Goal: Task Accomplishment & Management: Manage account settings

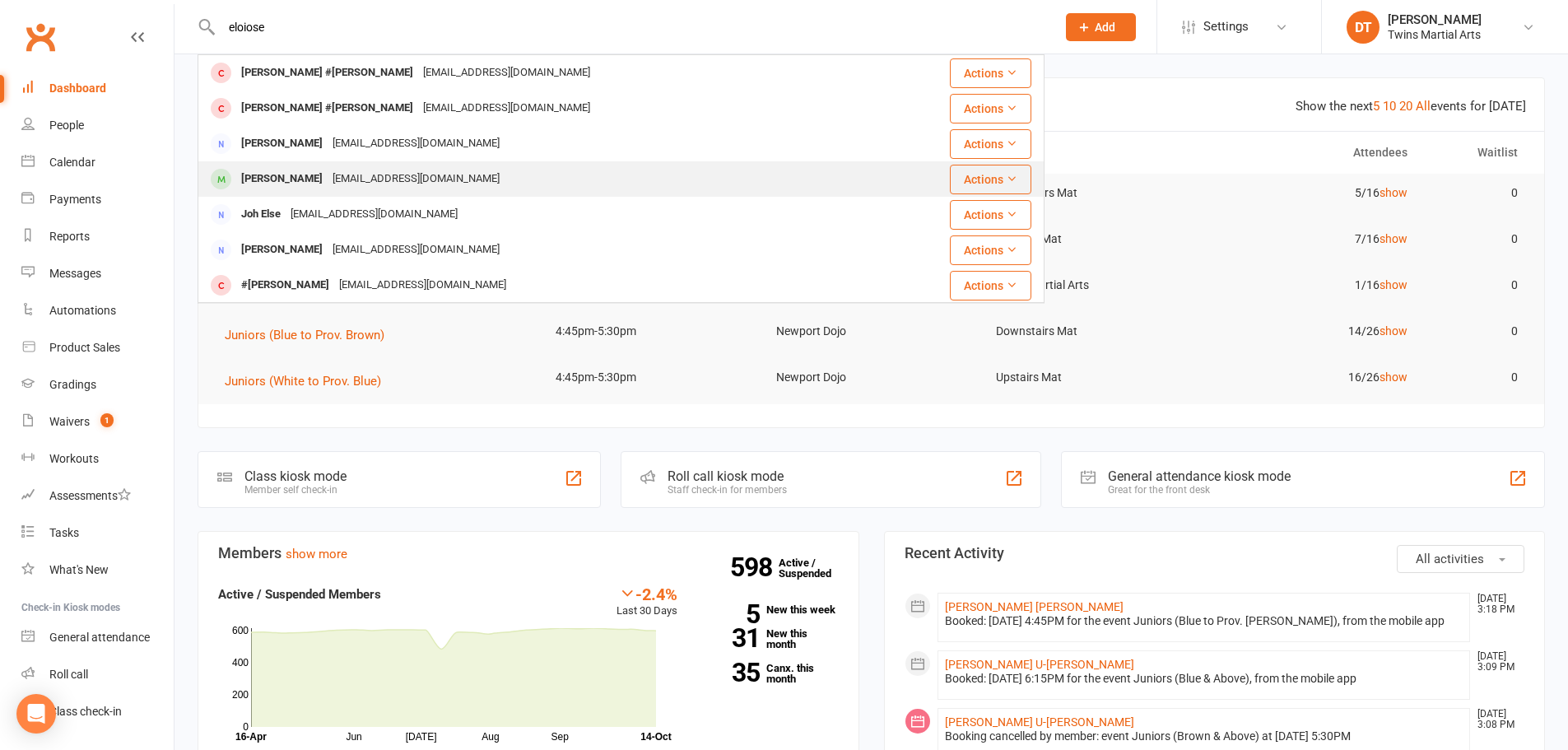
type input "eloiose"
click at [359, 169] on div "[EMAIL_ADDRESS][DOMAIN_NAME]" at bounding box center [416, 179] width 177 height 24
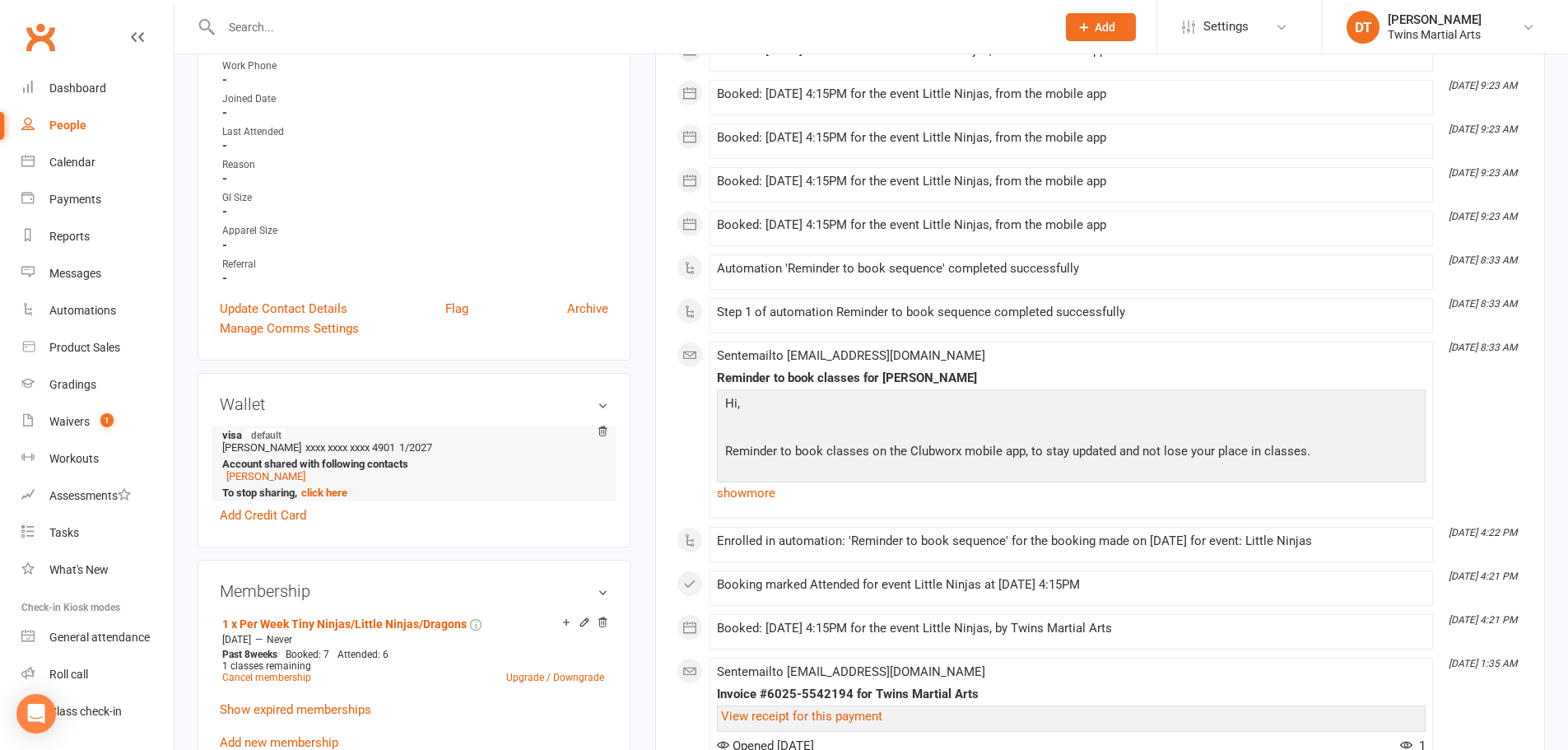
scroll to position [576, 0]
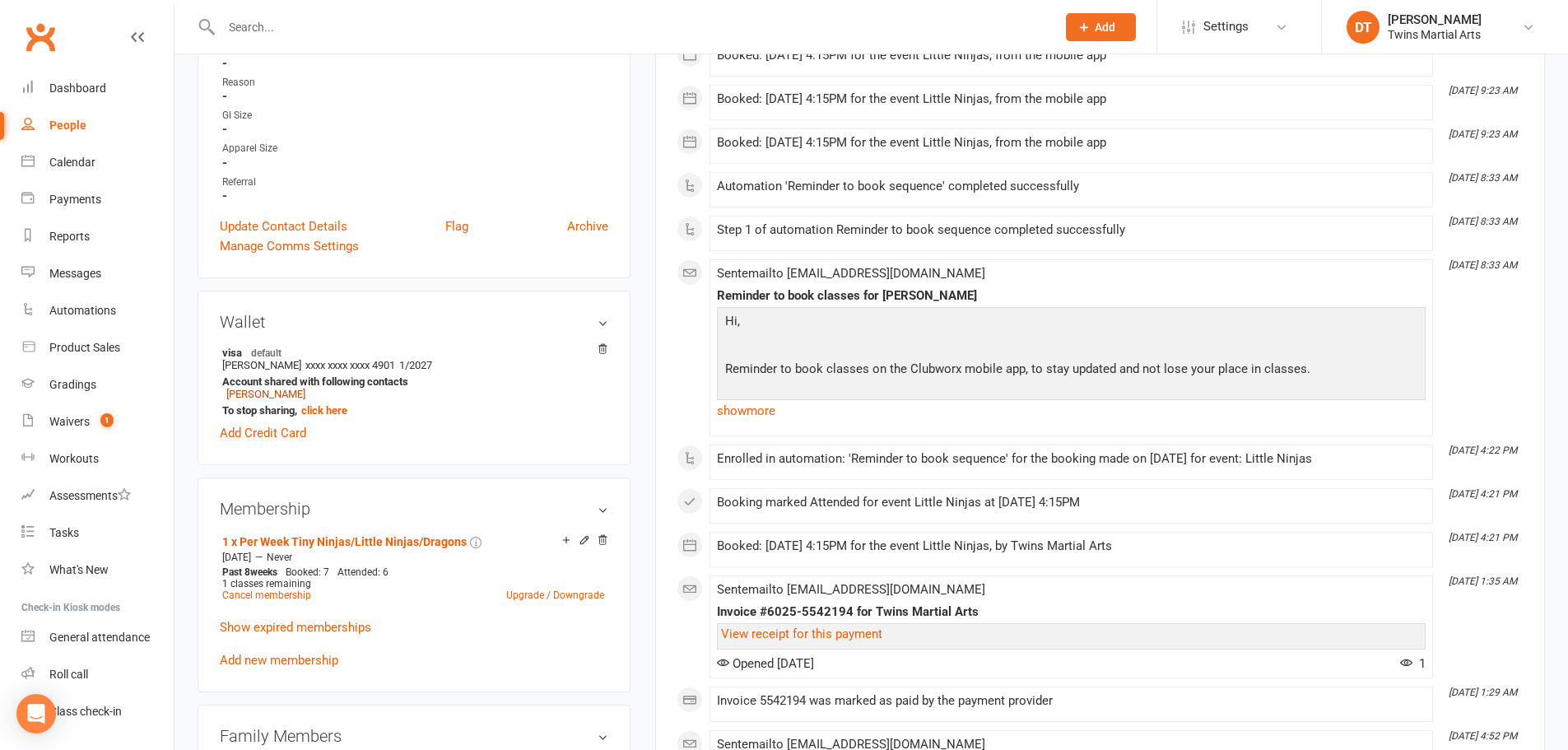
click at [255, 393] on link "[PERSON_NAME]" at bounding box center [266, 394] width 79 height 12
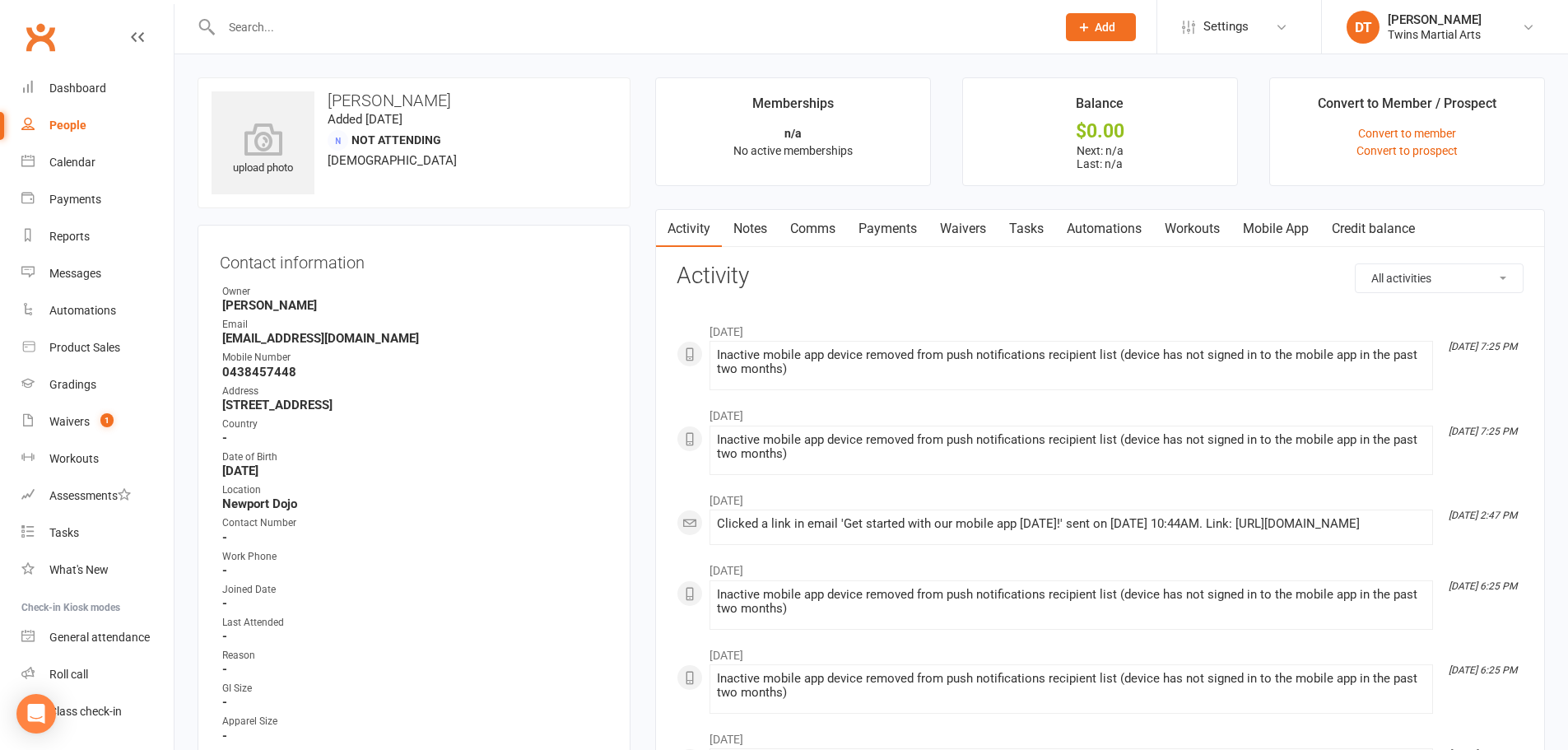
click at [1305, 235] on link "Mobile App" at bounding box center [1276, 228] width 89 height 38
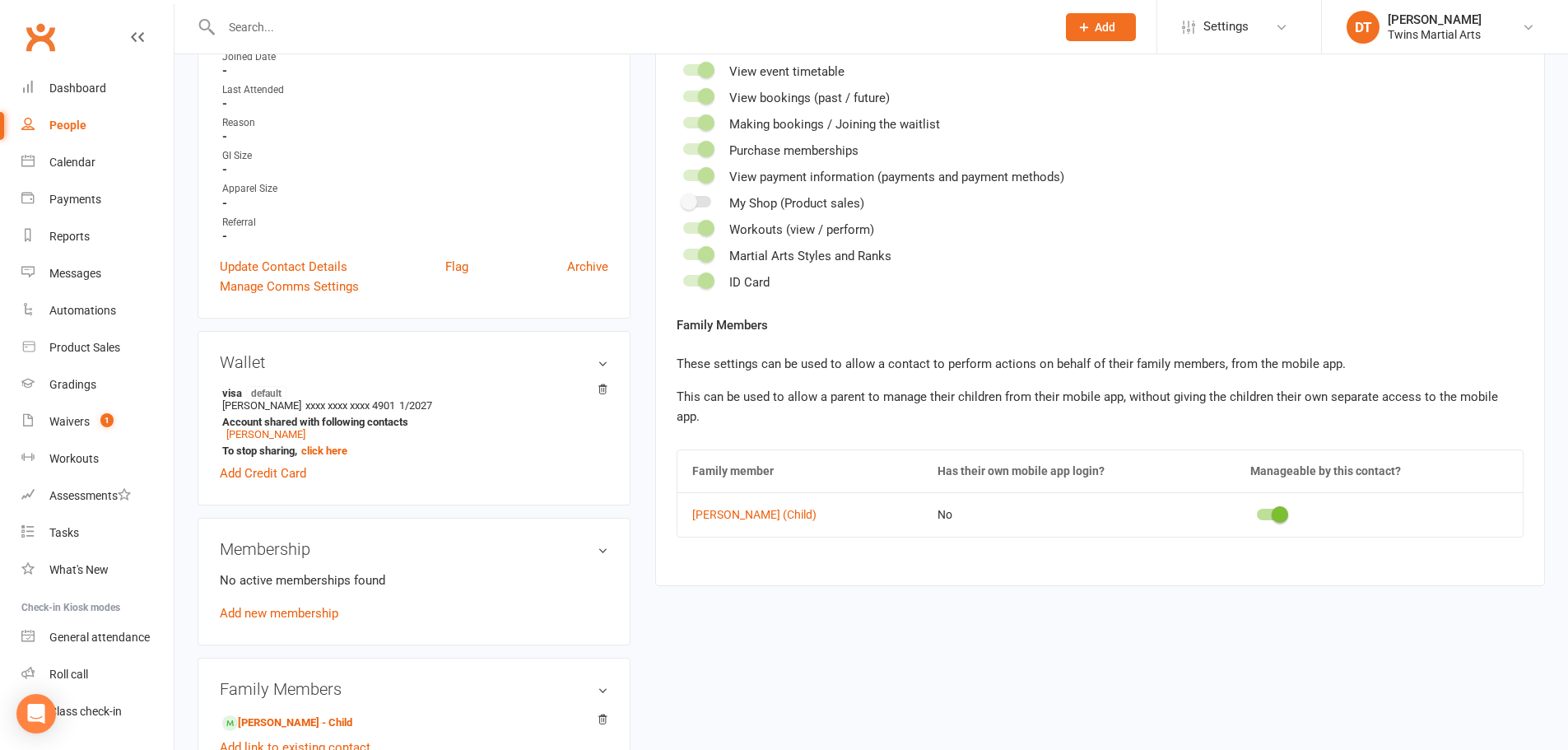
scroll to position [658, 0]
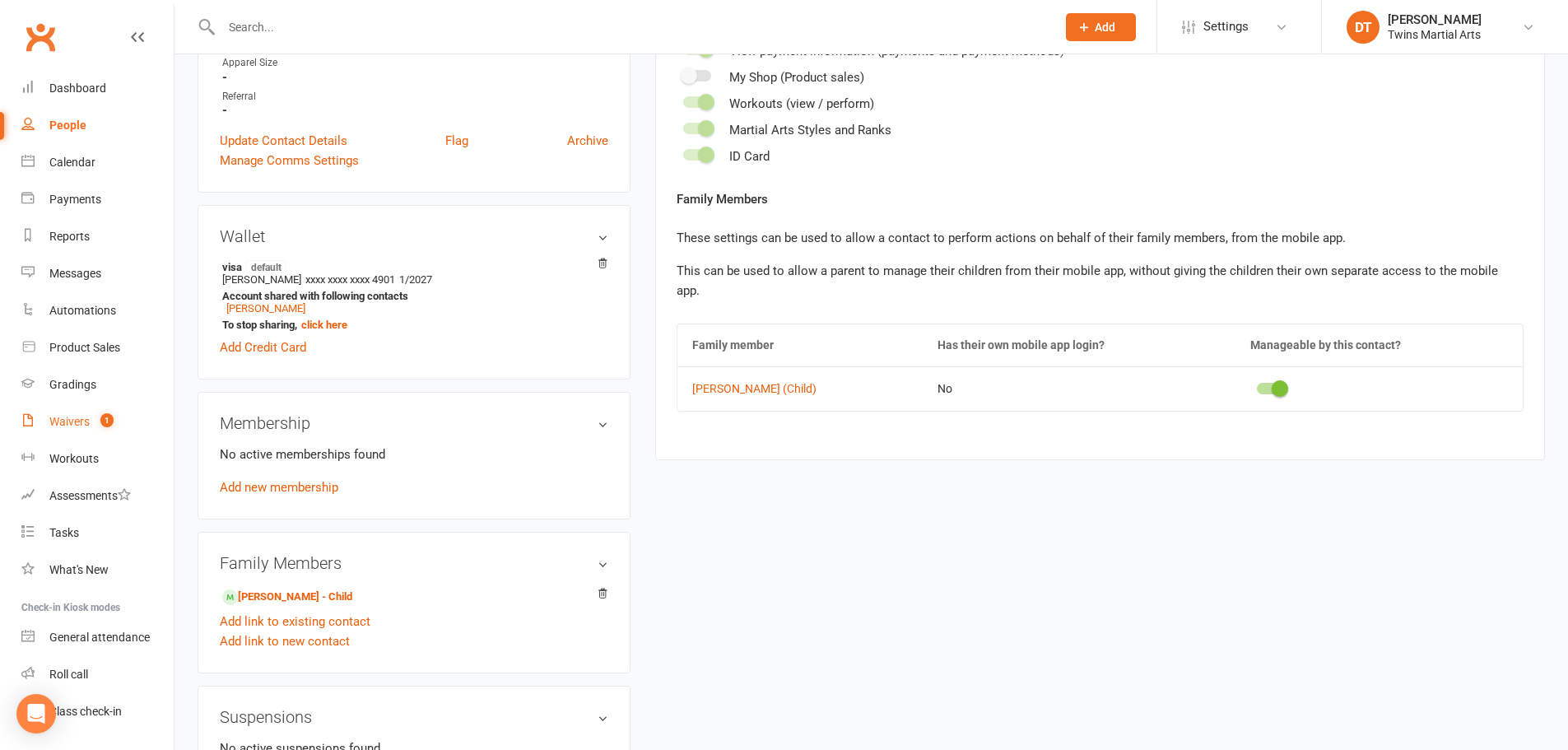
click at [89, 421] on div "Waivers" at bounding box center [70, 421] width 41 height 13
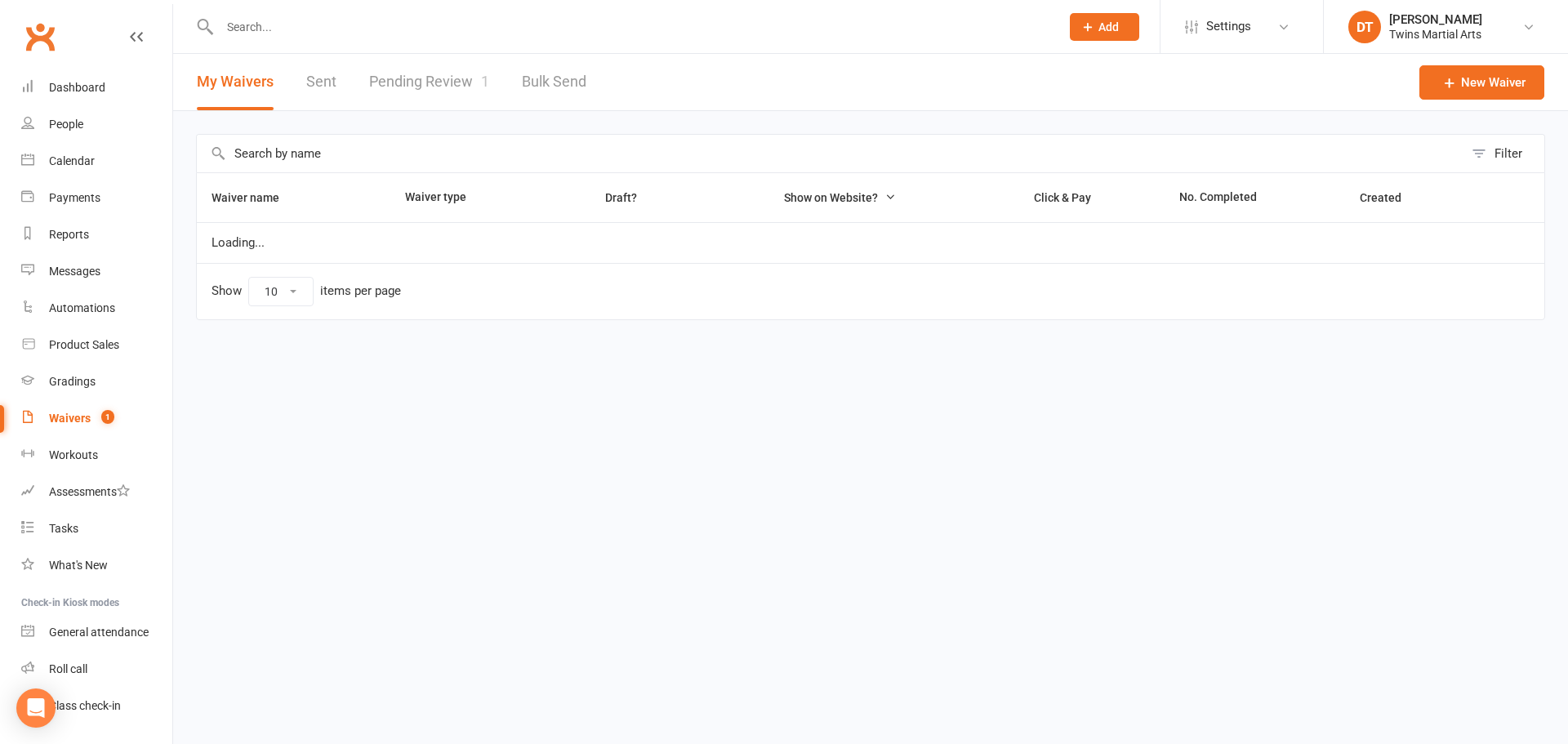
click at [446, 80] on link "Pending Review 1" at bounding box center [429, 82] width 120 height 56
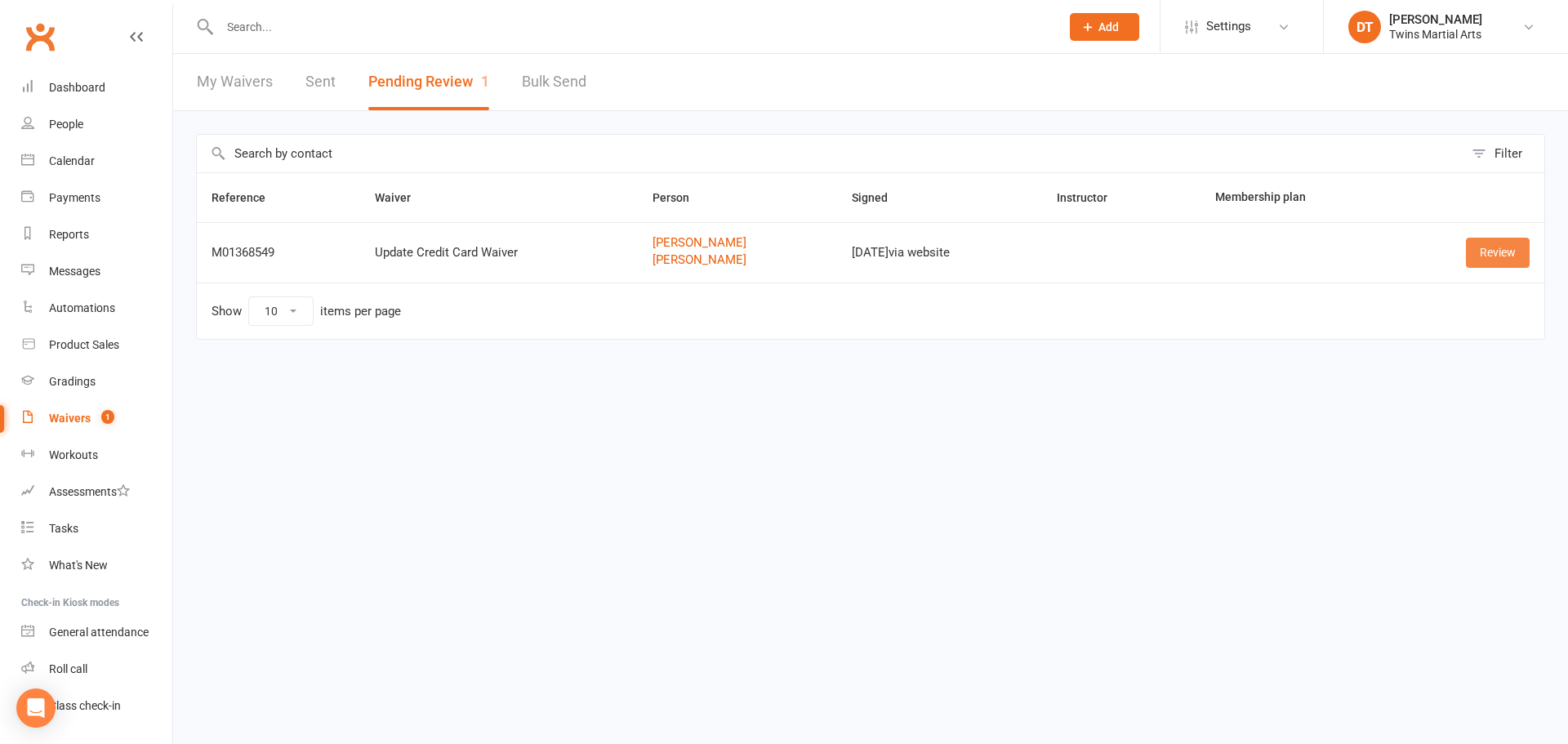
click at [1498, 264] on link "Review" at bounding box center [1498, 251] width 63 height 29
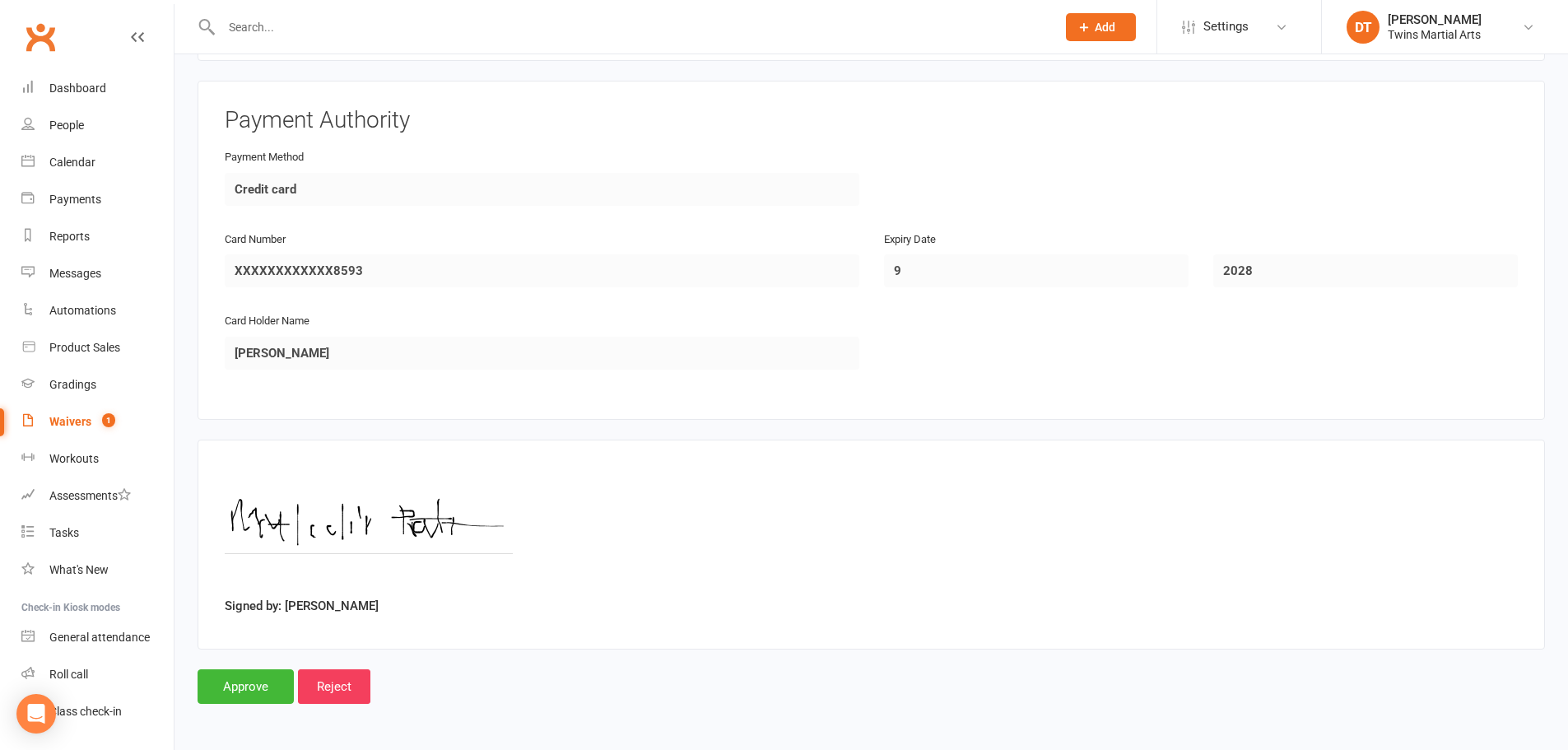
scroll to position [1336, 0]
click at [237, 683] on input "Approve" at bounding box center [245, 685] width 97 height 35
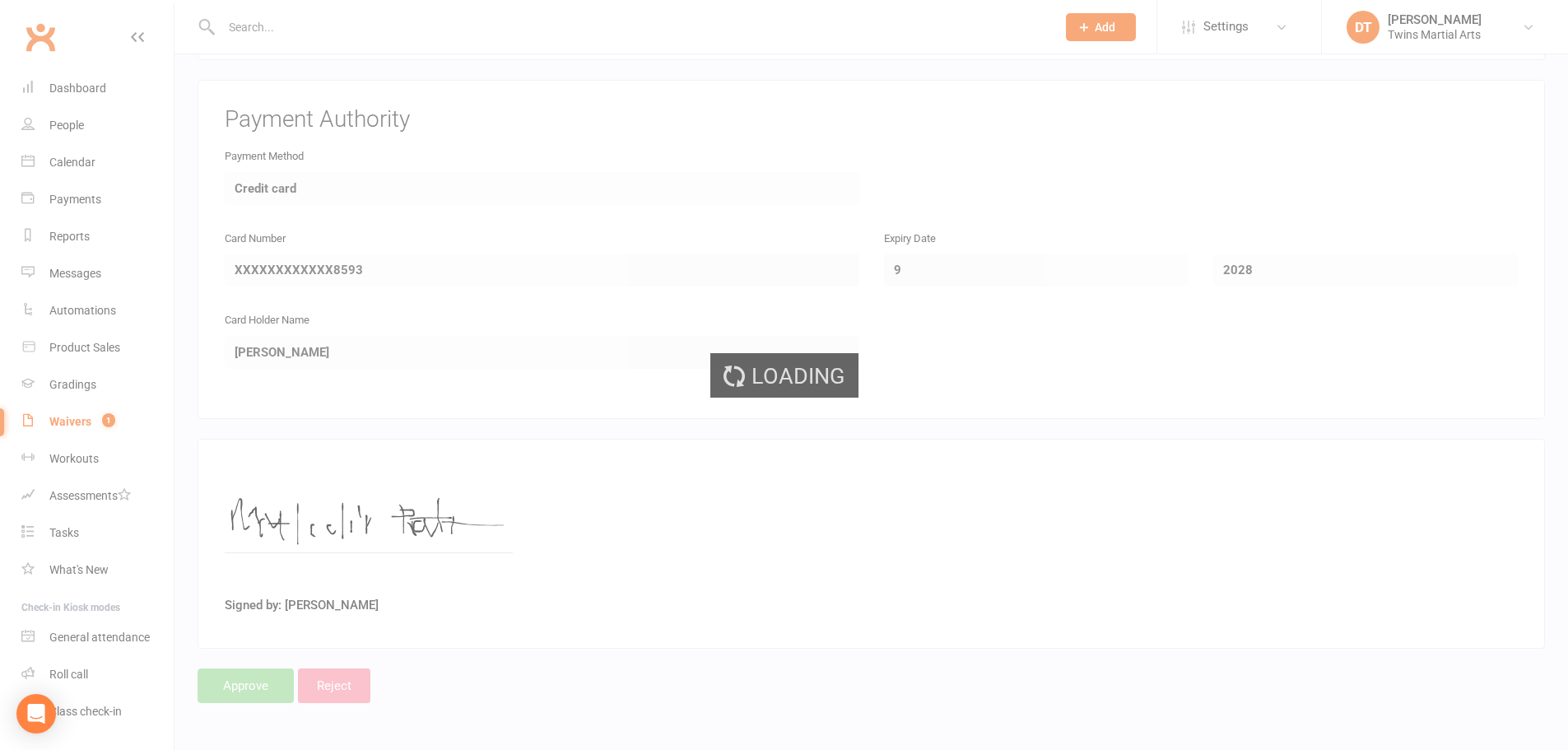
click at [64, 122] on div "Loading" at bounding box center [784, 375] width 1568 height 750
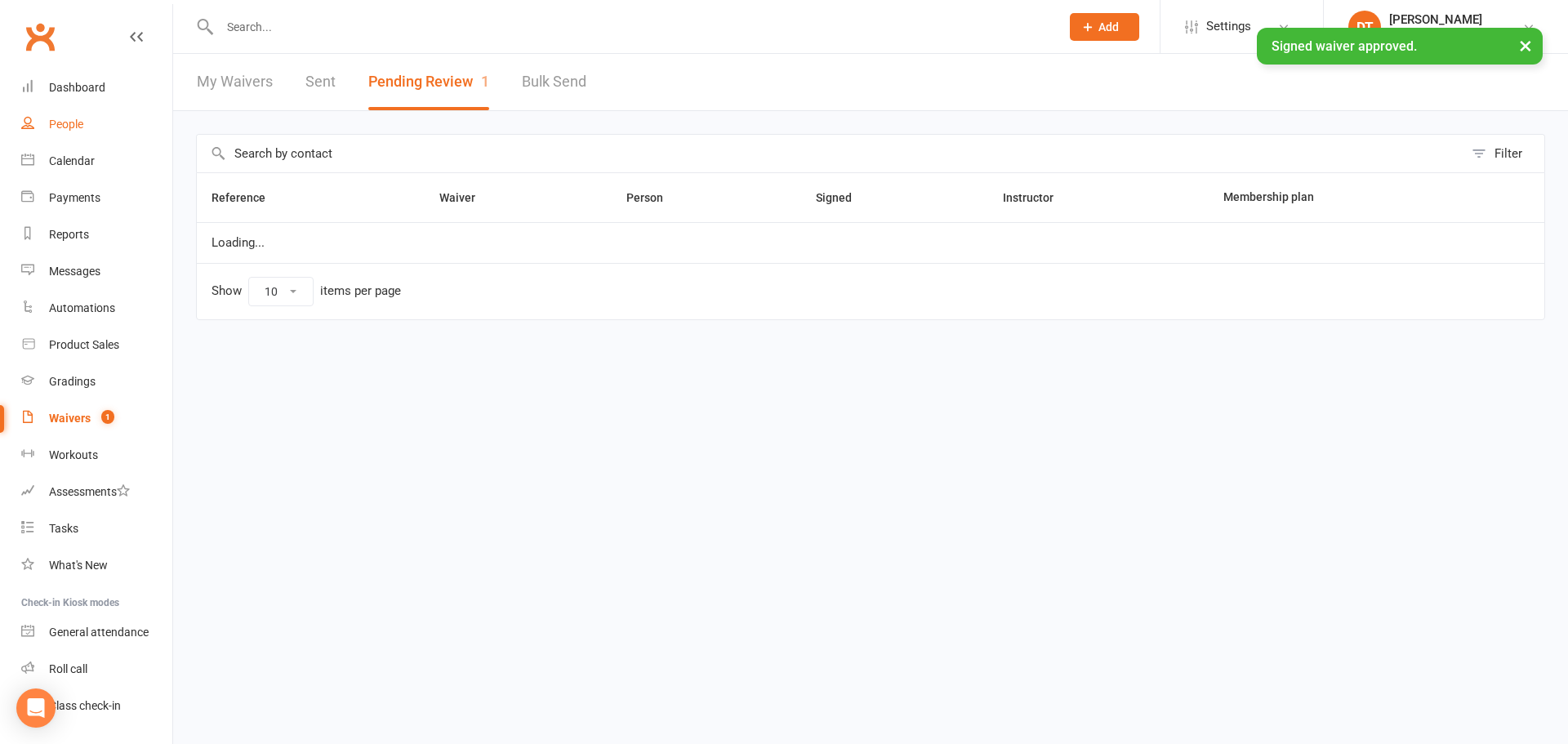
click at [66, 121] on div "People" at bounding box center [66, 124] width 34 height 13
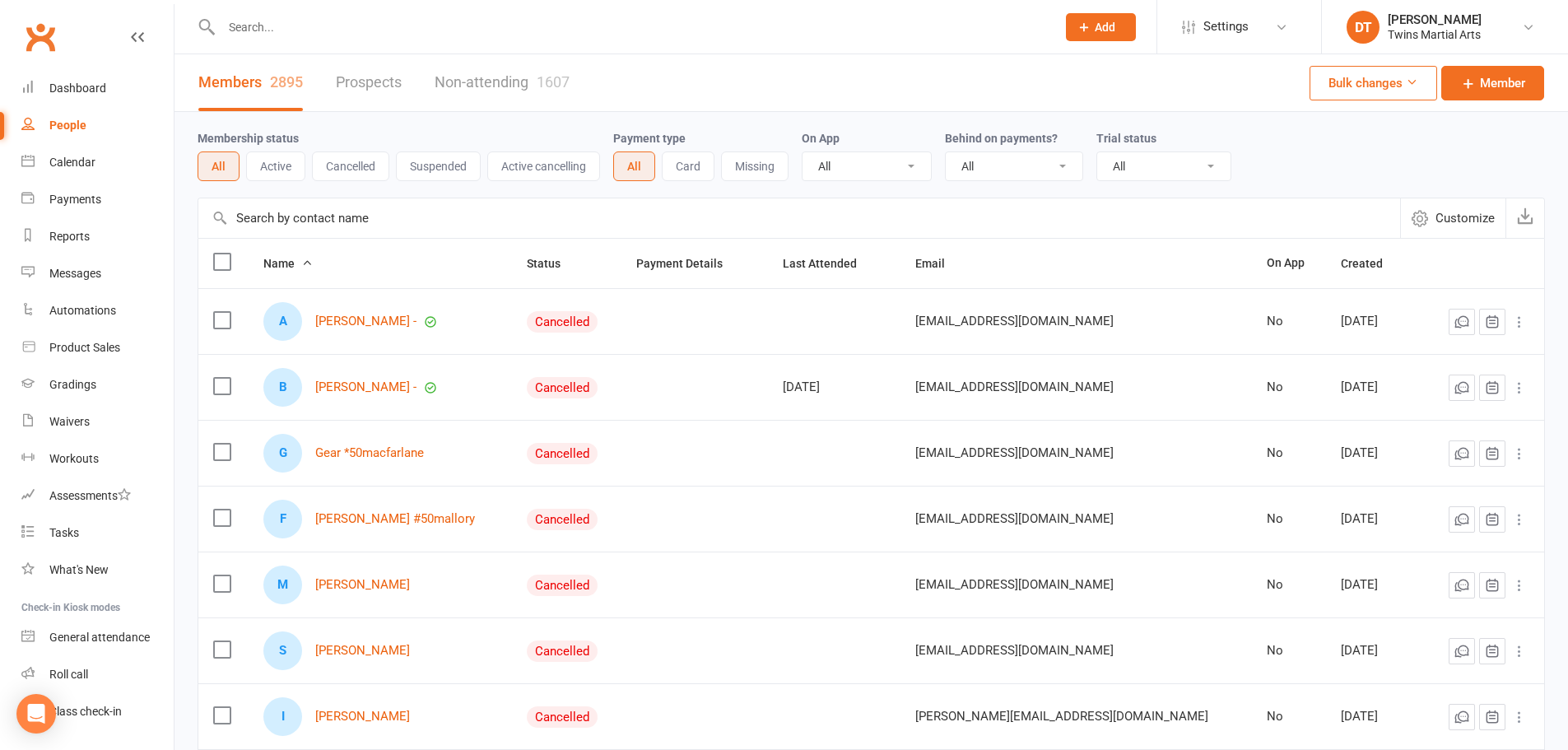
drag, startPoint x: 338, startPoint y: 35, endPoint x: 353, endPoint y: 29, distance: 16.2
click at [338, 34] on input "text" at bounding box center [630, 27] width 828 height 23
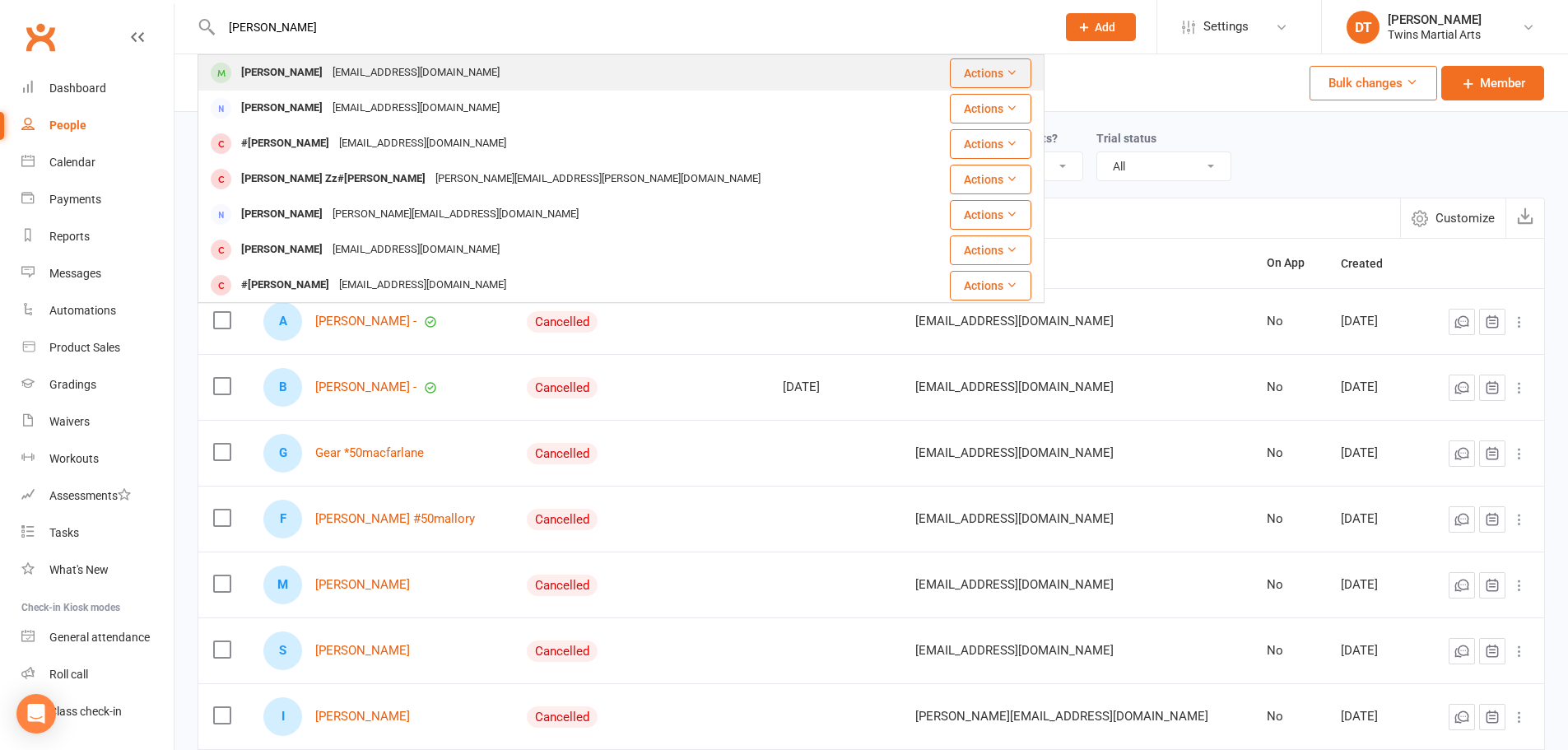
type input "[PERSON_NAME]"
click at [328, 77] on div "[EMAIL_ADDRESS][DOMAIN_NAME]" at bounding box center [416, 73] width 177 height 24
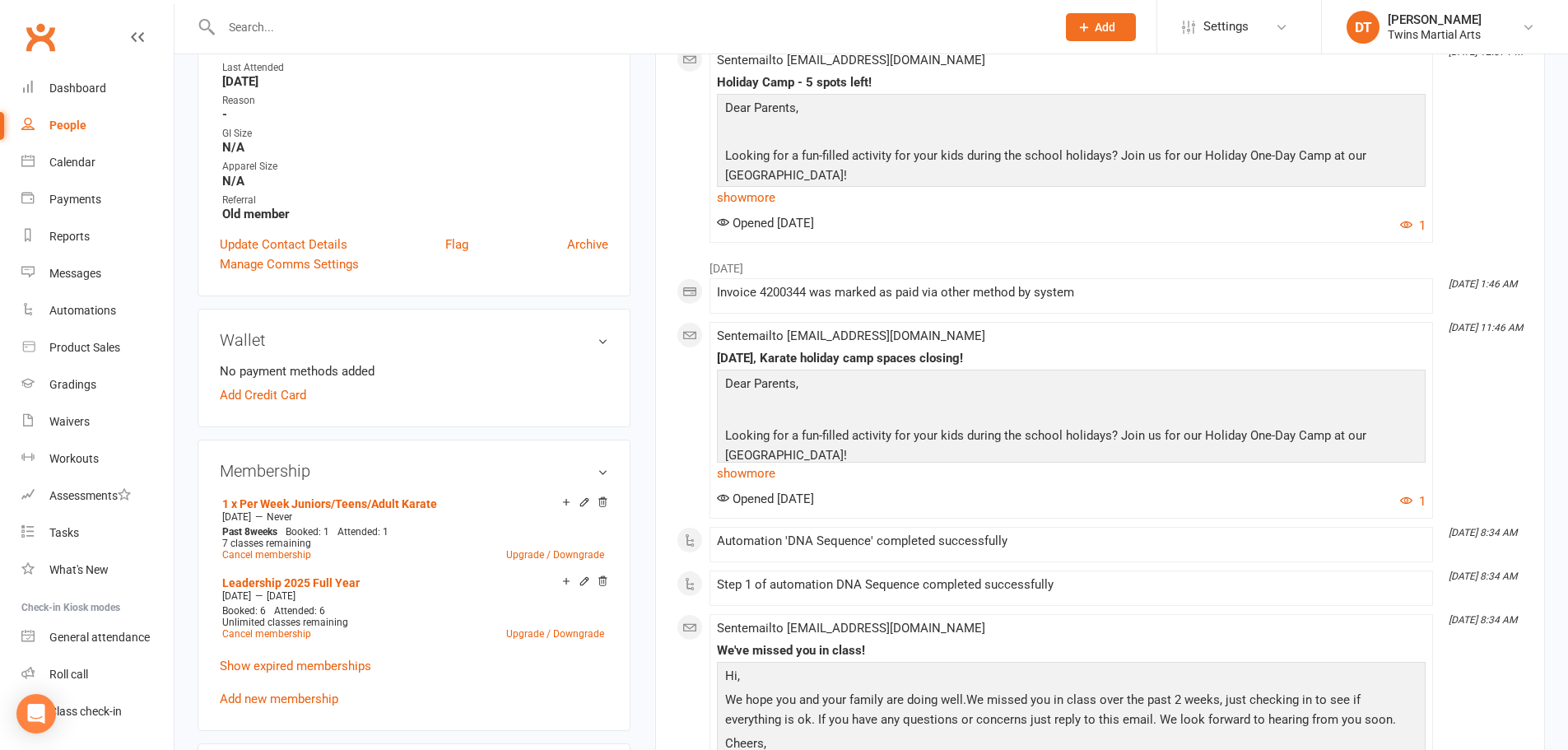
scroll to position [740, 0]
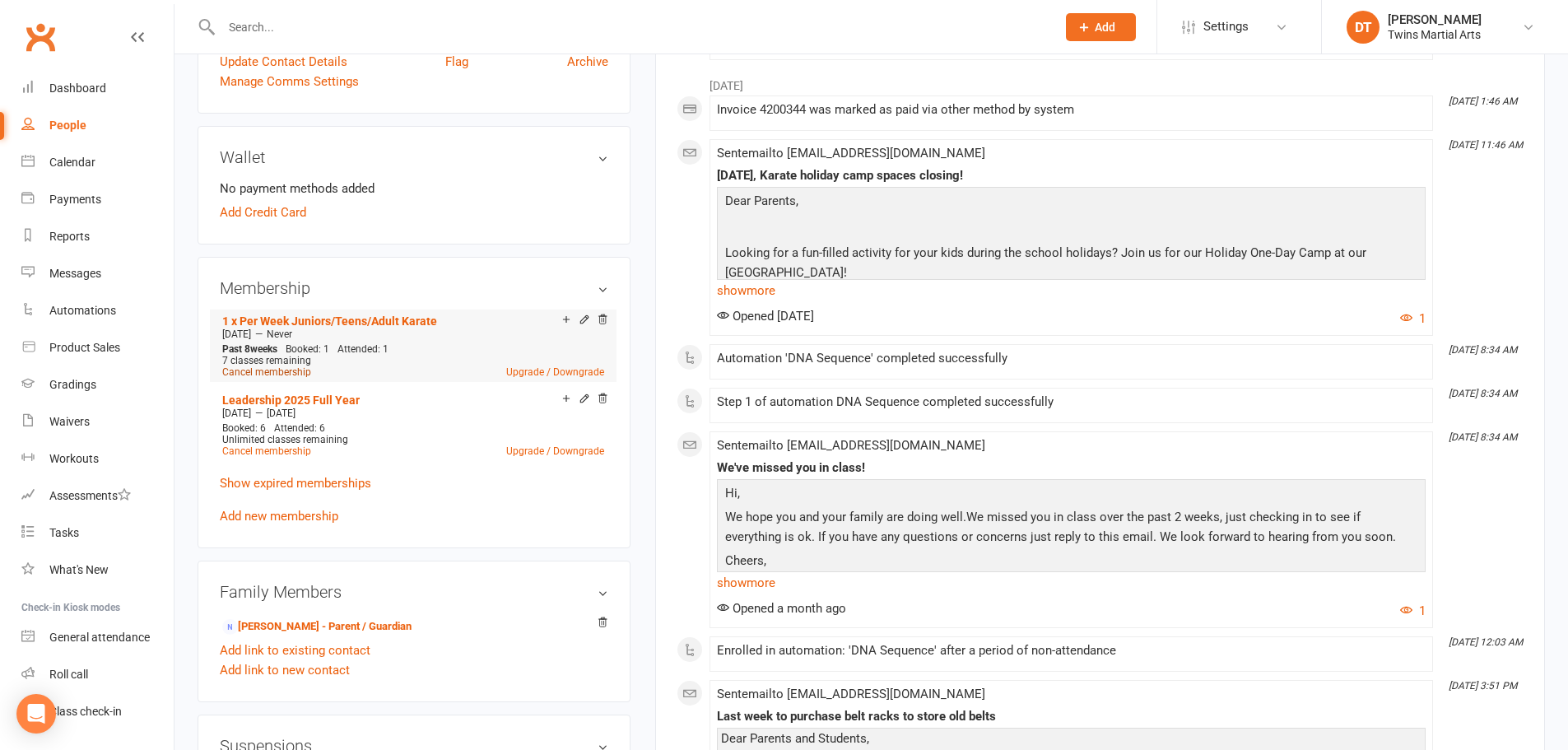
click at [288, 372] on link "Cancel membership" at bounding box center [267, 372] width 89 height 12
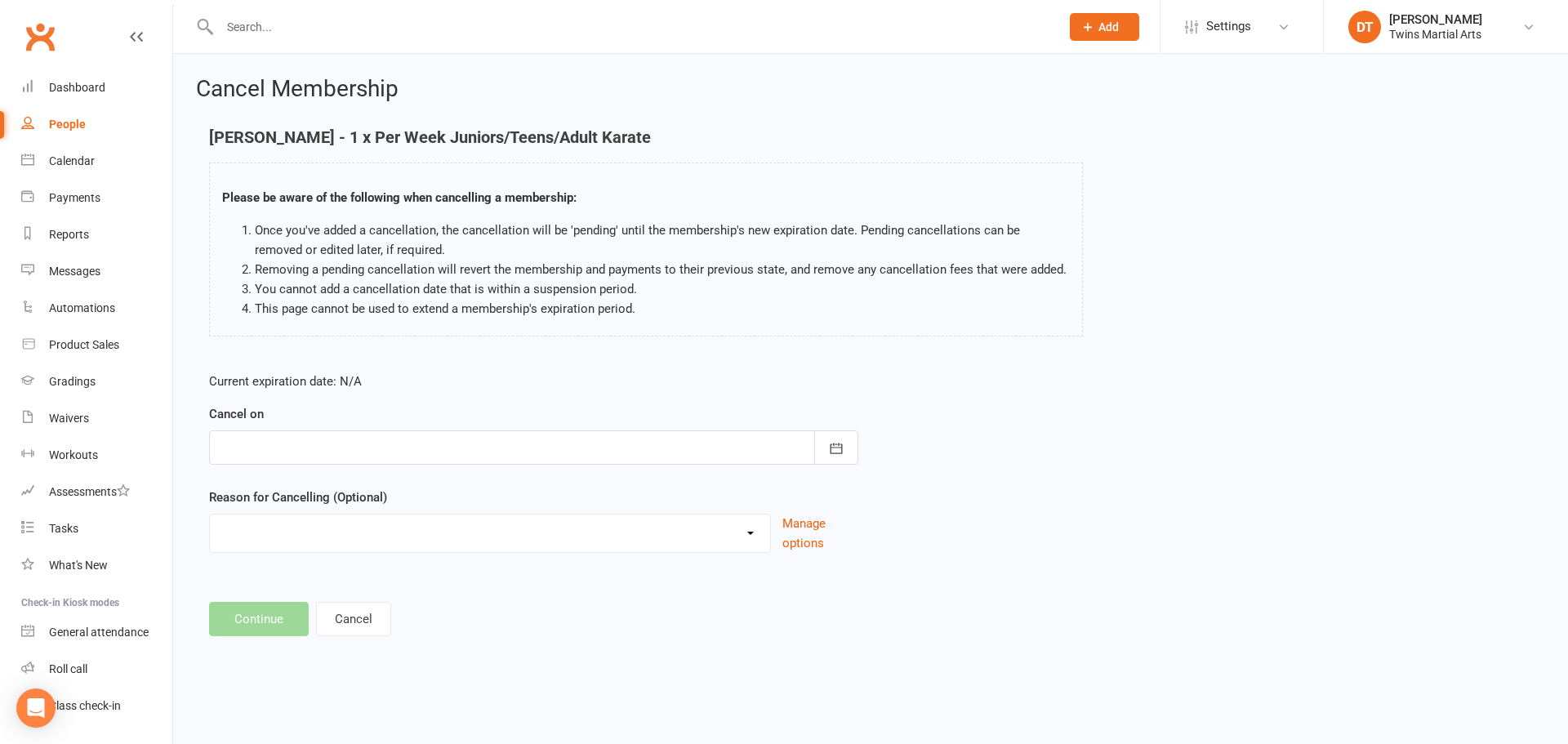
drag, startPoint x: 443, startPoint y: 436, endPoint x: 434, endPoint y: 458, distance: 23.8
click at [443, 437] on div at bounding box center [534, 447] width 650 height 34
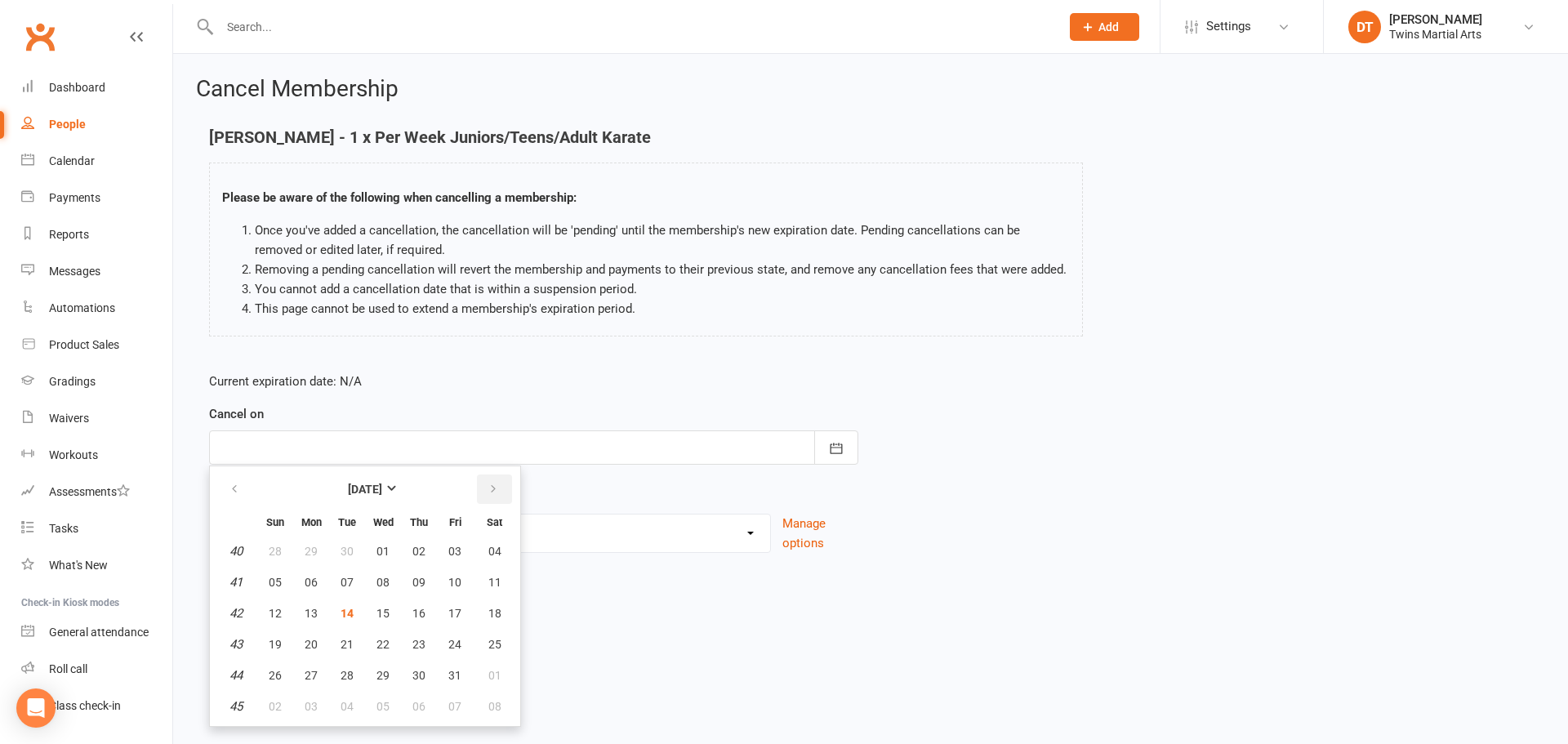
click at [490, 485] on icon "button" at bounding box center [493, 488] width 11 height 13
drag, startPoint x: 281, startPoint y: 611, endPoint x: 296, endPoint y: 599, distance: 19.2
click at [281, 610] on span "09" at bounding box center [275, 613] width 13 height 13
type input "[DATE]"
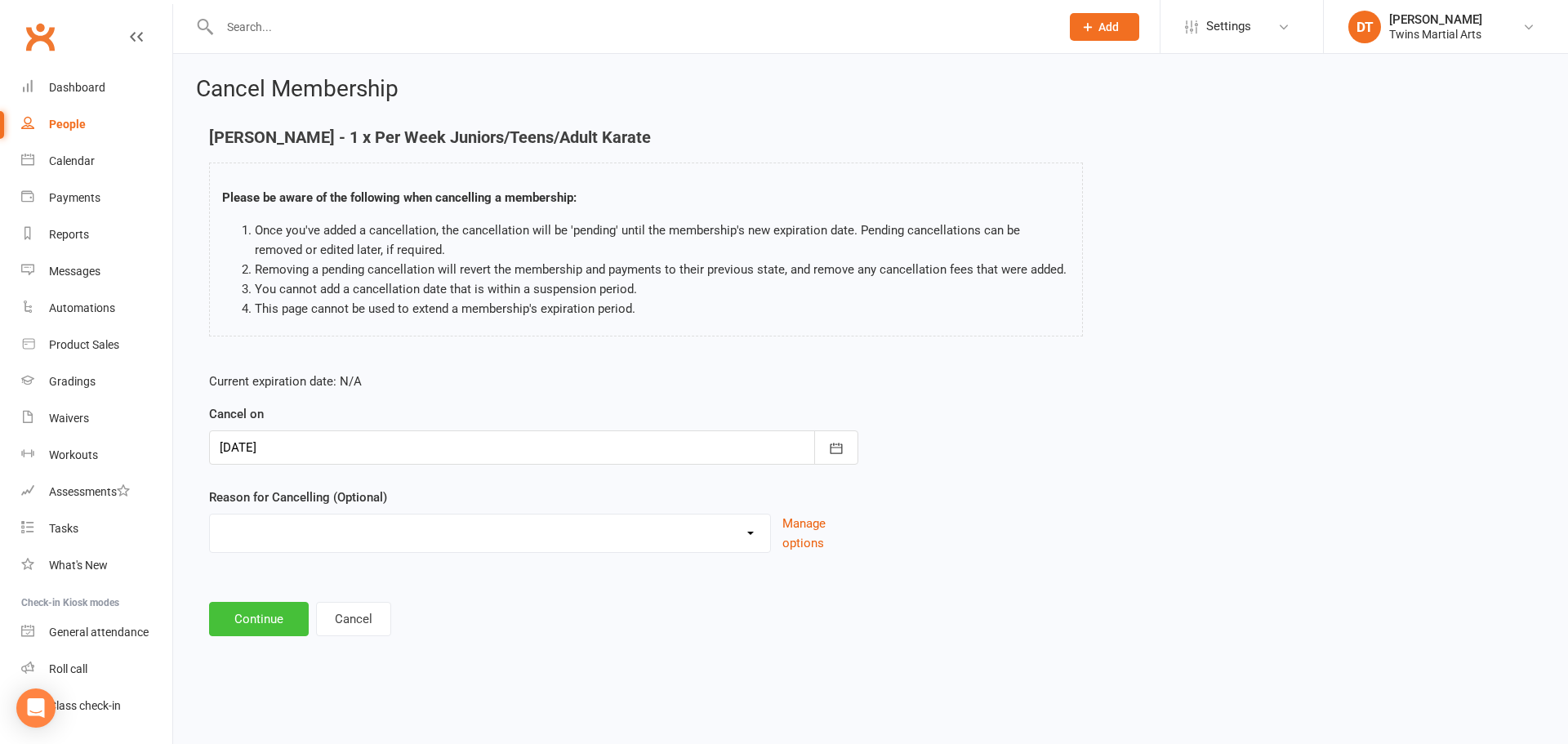
click at [268, 625] on button "Continue" at bounding box center [258, 618] width 99 height 34
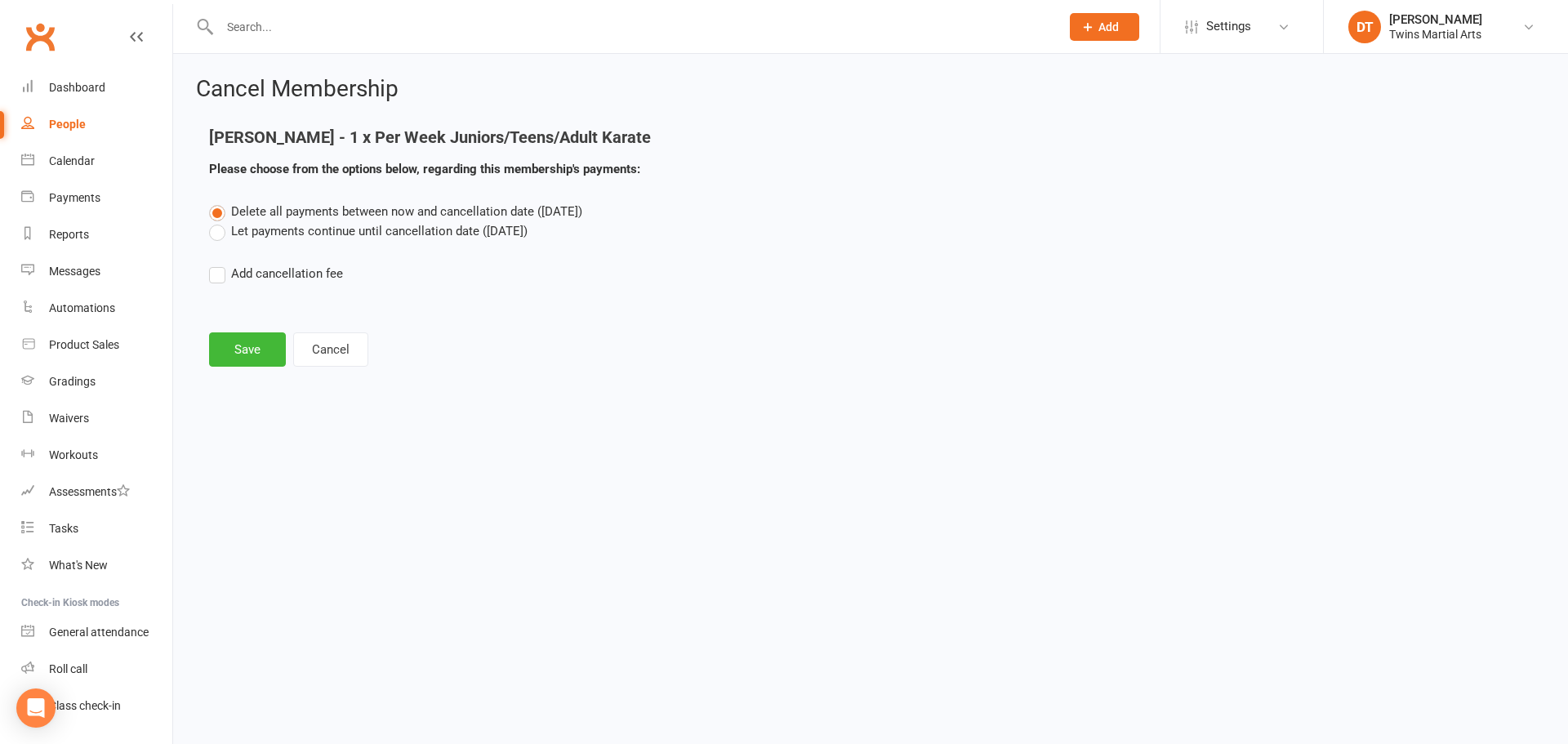
click at [318, 229] on label "Let payments continue until cancellation date ([DATE])" at bounding box center [368, 231] width 318 height 19
click at [220, 221] on input "Let payments continue until cancellation date ([DATE])" at bounding box center [214, 221] width 11 height 0
click at [248, 356] on button "Save" at bounding box center [247, 349] width 76 height 34
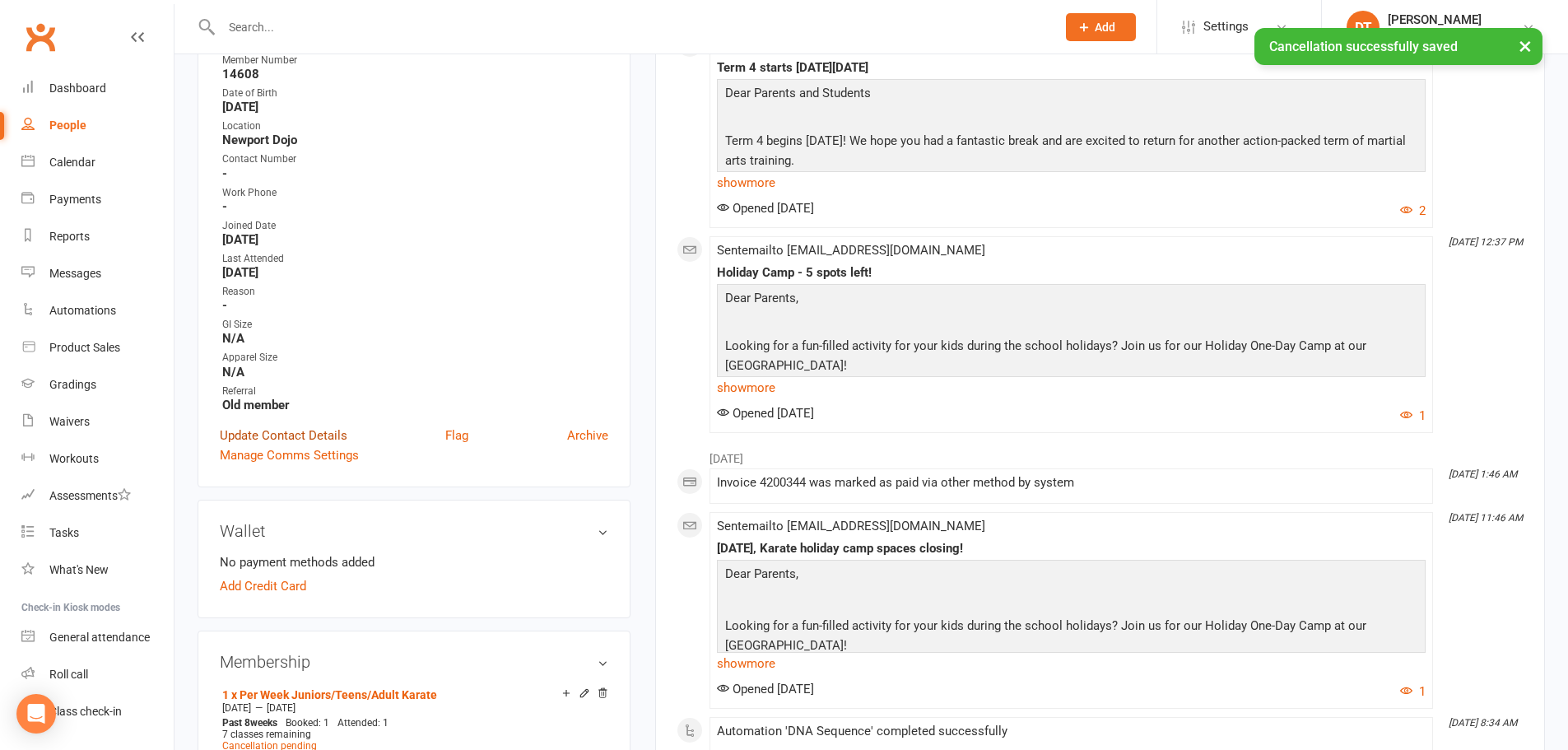
click at [321, 432] on link "Update Contact Details" at bounding box center [283, 435] width 128 height 19
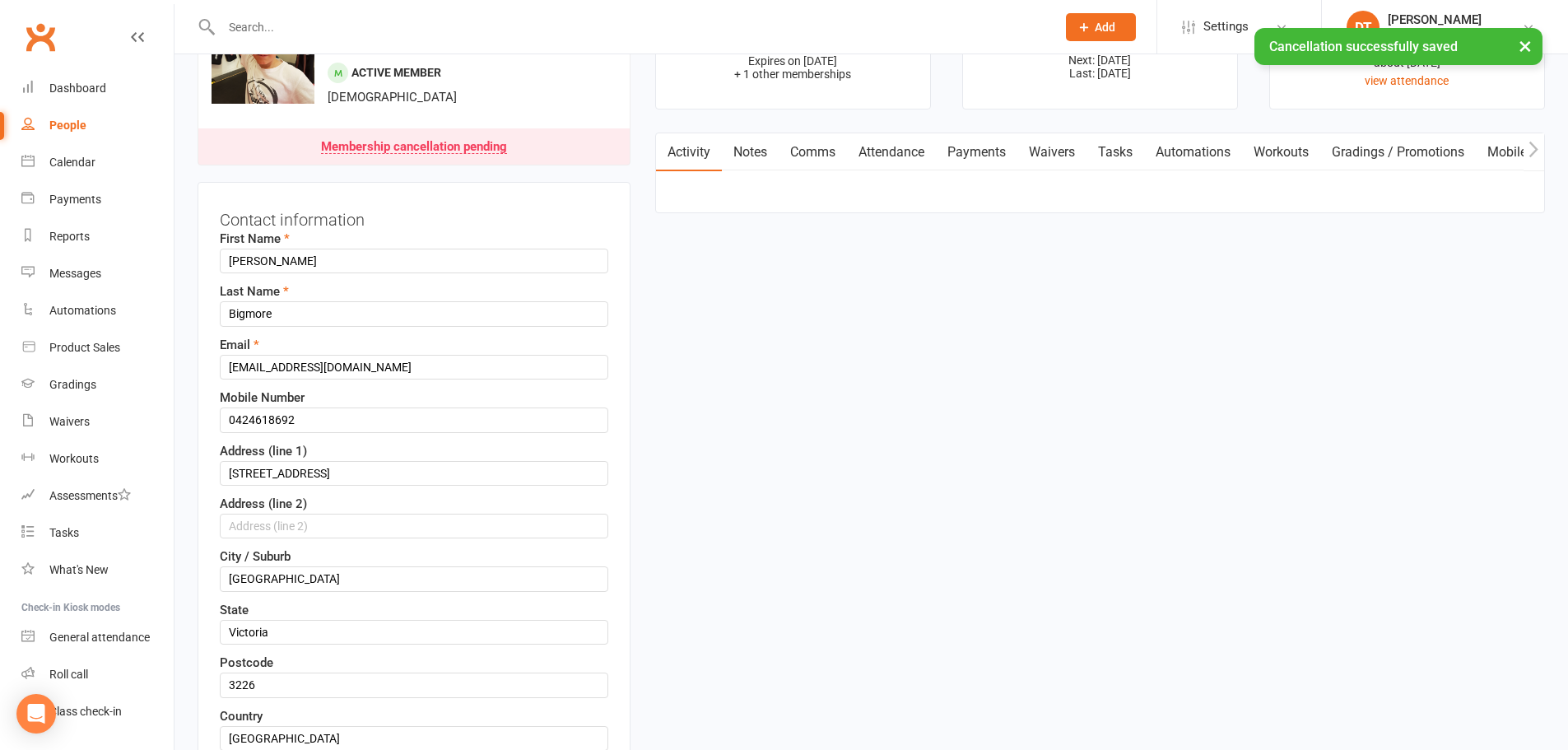
scroll to position [77, 0]
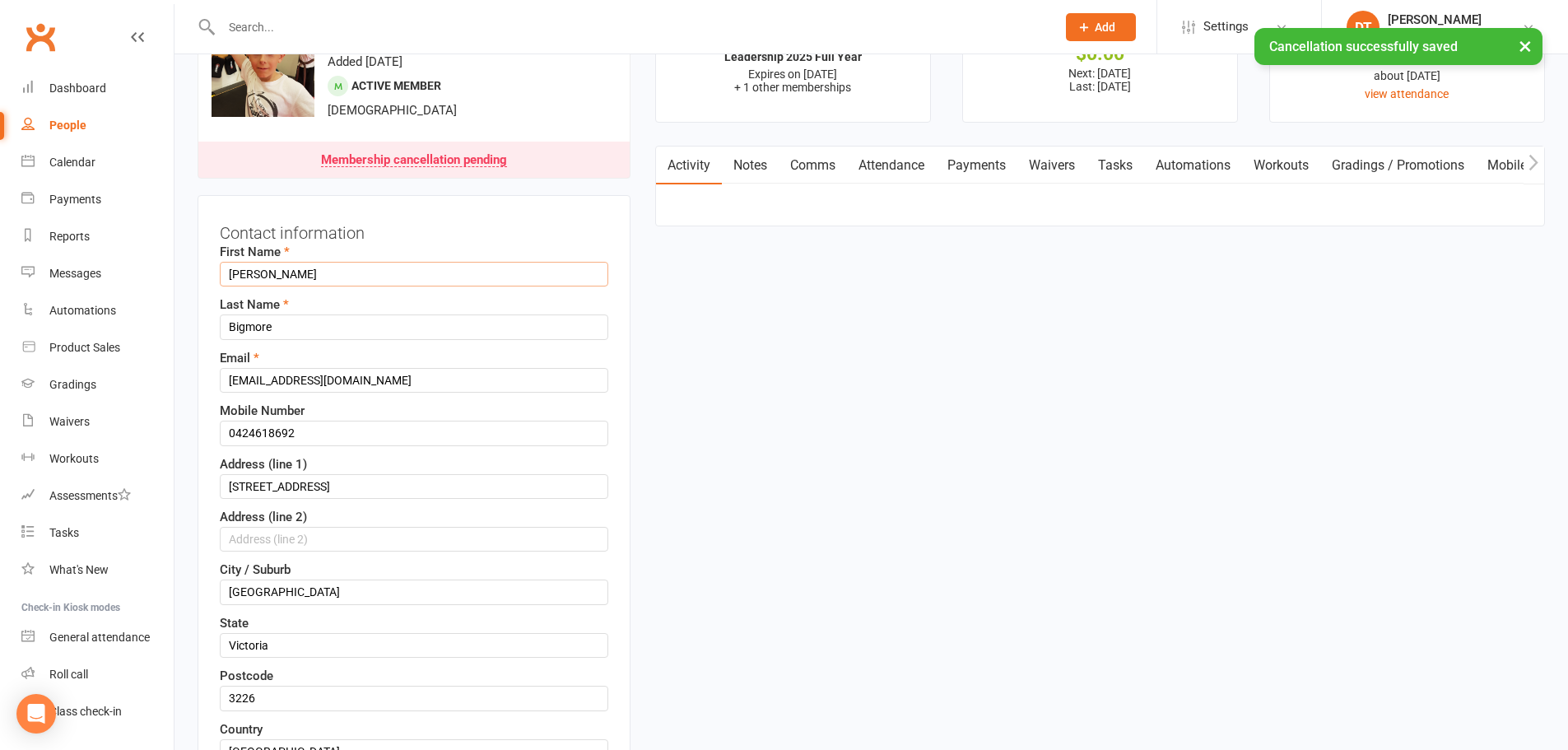
drag, startPoint x: 227, startPoint y: 276, endPoint x: 292, endPoint y: 284, distance: 65.5
click at [228, 276] on input "[PERSON_NAME]" at bounding box center [414, 274] width 389 height 25
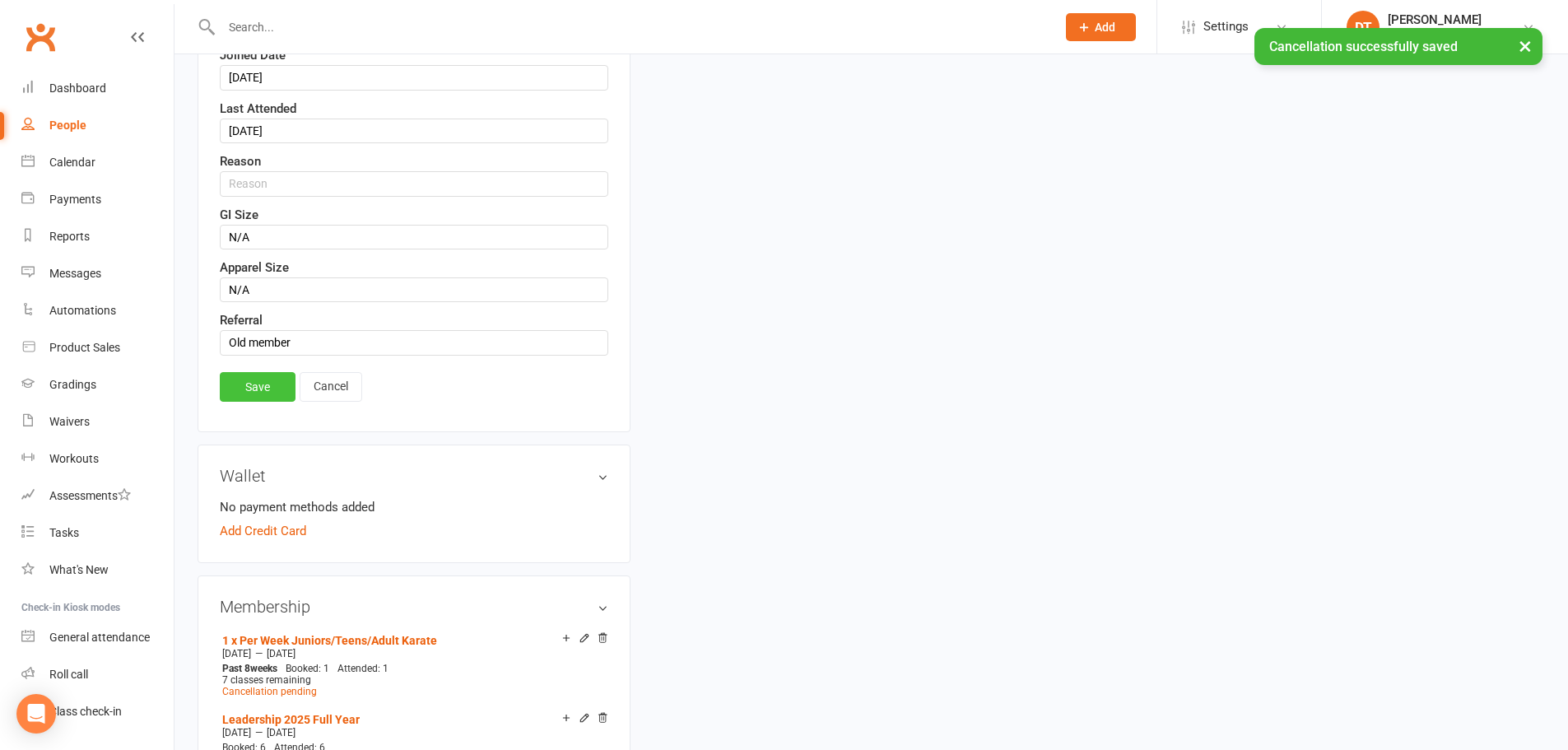
type input "#[PERSON_NAME]"
click at [245, 396] on link "Save" at bounding box center [258, 386] width 76 height 29
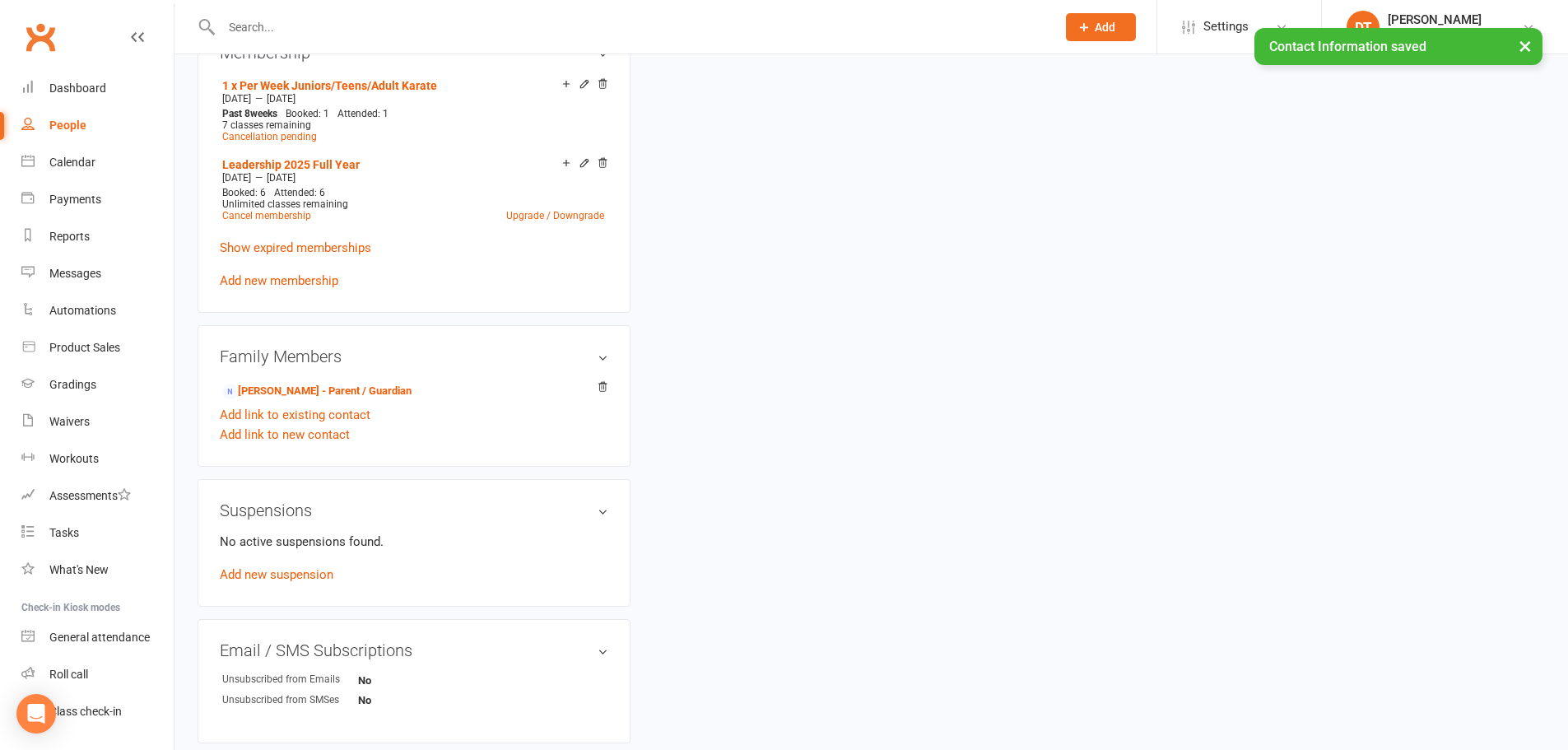
scroll to position [1065, 0]
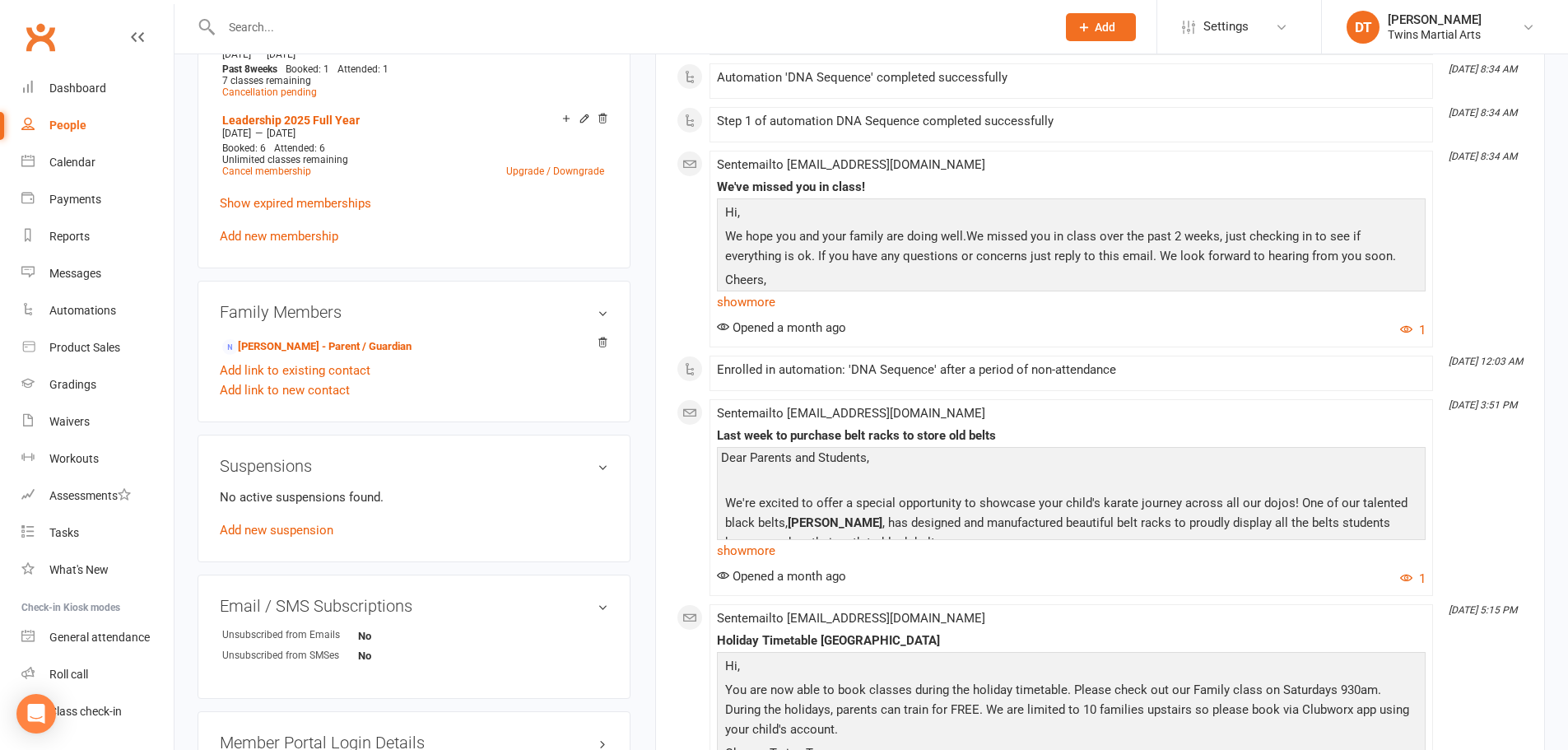
click at [388, 14] on div at bounding box center [621, 27] width 847 height 53
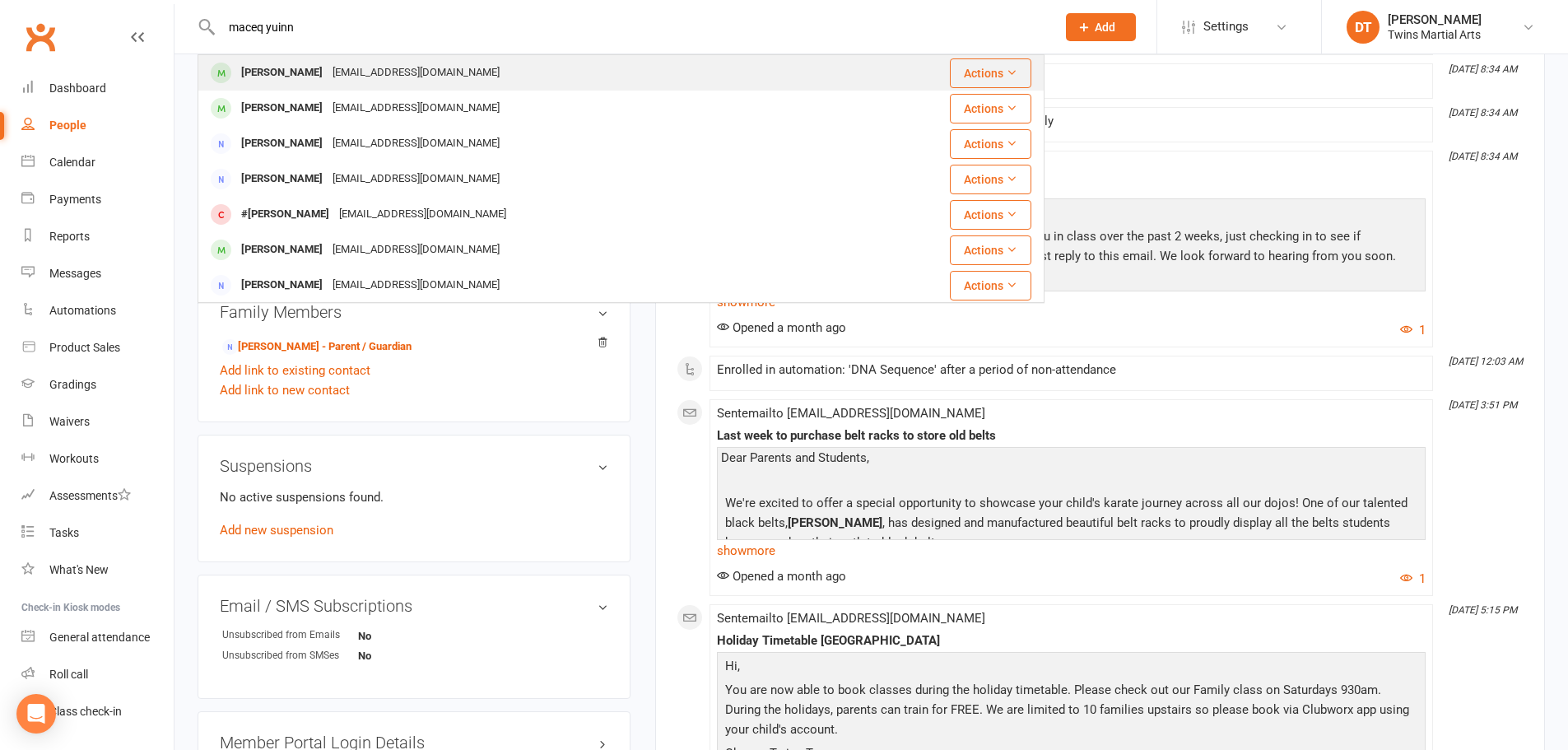
type input "maceq yuinn"
click at [418, 70] on div "[EMAIL_ADDRESS][DOMAIN_NAME]" at bounding box center [416, 73] width 177 height 24
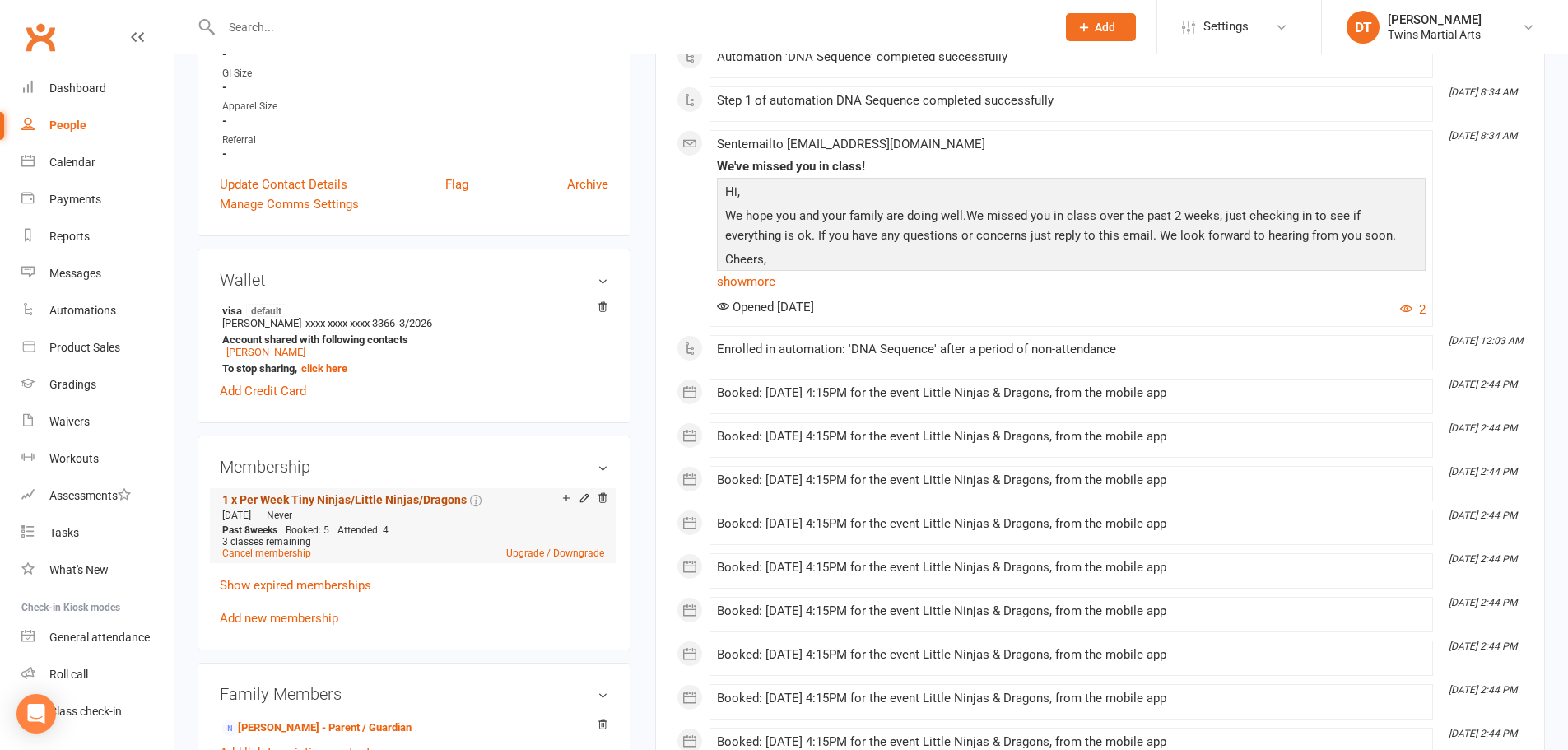
scroll to position [658, 0]
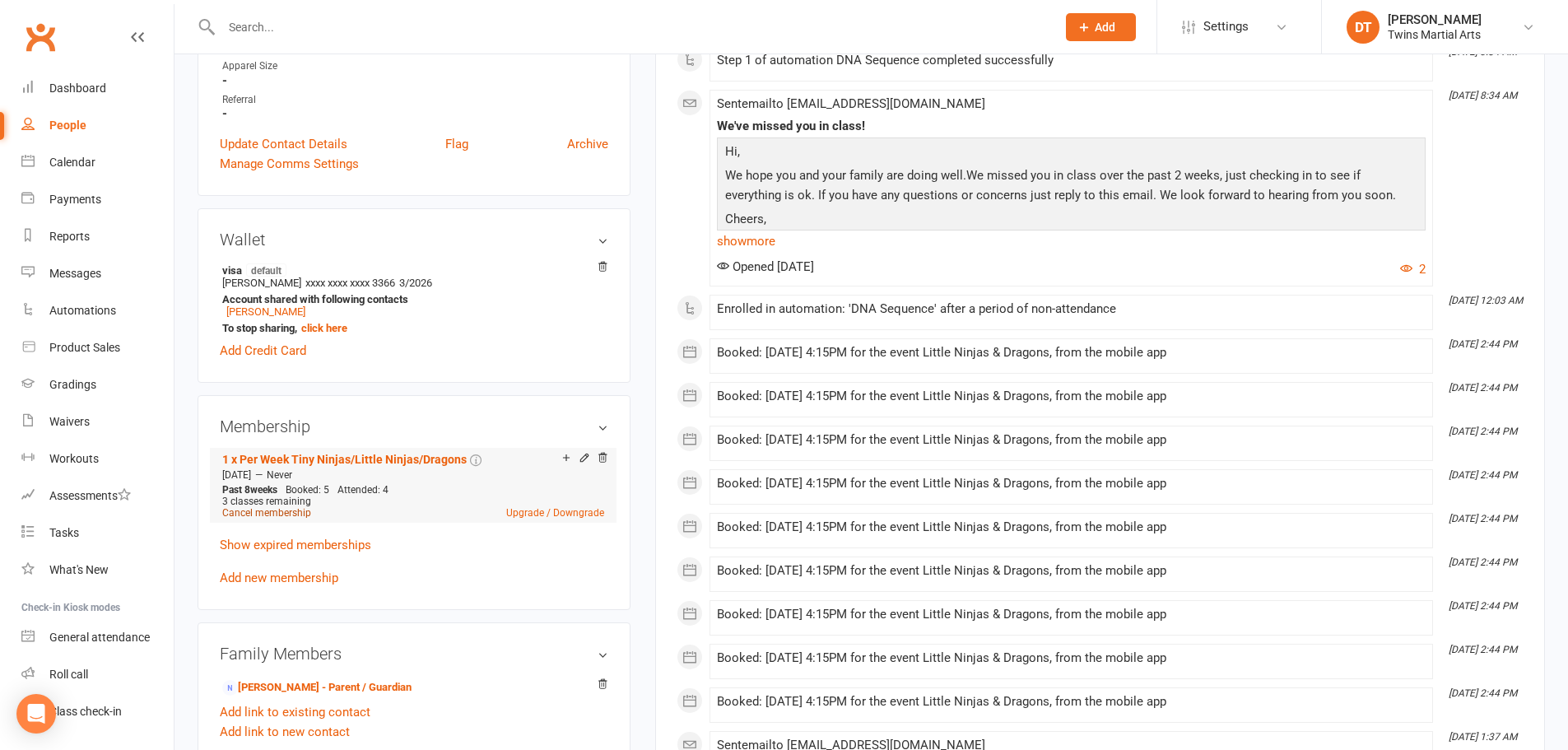
click at [299, 514] on link "Cancel membership" at bounding box center [267, 512] width 89 height 12
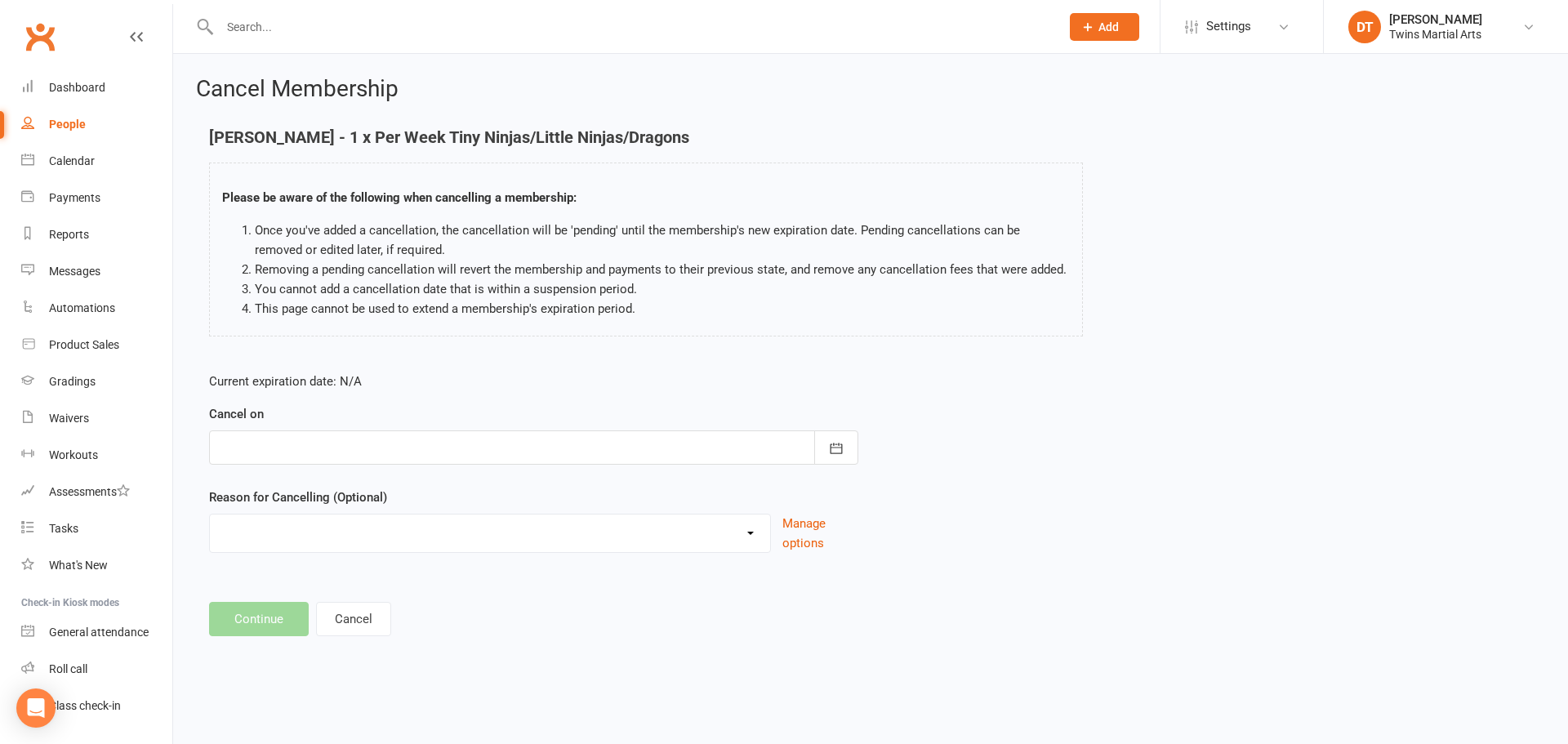
drag, startPoint x: 381, startPoint y: 433, endPoint x: 378, endPoint y: 460, distance: 27.2
click at [381, 433] on div at bounding box center [534, 447] width 650 height 34
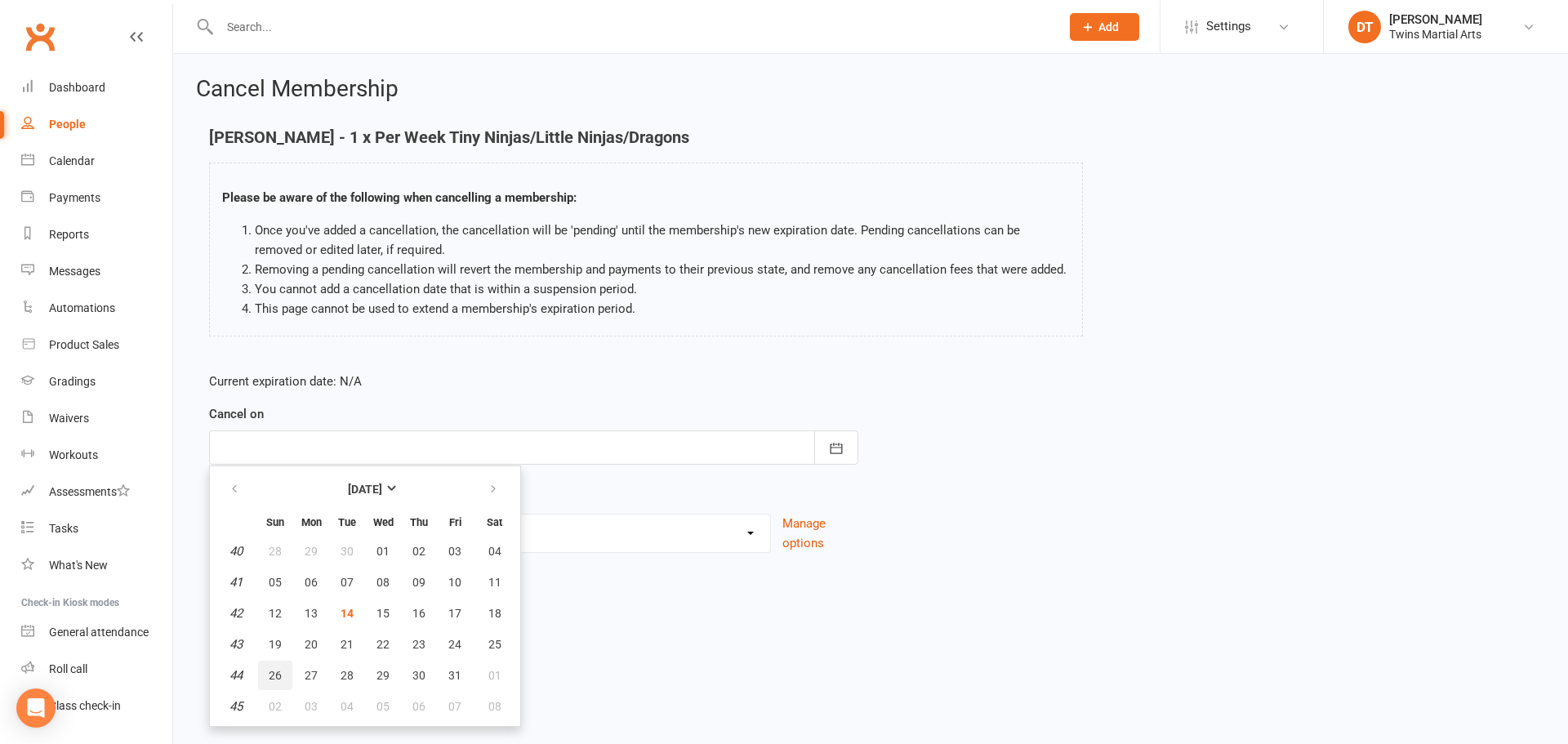
drag, startPoint x: 270, startPoint y: 673, endPoint x: 268, endPoint y: 653, distance: 20.1
click at [267, 675] on button "26" at bounding box center [275, 675] width 34 height 29
type input "[DATE]"
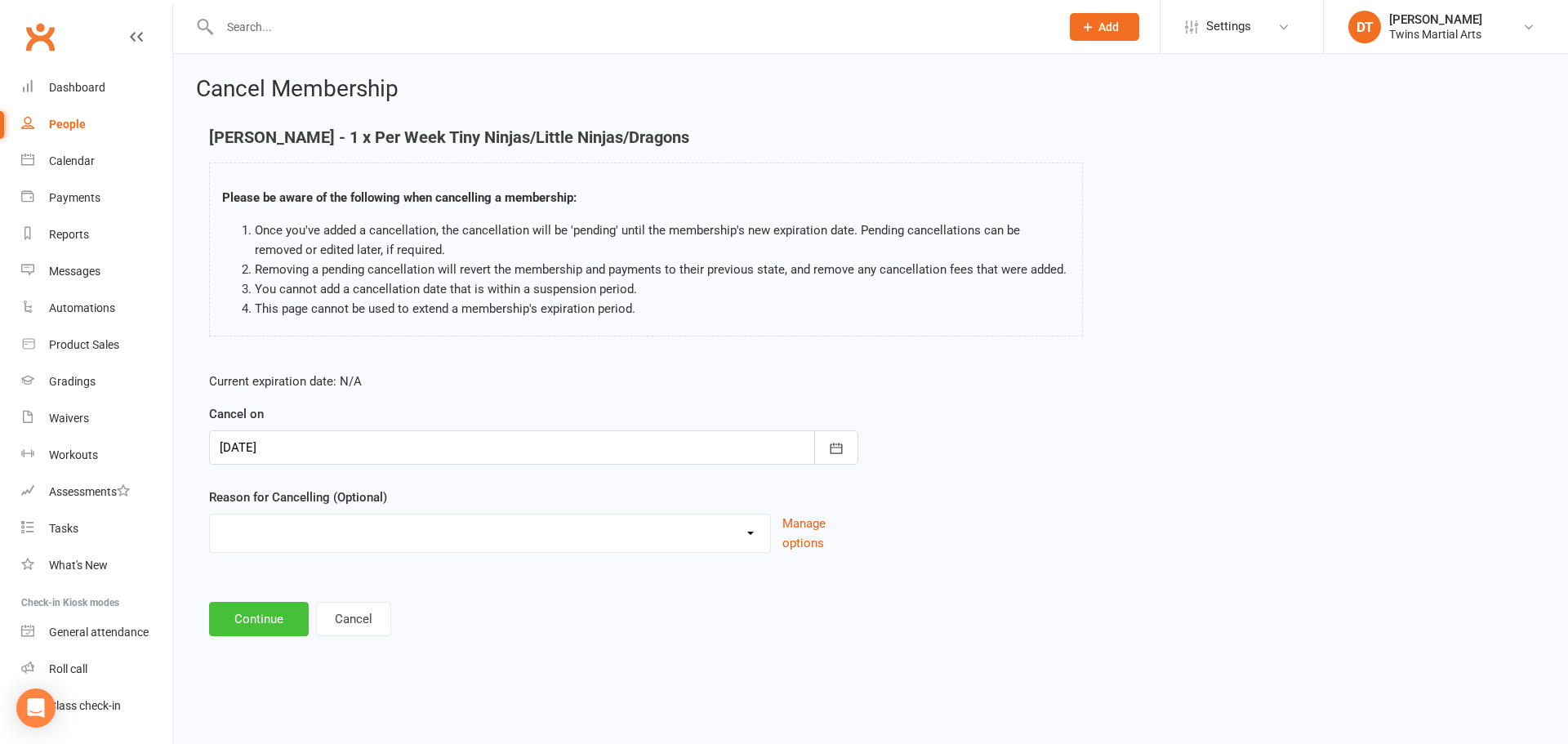
click at [232, 627] on button "Continue" at bounding box center [258, 618] width 99 height 34
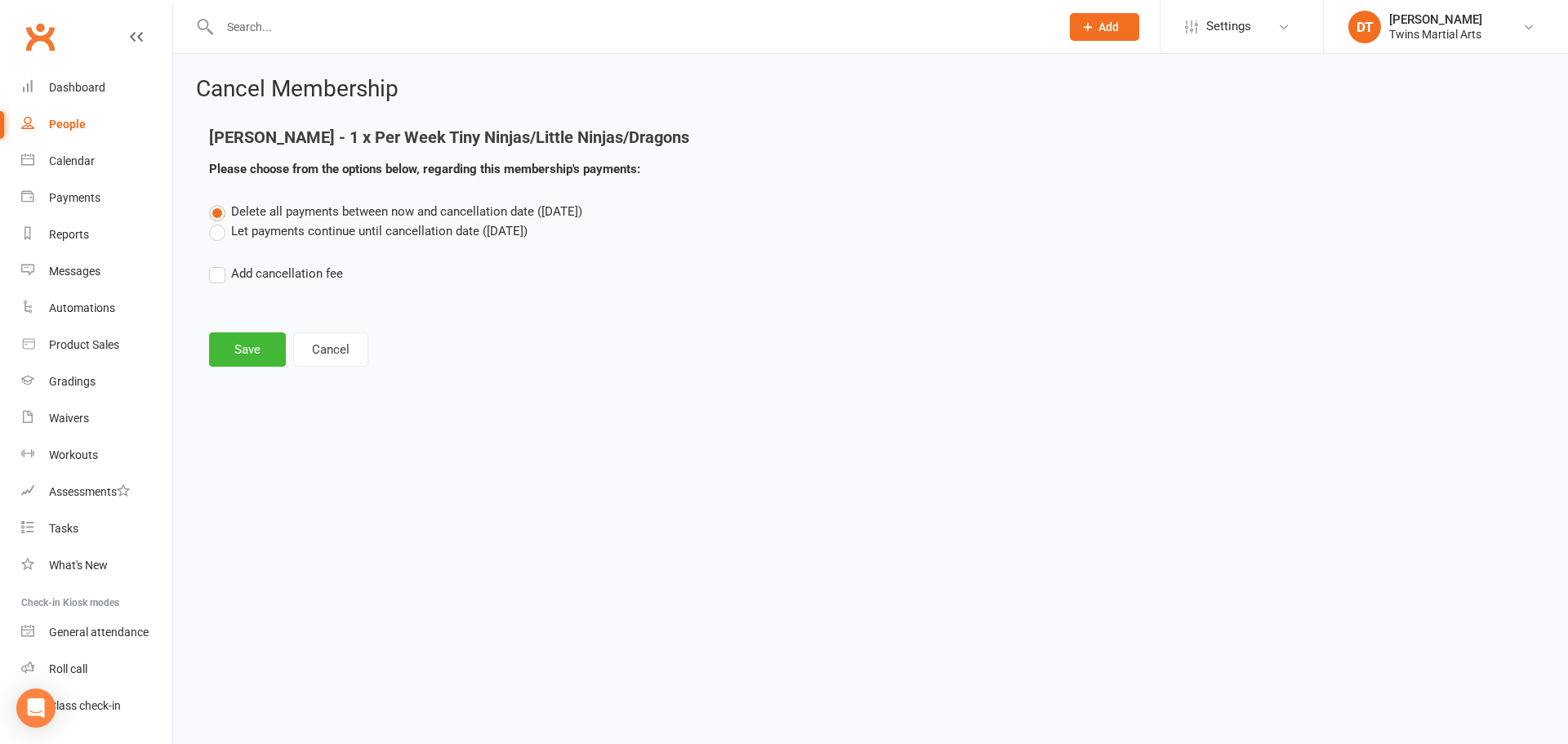
drag, startPoint x: 369, startPoint y: 237, endPoint x: 290, endPoint y: 307, distance: 105.6
click at [368, 236] on label "Let payments continue until cancellation date ([DATE])" at bounding box center [368, 231] width 318 height 19
click at [220, 221] on input "Let payments continue until cancellation date ([DATE])" at bounding box center [214, 221] width 11 height 0
click at [246, 350] on button "Save" at bounding box center [247, 349] width 76 height 34
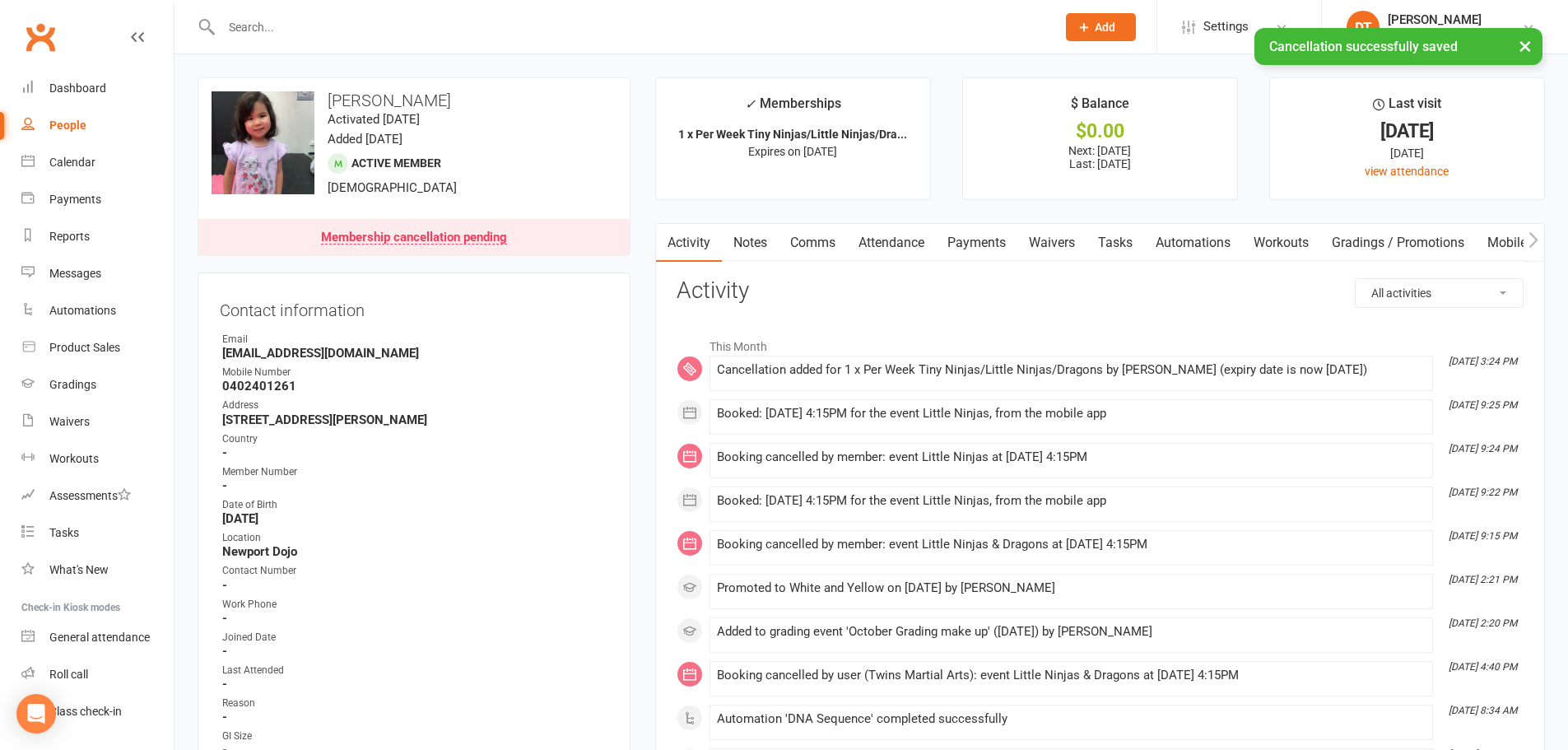
click at [976, 243] on link "Payments" at bounding box center [977, 243] width 82 height 38
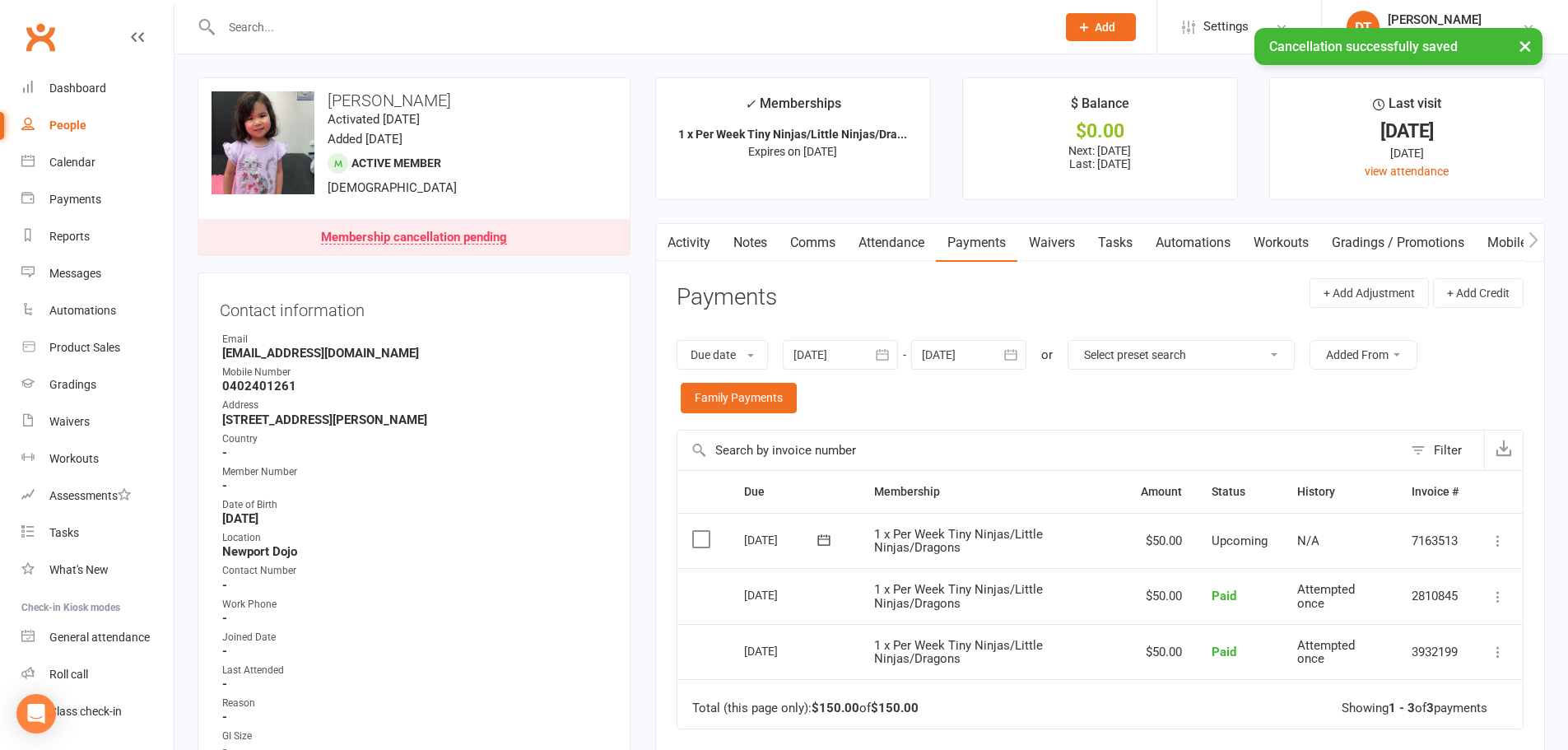
click at [1498, 542] on icon at bounding box center [1498, 540] width 17 height 17
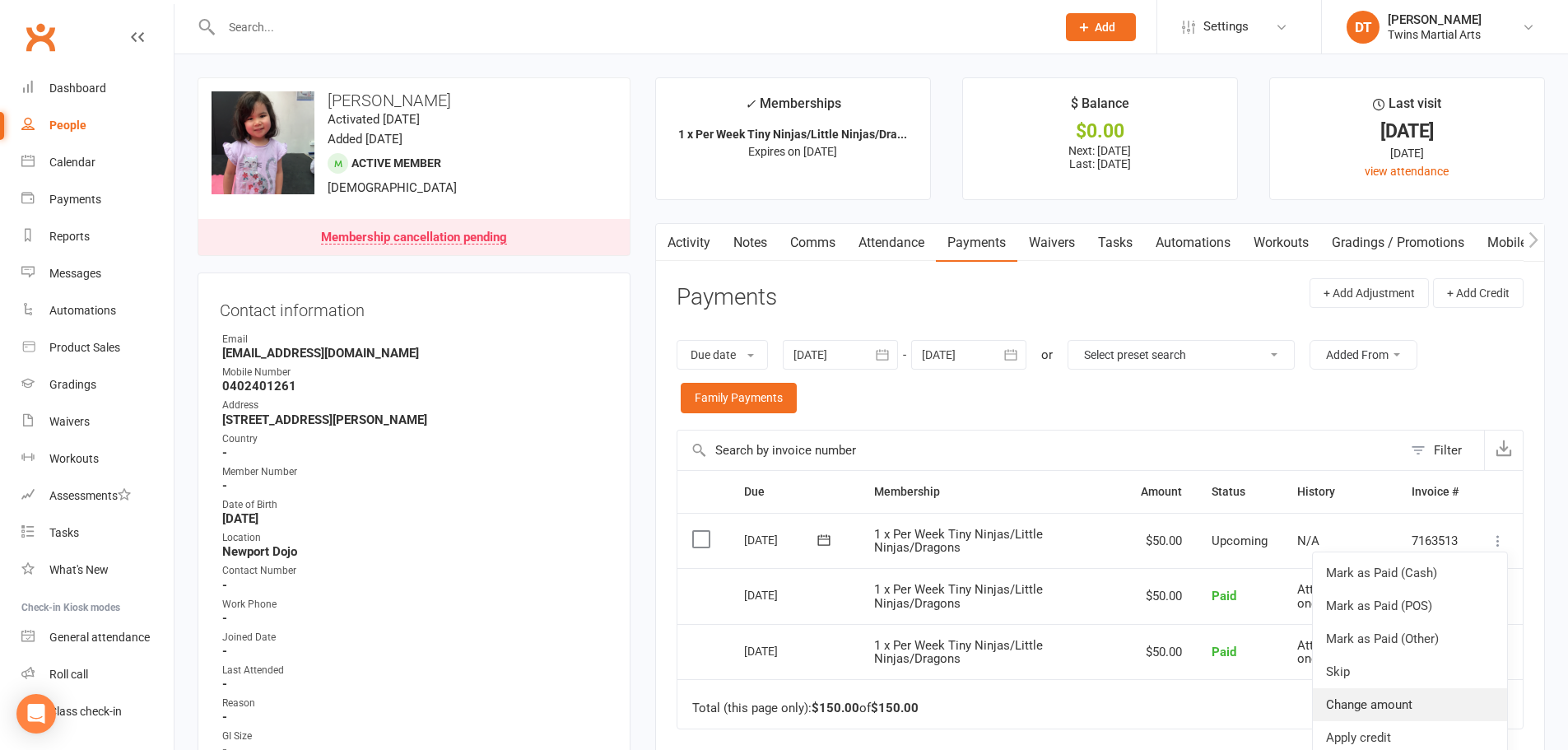
click at [1370, 698] on link "Change amount" at bounding box center [1409, 704] width 194 height 33
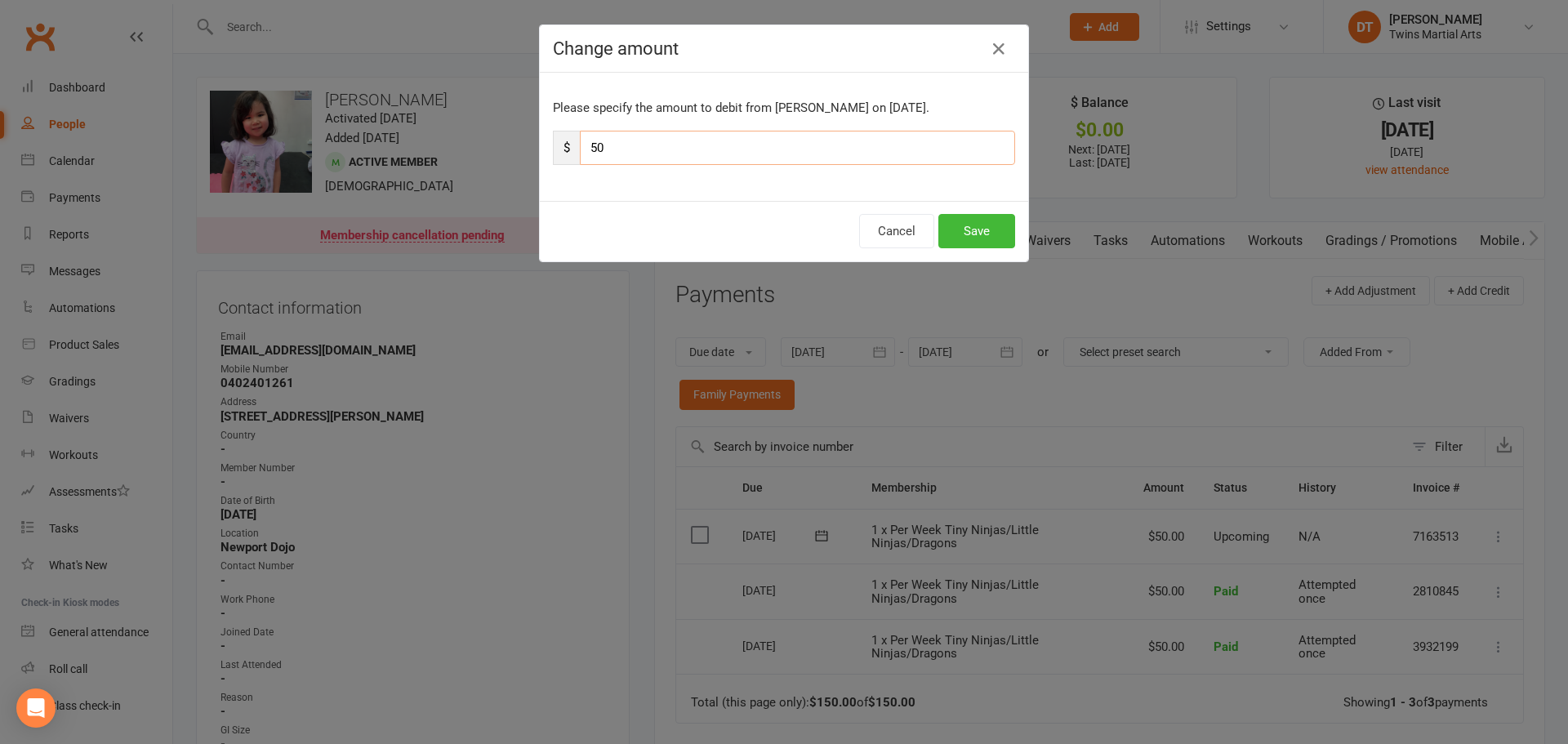
click at [853, 157] on input "50" at bounding box center [797, 148] width 435 height 34
type input "25"
click at [969, 235] on button "Save" at bounding box center [976, 230] width 76 height 34
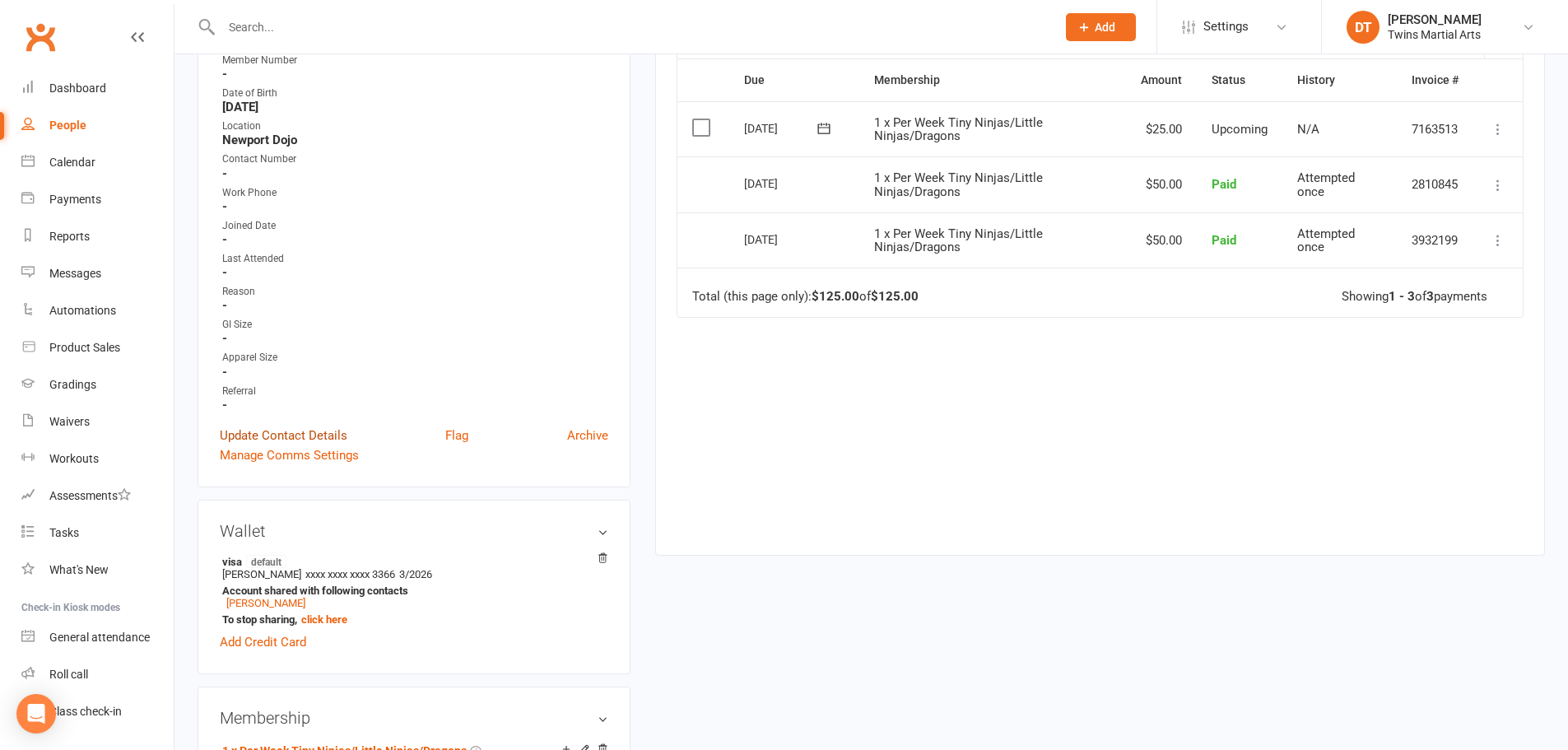
click at [323, 431] on link "Update Contact Details" at bounding box center [283, 435] width 128 height 19
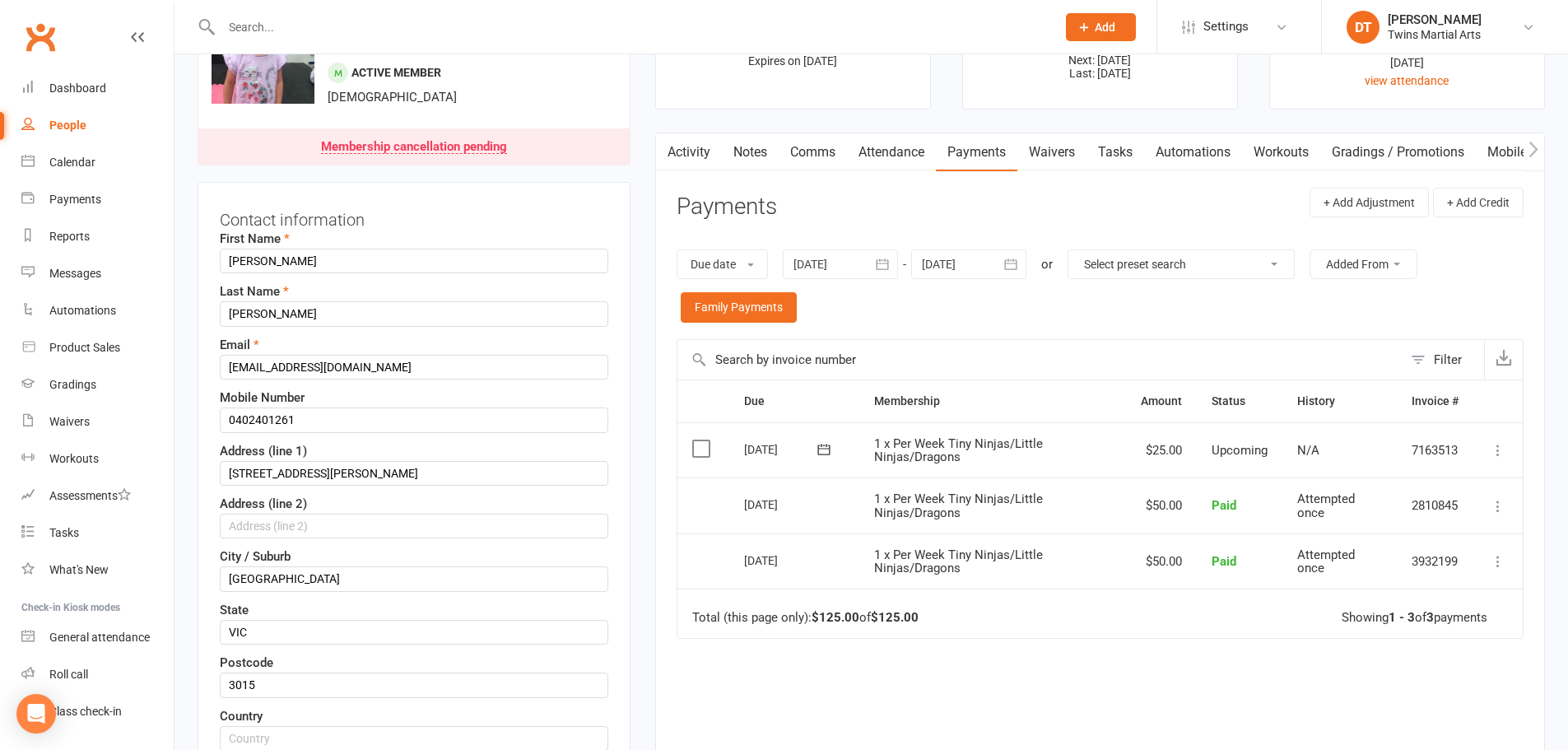
scroll to position [77, 0]
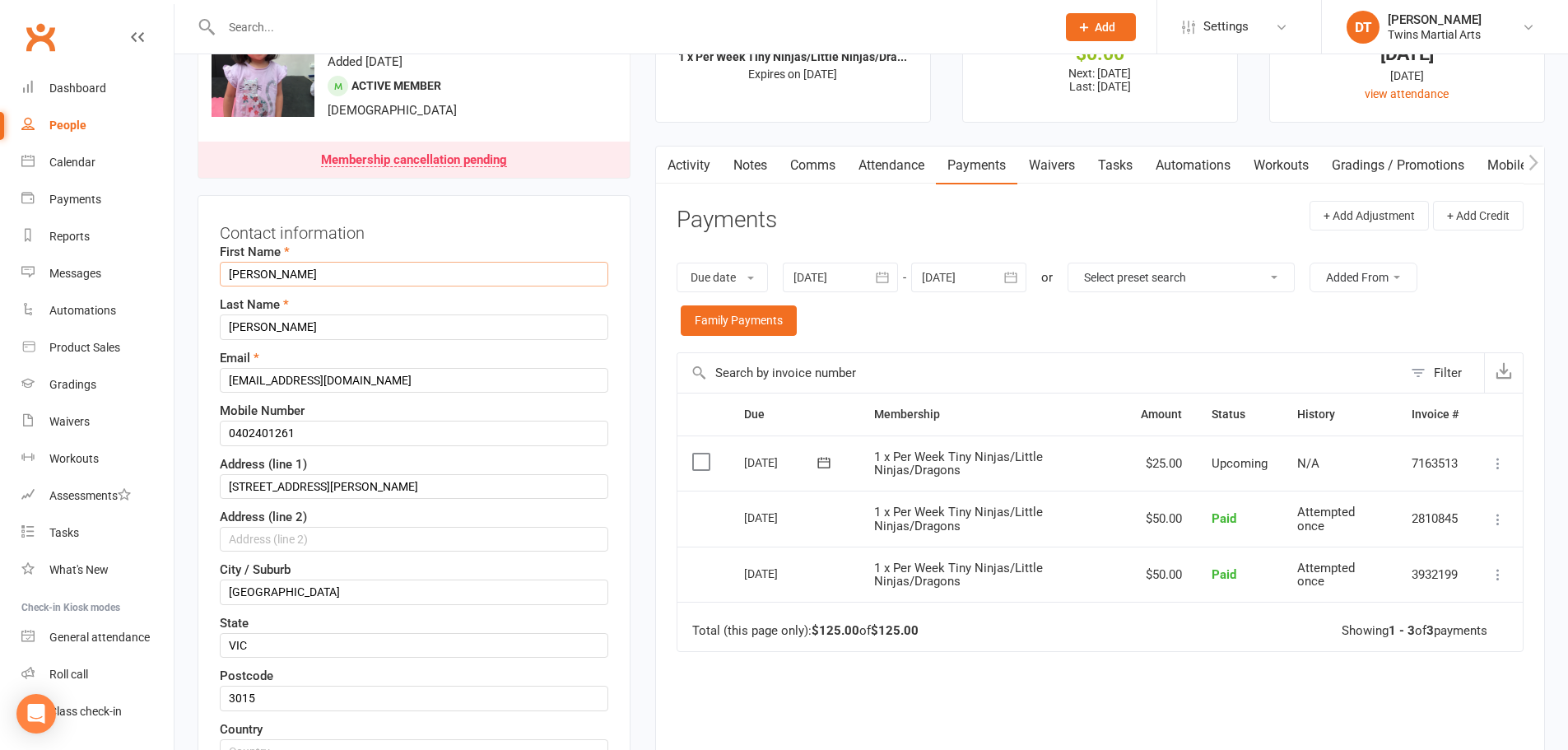
click at [221, 274] on input "[PERSON_NAME]" at bounding box center [414, 274] width 389 height 25
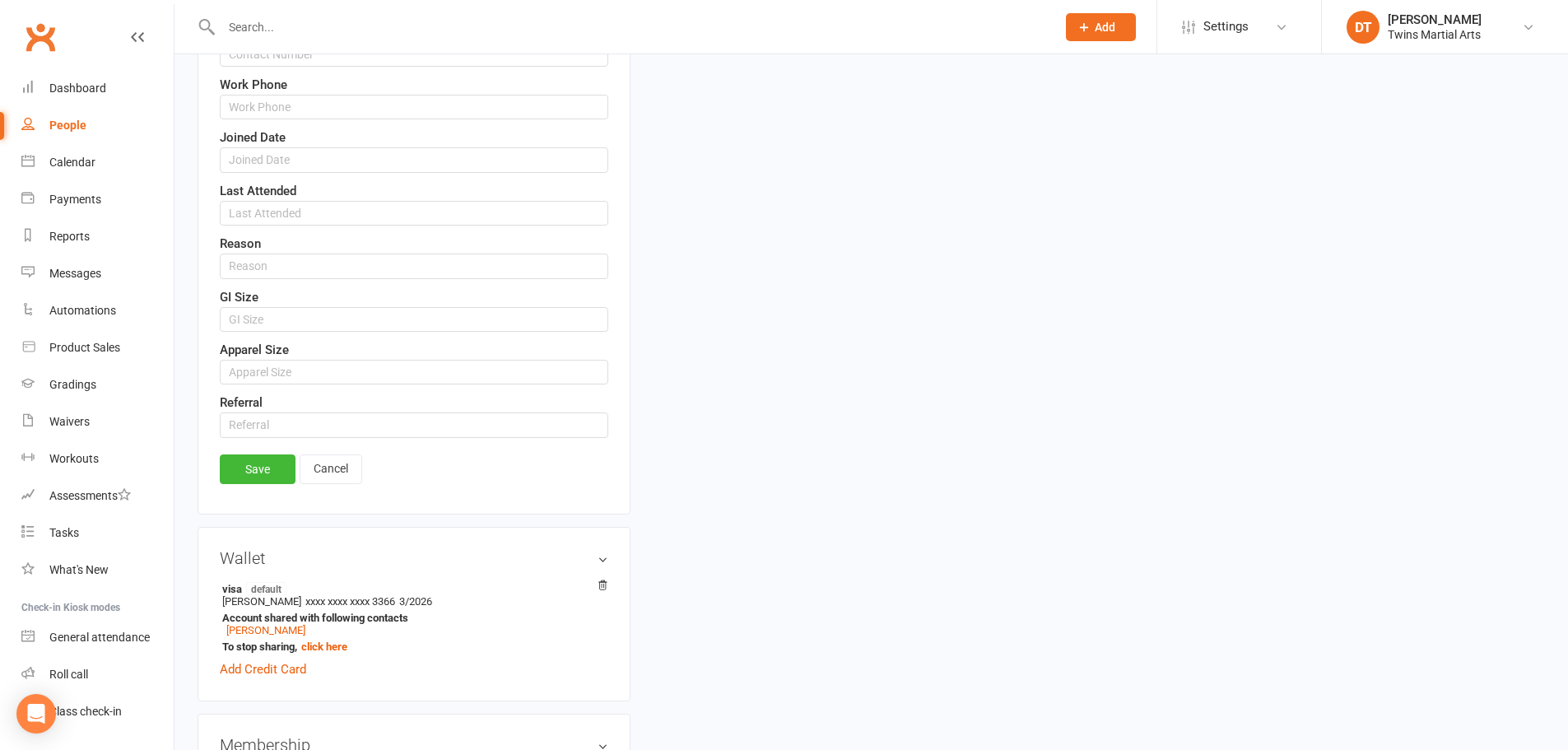
type input "#[PERSON_NAME]"
click at [261, 467] on link "Save" at bounding box center [258, 468] width 76 height 29
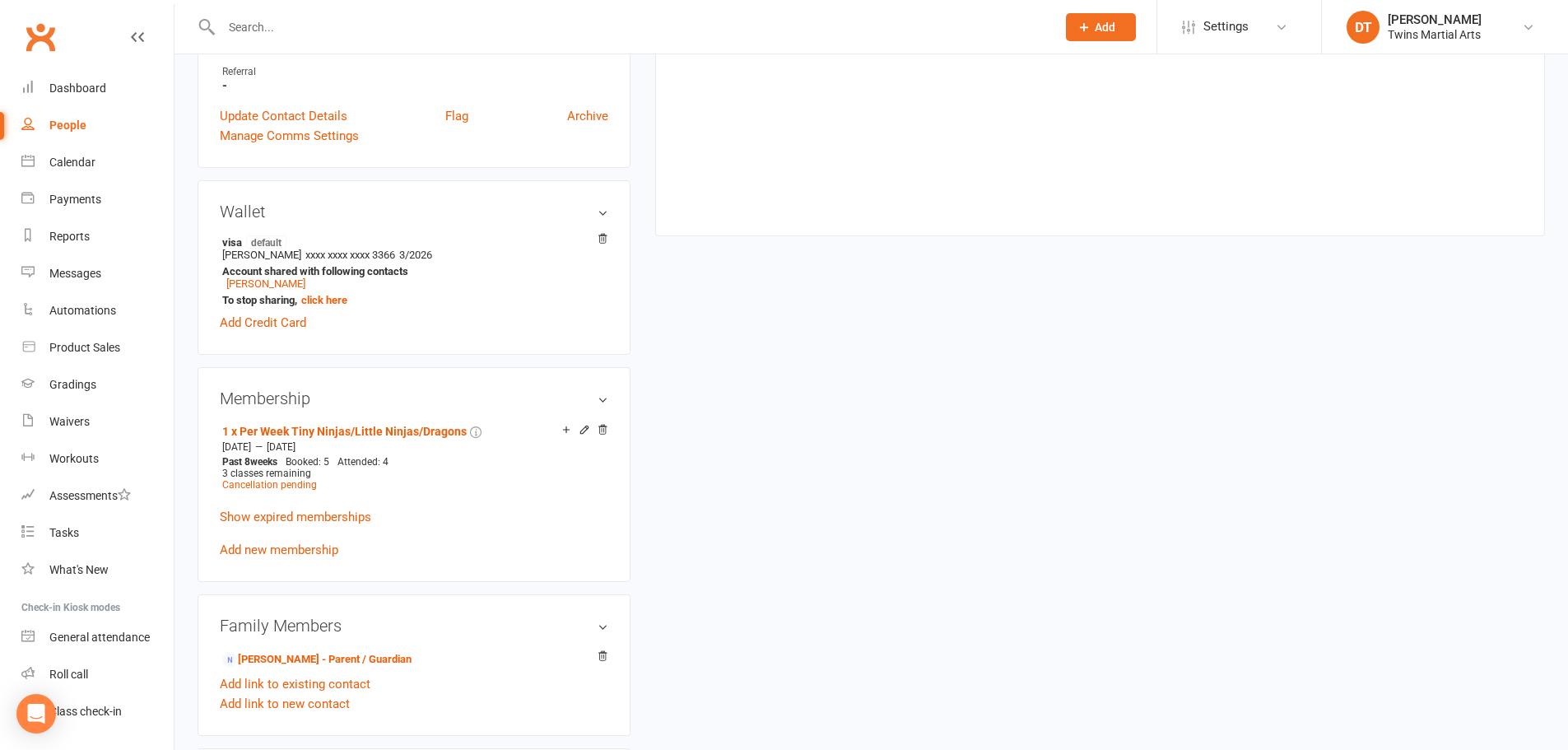
scroll to position [576, 0]
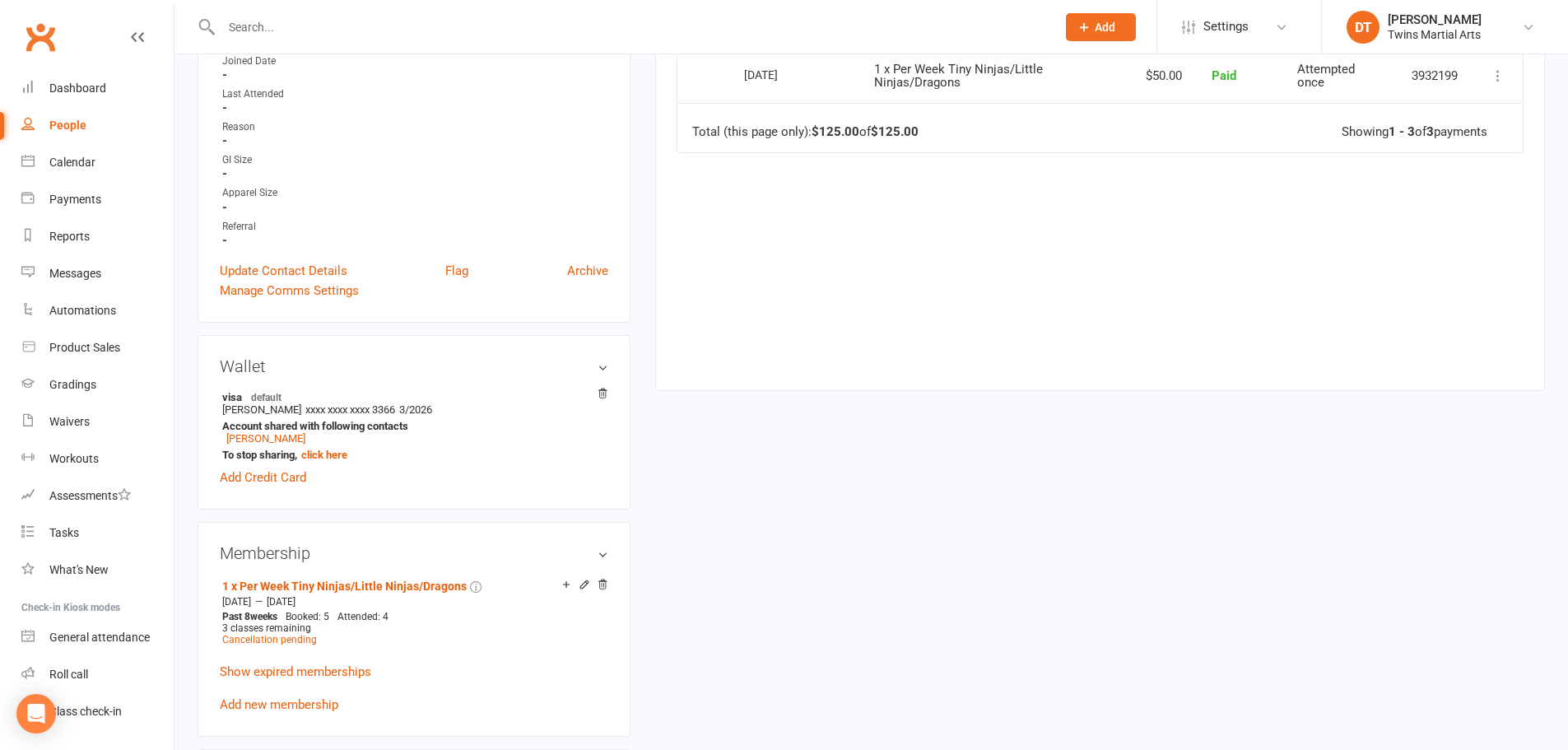
click at [335, 18] on input "text" at bounding box center [630, 27] width 828 height 23
type input "voik"
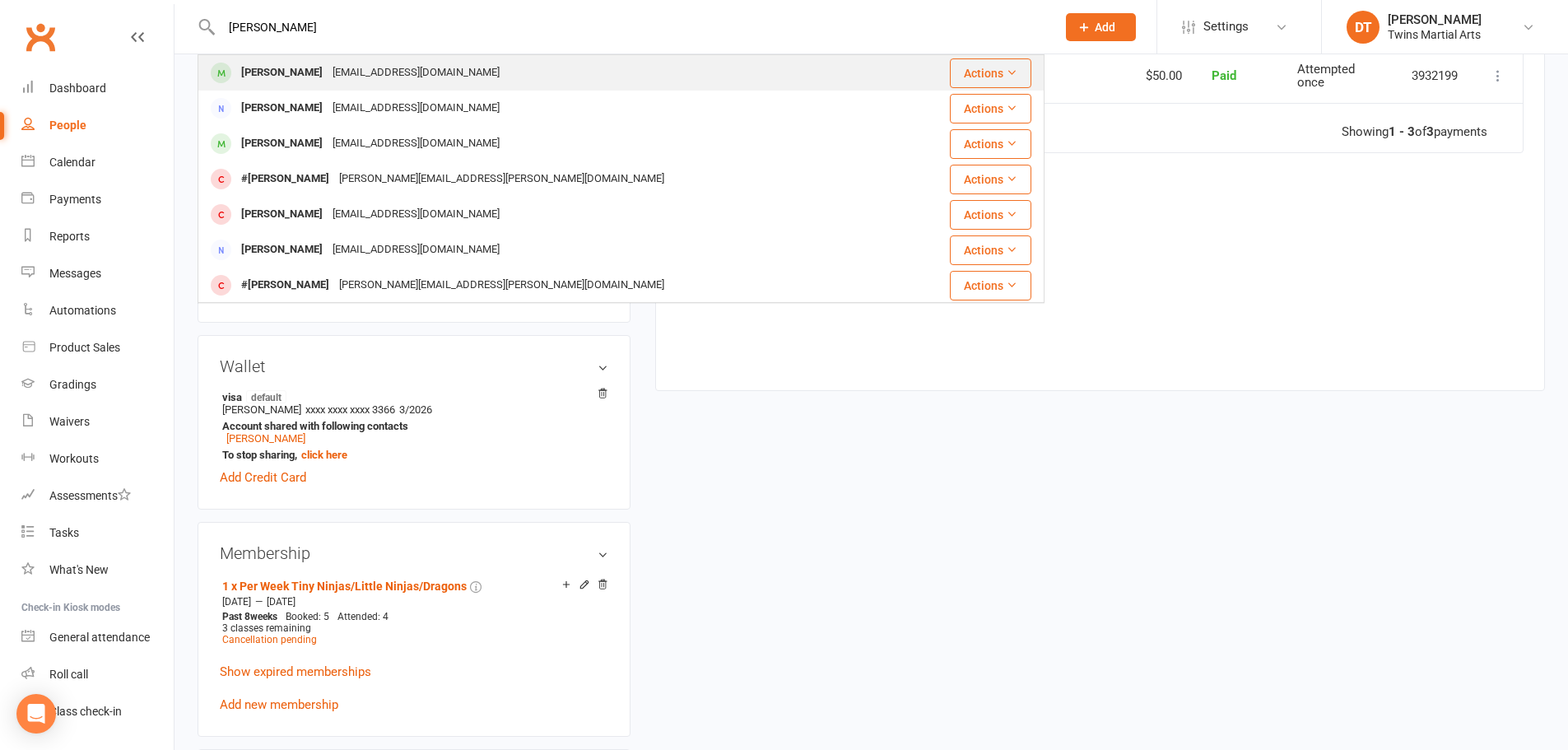
type input "[PERSON_NAME]"
click at [361, 67] on div "[EMAIL_ADDRESS][DOMAIN_NAME]" at bounding box center [416, 73] width 177 height 24
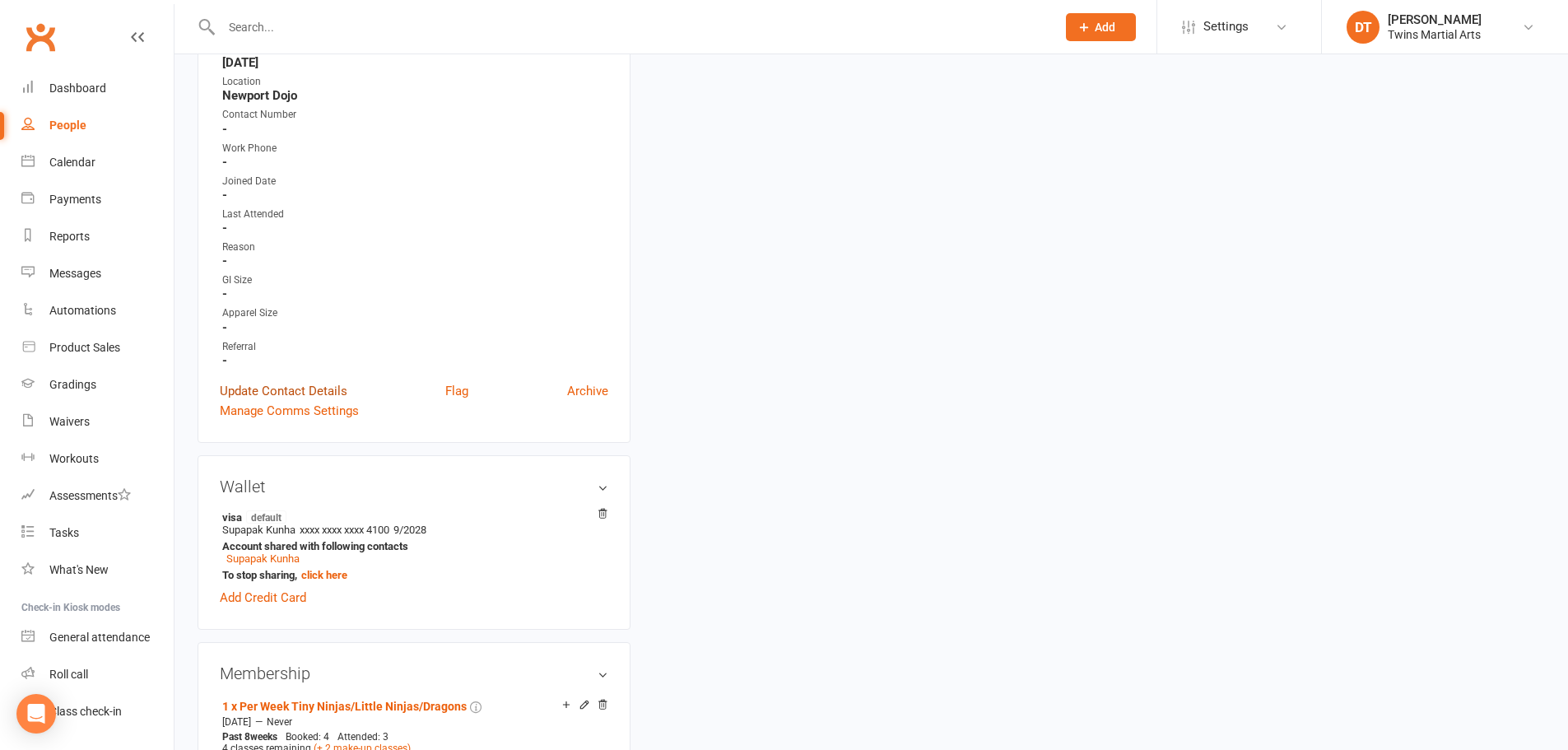
click at [321, 387] on link "Update Contact Details" at bounding box center [283, 390] width 128 height 19
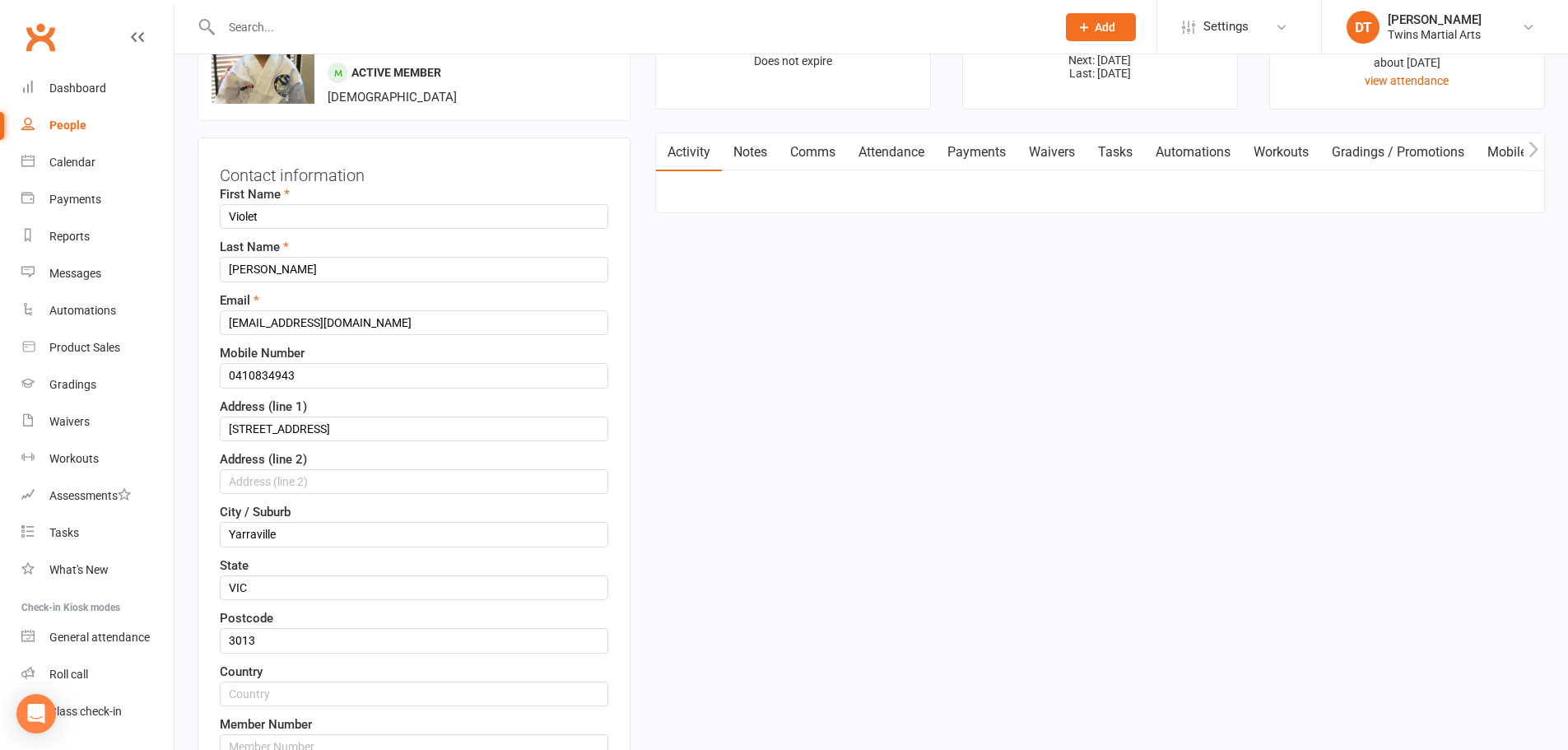
scroll to position [77, 0]
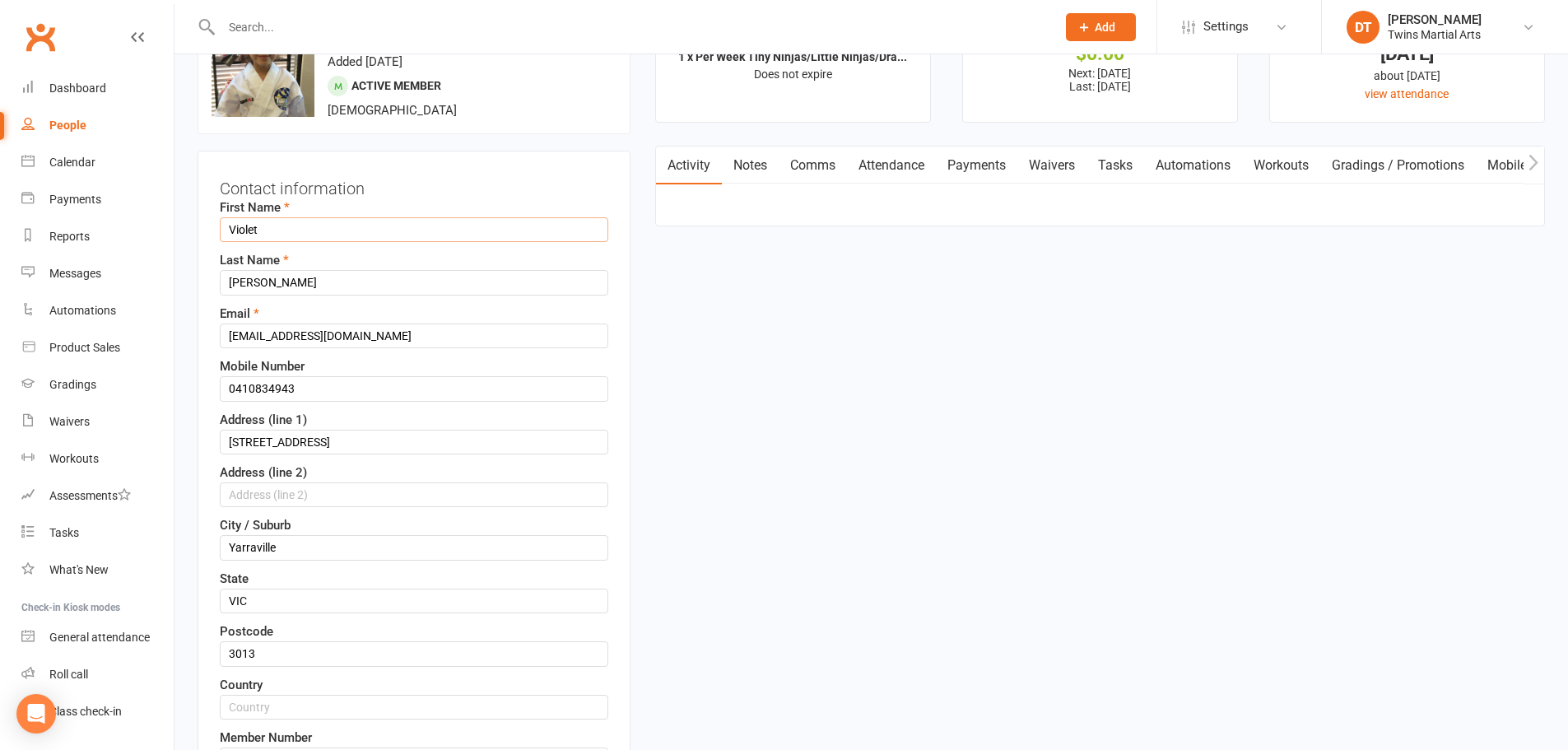
click at [225, 233] on input "Violet" at bounding box center [414, 229] width 389 height 25
click at [227, 226] on input "Violet" at bounding box center [414, 229] width 389 height 25
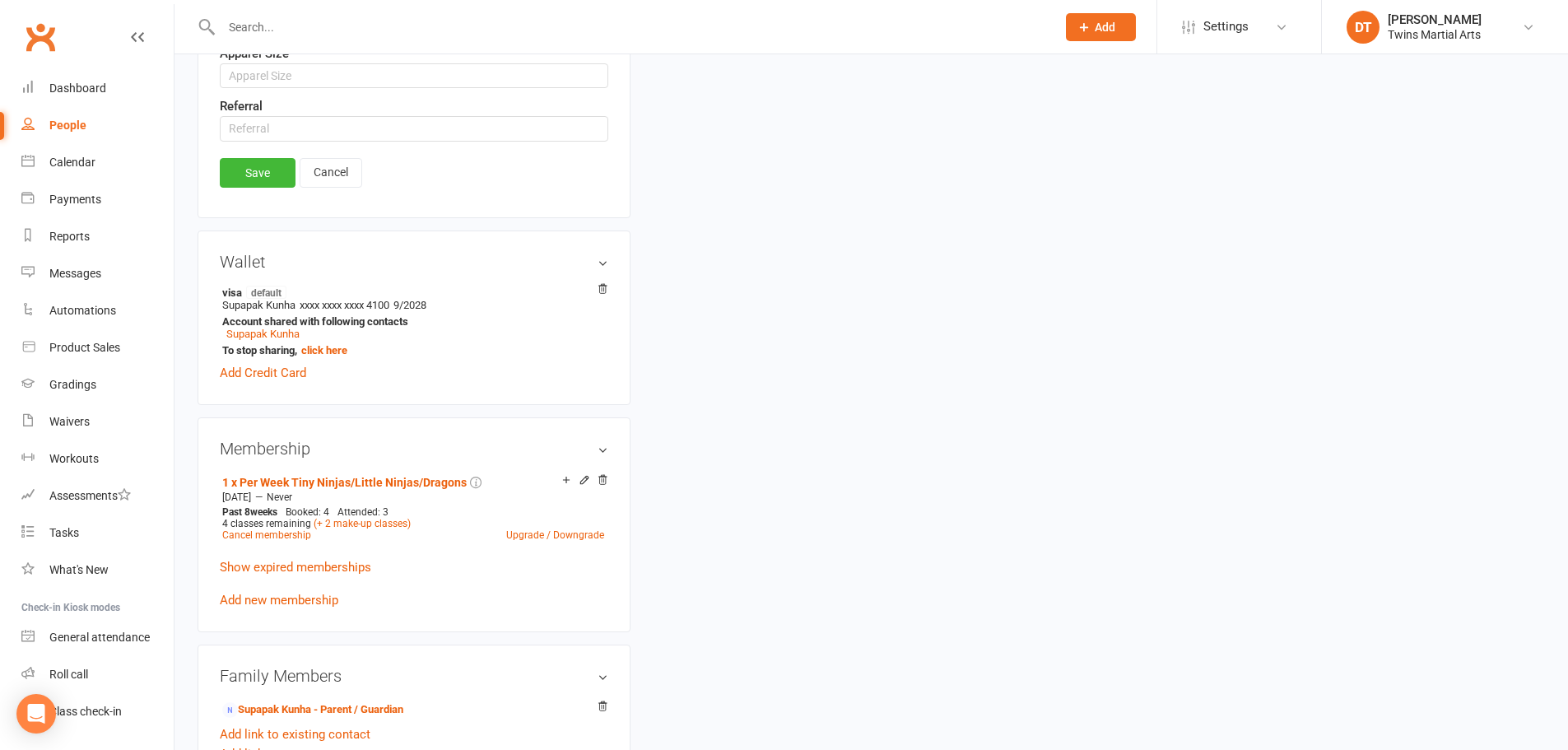
scroll to position [1229, 0]
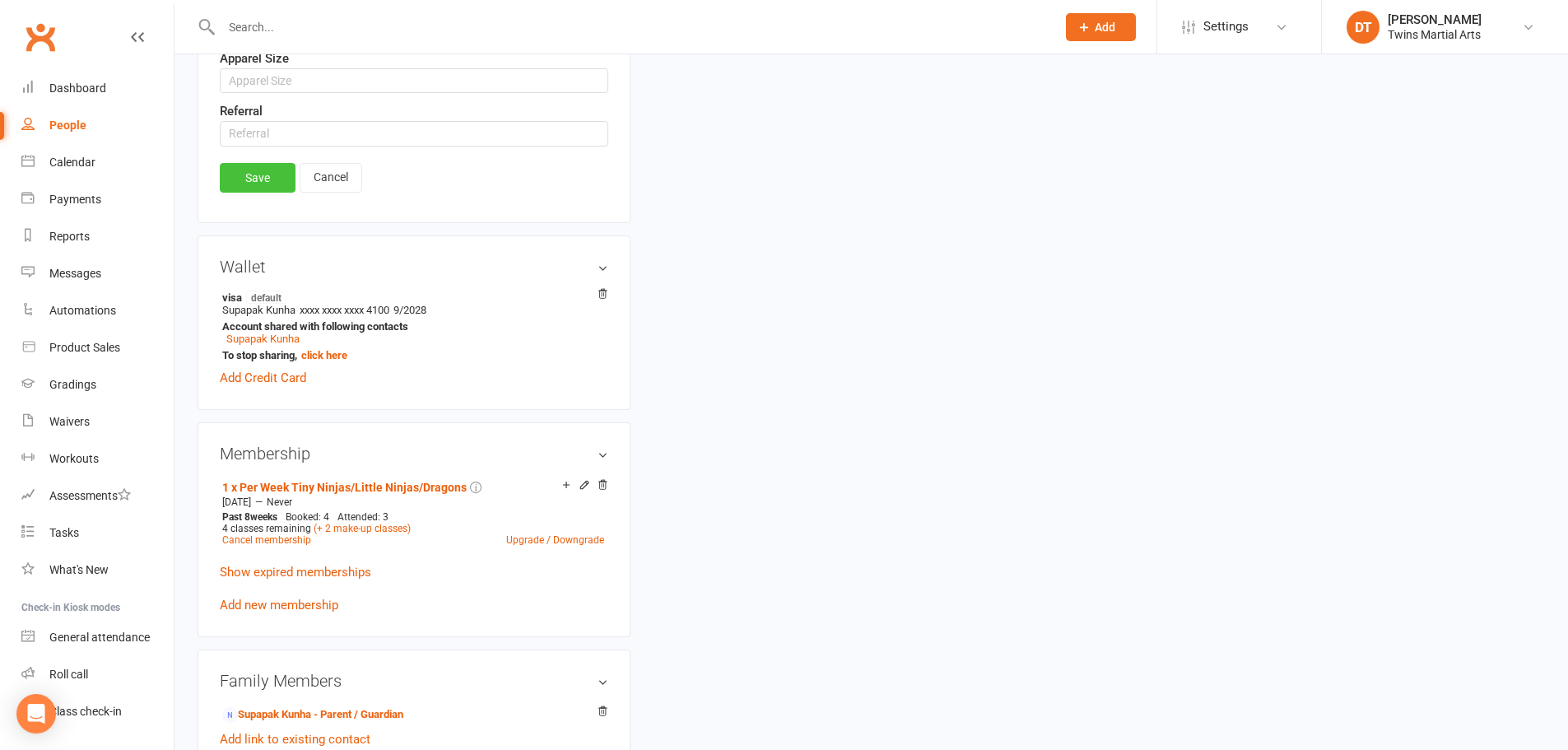
type input "#Violet"
click at [260, 175] on link "Save" at bounding box center [258, 177] width 76 height 29
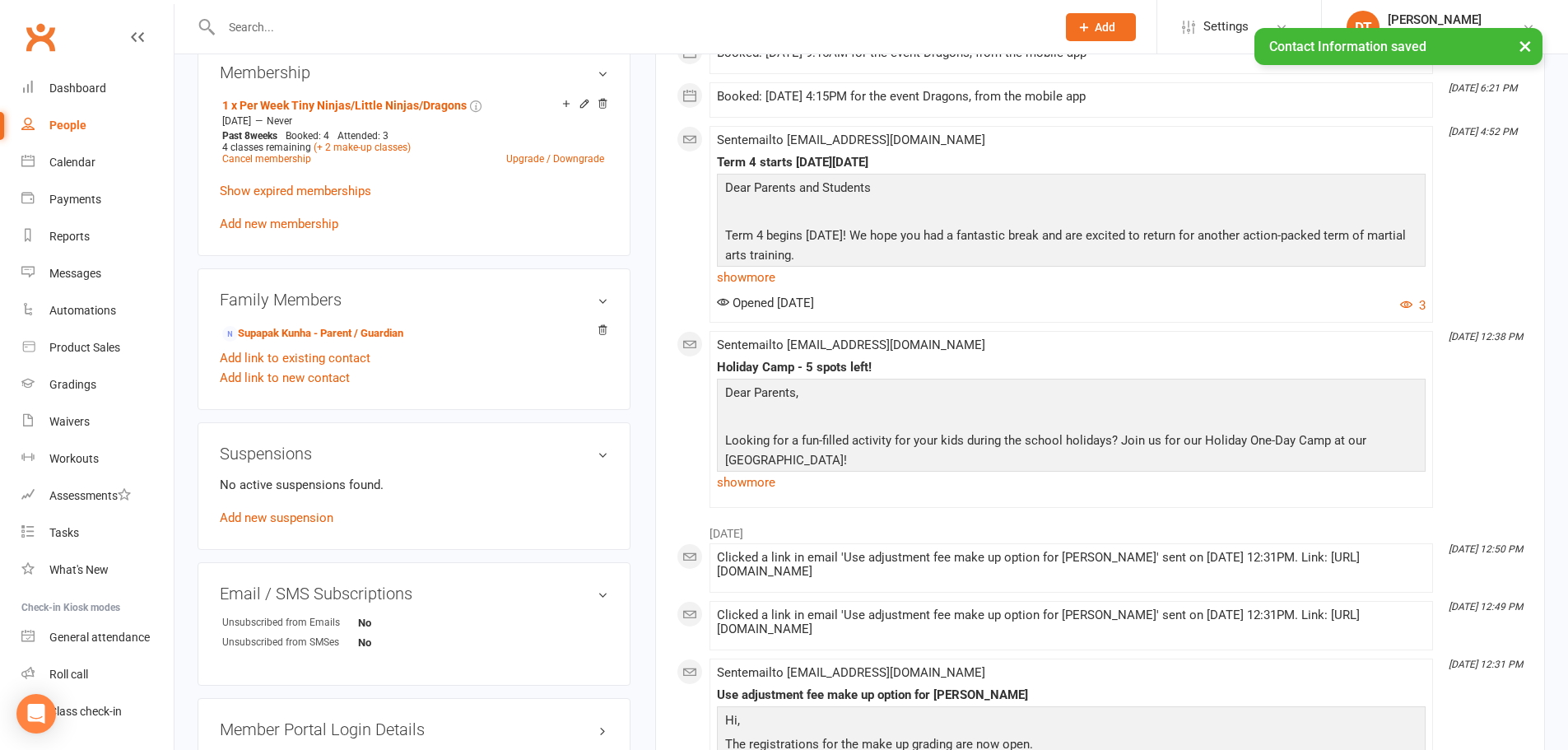
scroll to position [983, 0]
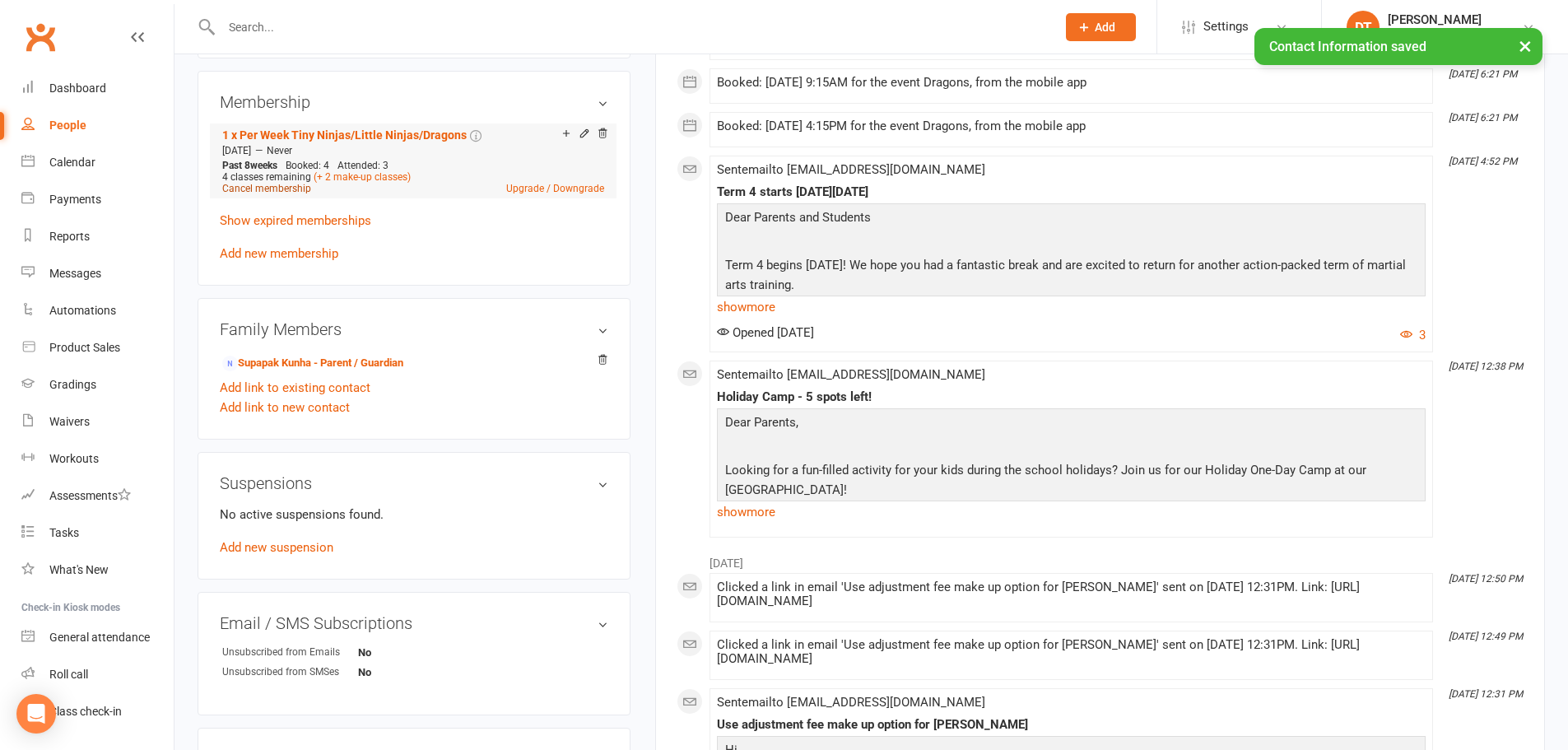
click at [290, 188] on link "Cancel membership" at bounding box center [267, 188] width 89 height 12
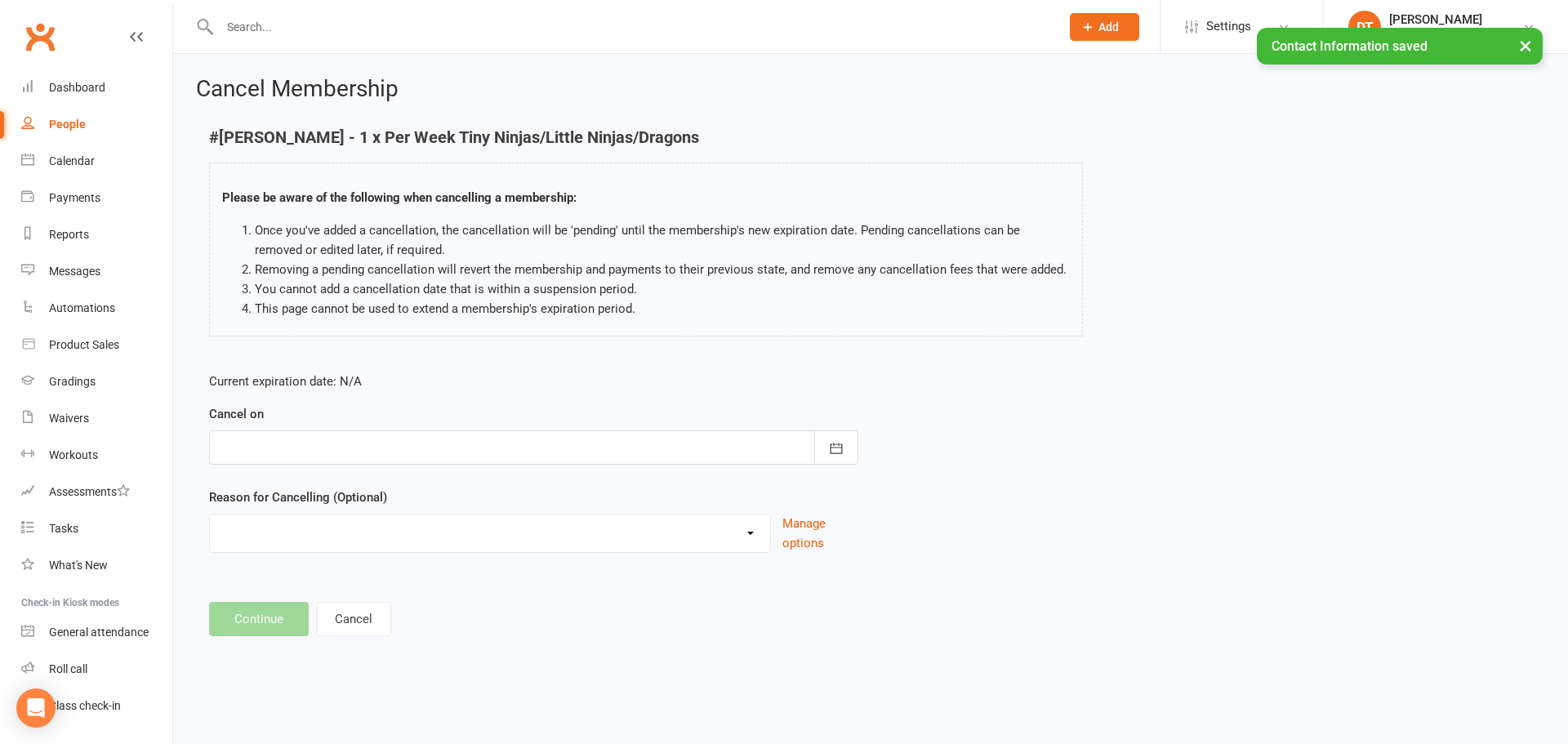
drag, startPoint x: 359, startPoint y: 422, endPoint x: 352, endPoint y: 445, distance: 24.0
click at [357, 431] on div "Cancel on [DATE] Sun Mon Tue Wed Thu Fri Sat 40 28 29 30 01 02 03 04 41 05 06 0…" at bounding box center [534, 434] width 650 height 61
click at [352, 445] on div at bounding box center [534, 447] width 650 height 34
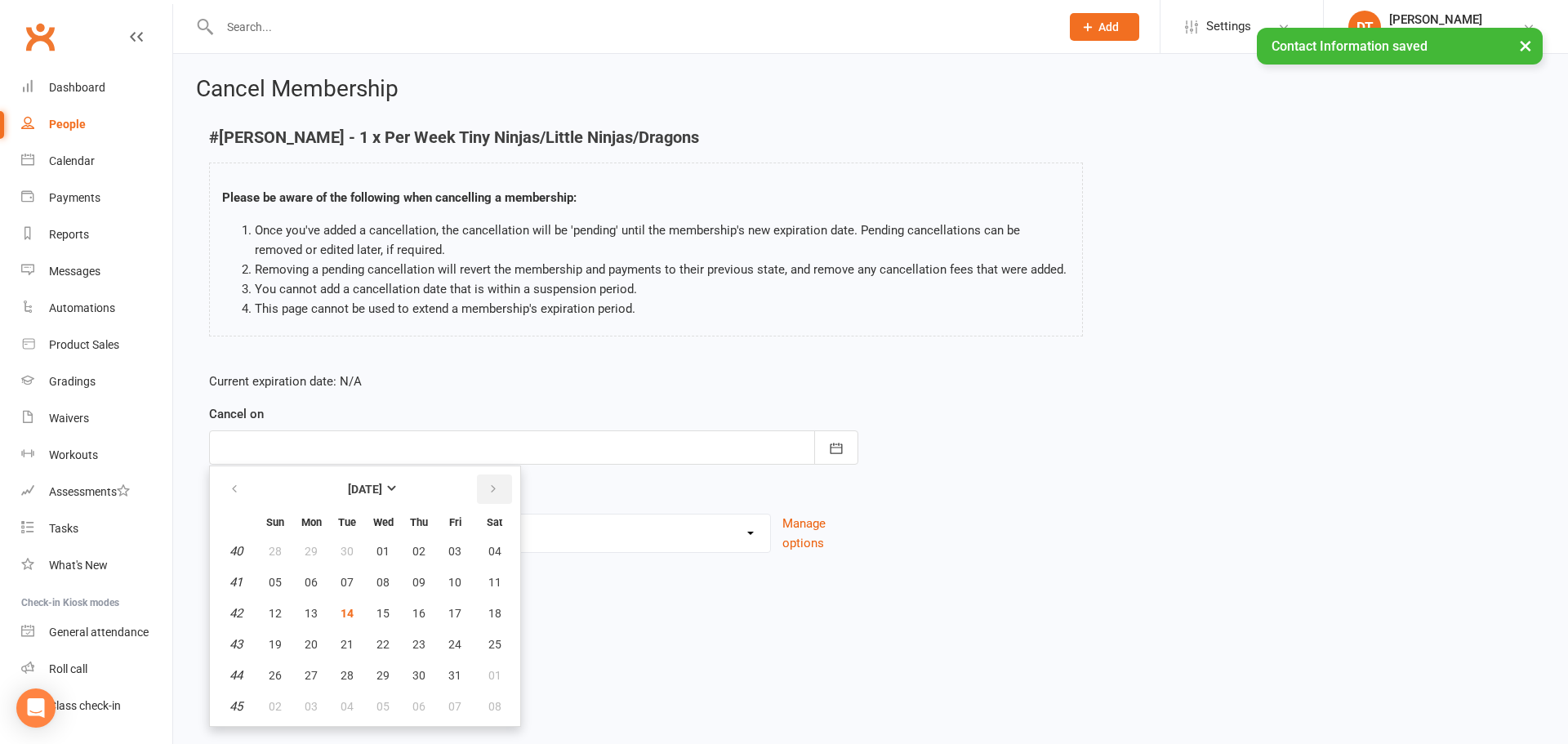
click at [491, 493] on icon "button" at bounding box center [493, 488] width 11 height 13
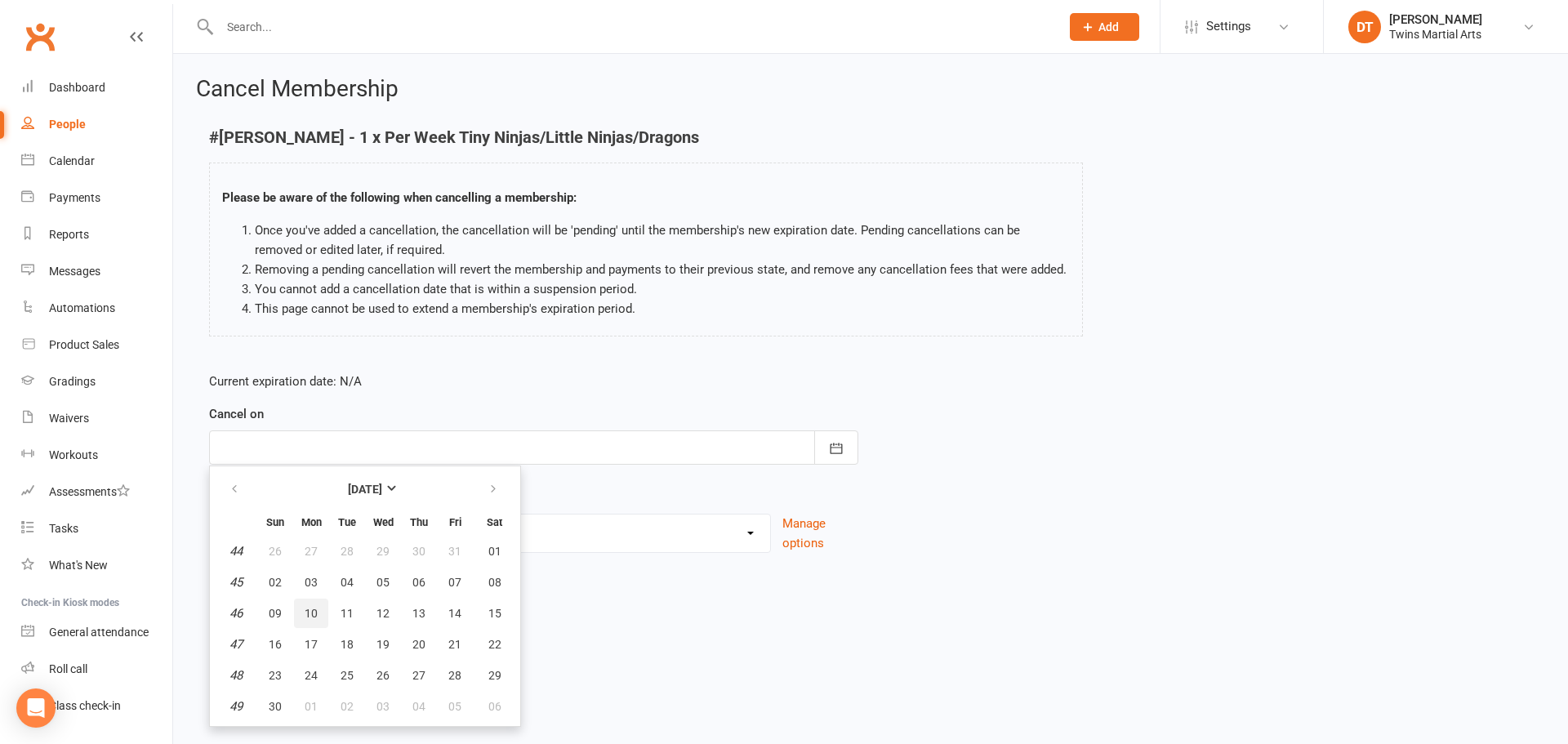
click at [314, 610] on span "10" at bounding box center [311, 613] width 13 height 13
type input "[DATE]"
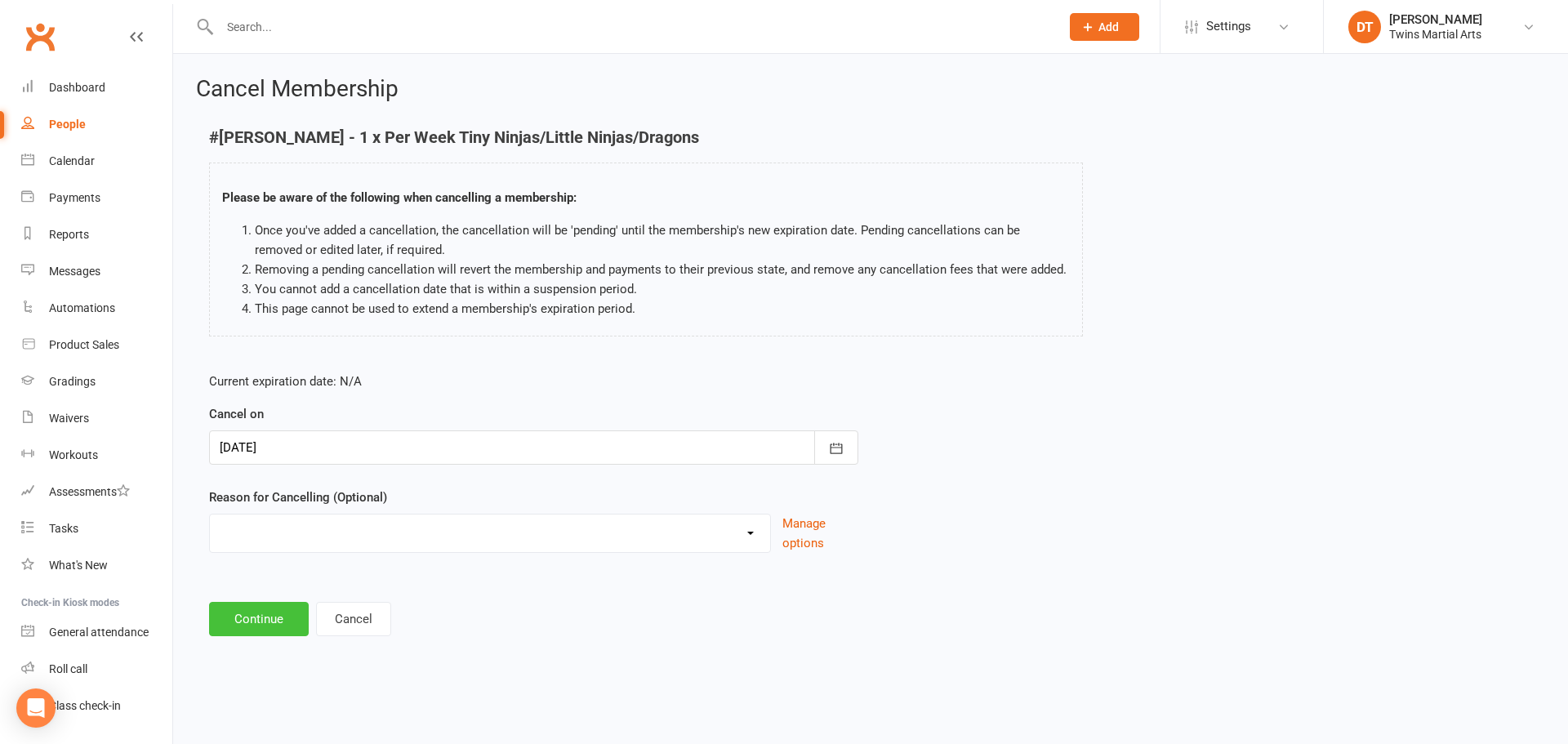
click at [260, 613] on button "Continue" at bounding box center [258, 618] width 99 height 34
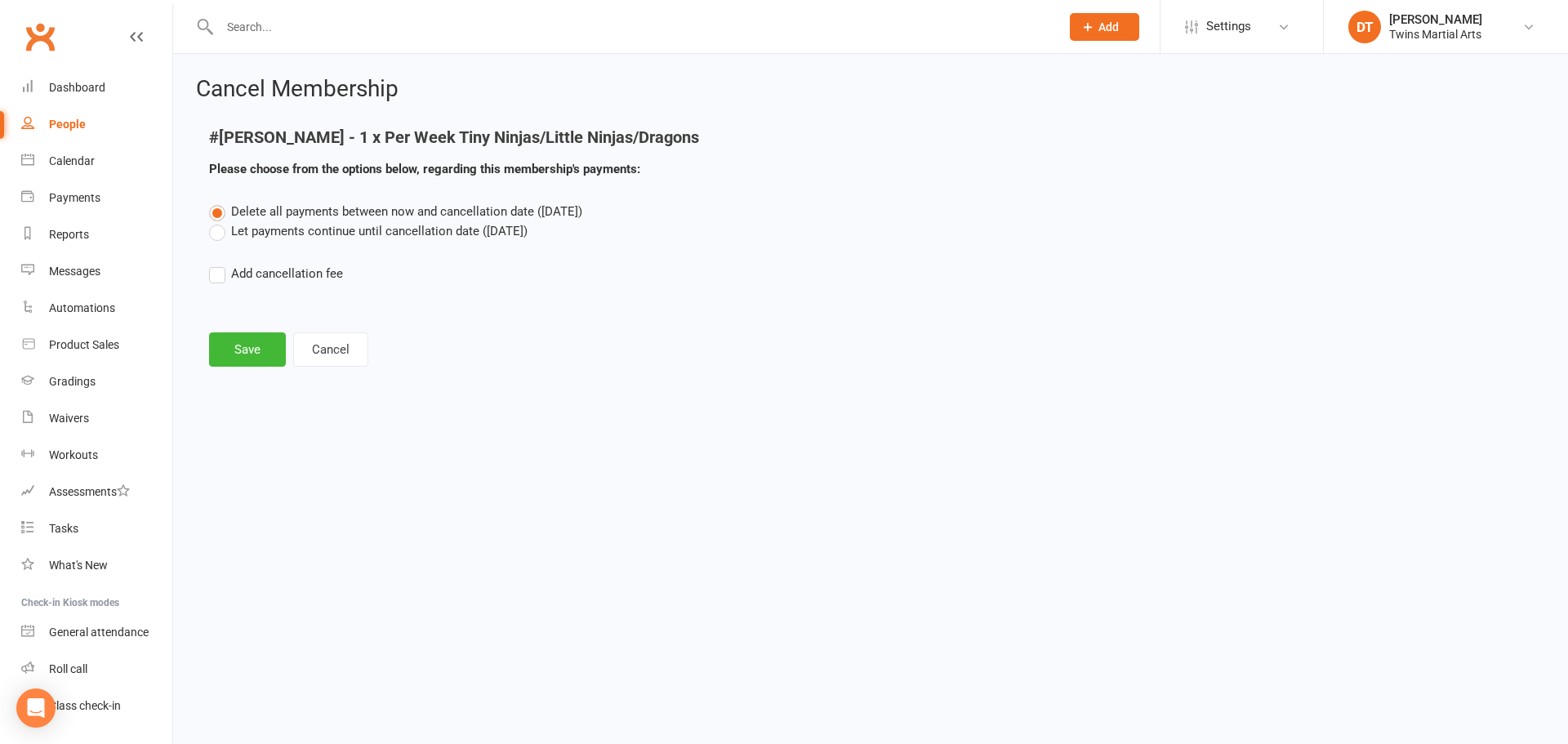
drag, startPoint x: 382, startPoint y: 219, endPoint x: 377, endPoint y: 229, distance: 11.2
click at [381, 219] on label "Delete all payments between now and cancellation date ([DATE])" at bounding box center [396, 212] width 374 height 19
click at [220, 202] on input "Delete all payments between now and cancellation date ([DATE])" at bounding box center [214, 202] width 11 height 0
click at [378, 230] on label "Let payments continue until cancellation date ([DATE])" at bounding box center [368, 231] width 318 height 19
click at [220, 221] on input "Let payments continue until cancellation date ([DATE])" at bounding box center [214, 221] width 11 height 0
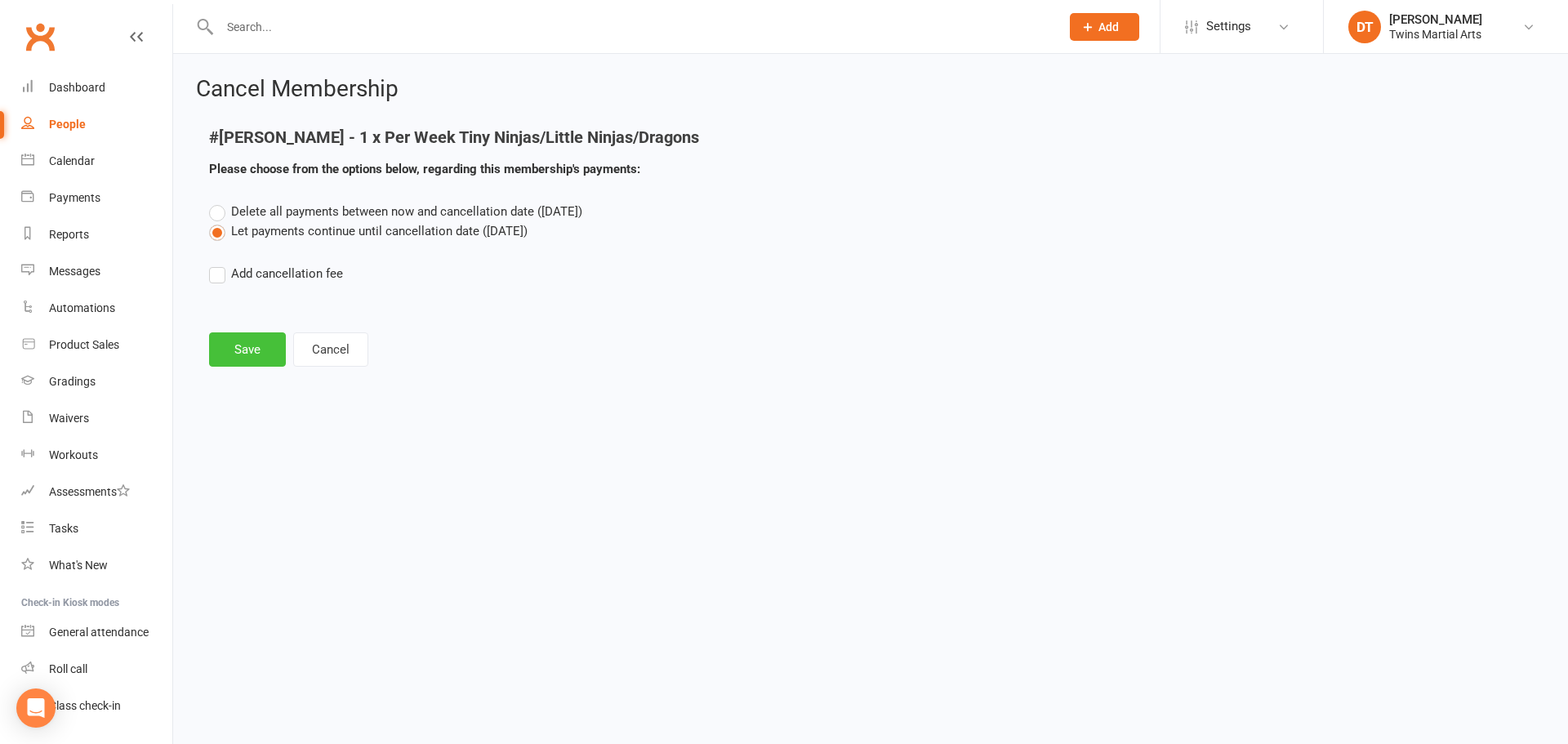
click at [237, 355] on button "Save" at bounding box center [247, 349] width 76 height 34
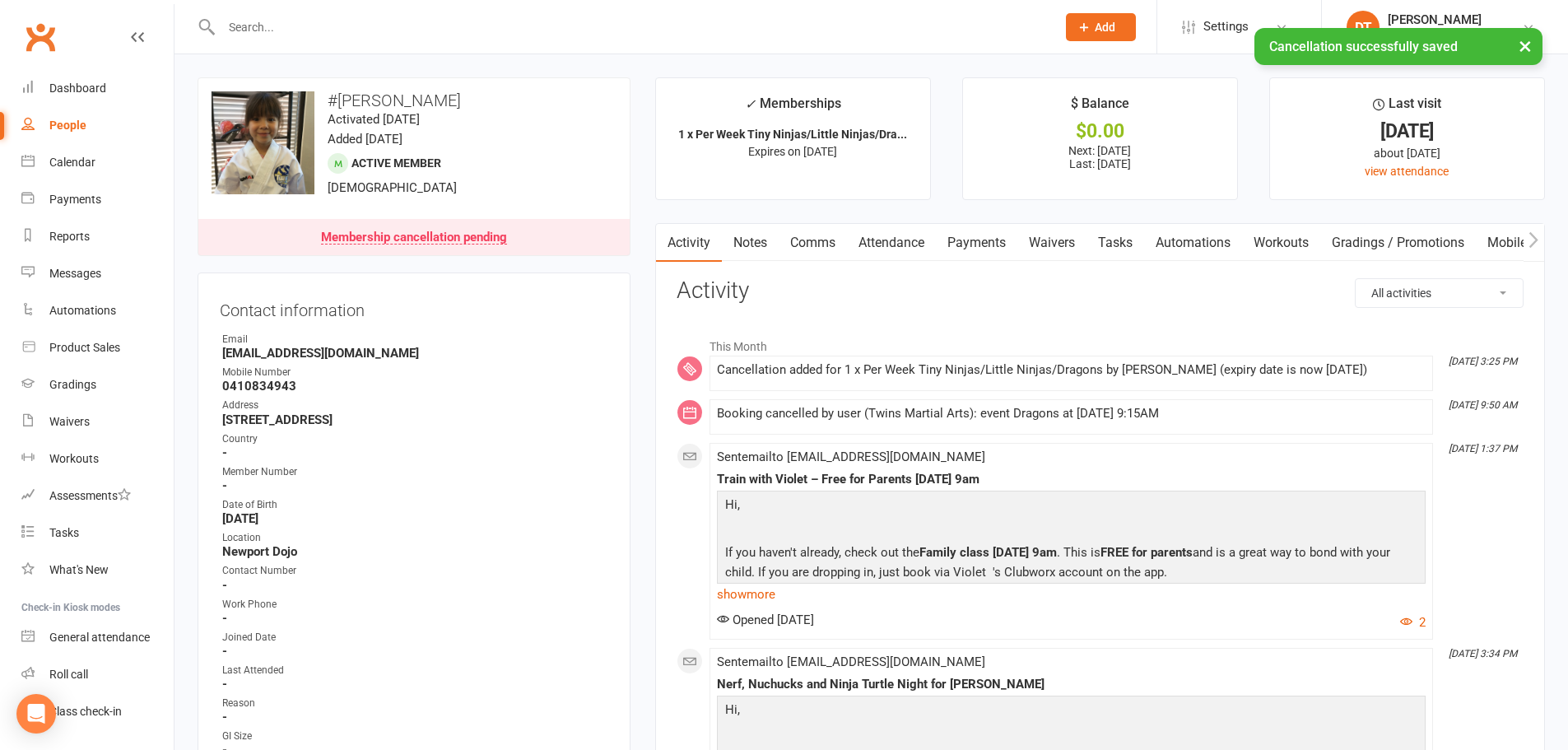
click at [1020, 244] on link "Waivers" at bounding box center [1052, 243] width 69 height 38
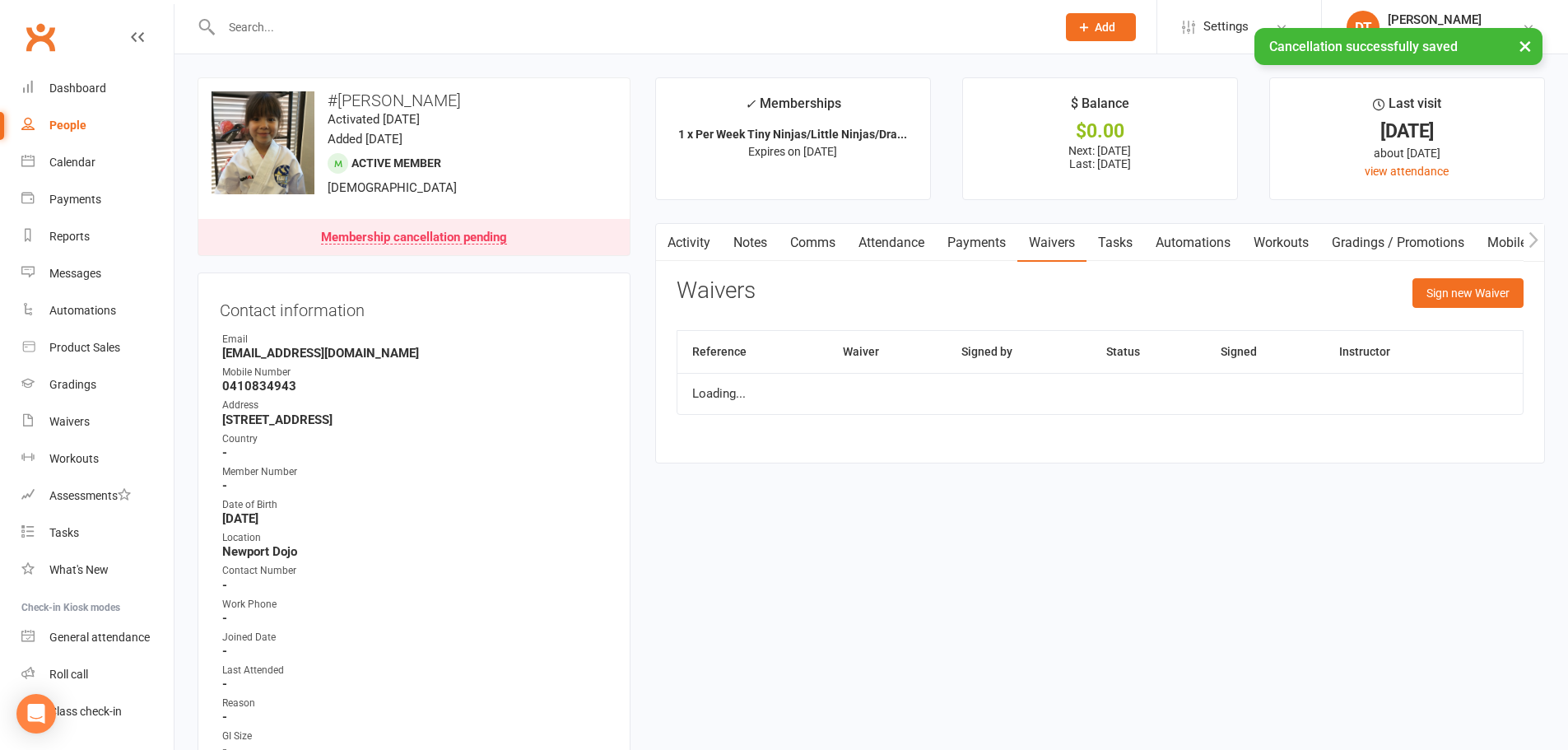
click at [1001, 245] on link "Payments" at bounding box center [977, 243] width 82 height 38
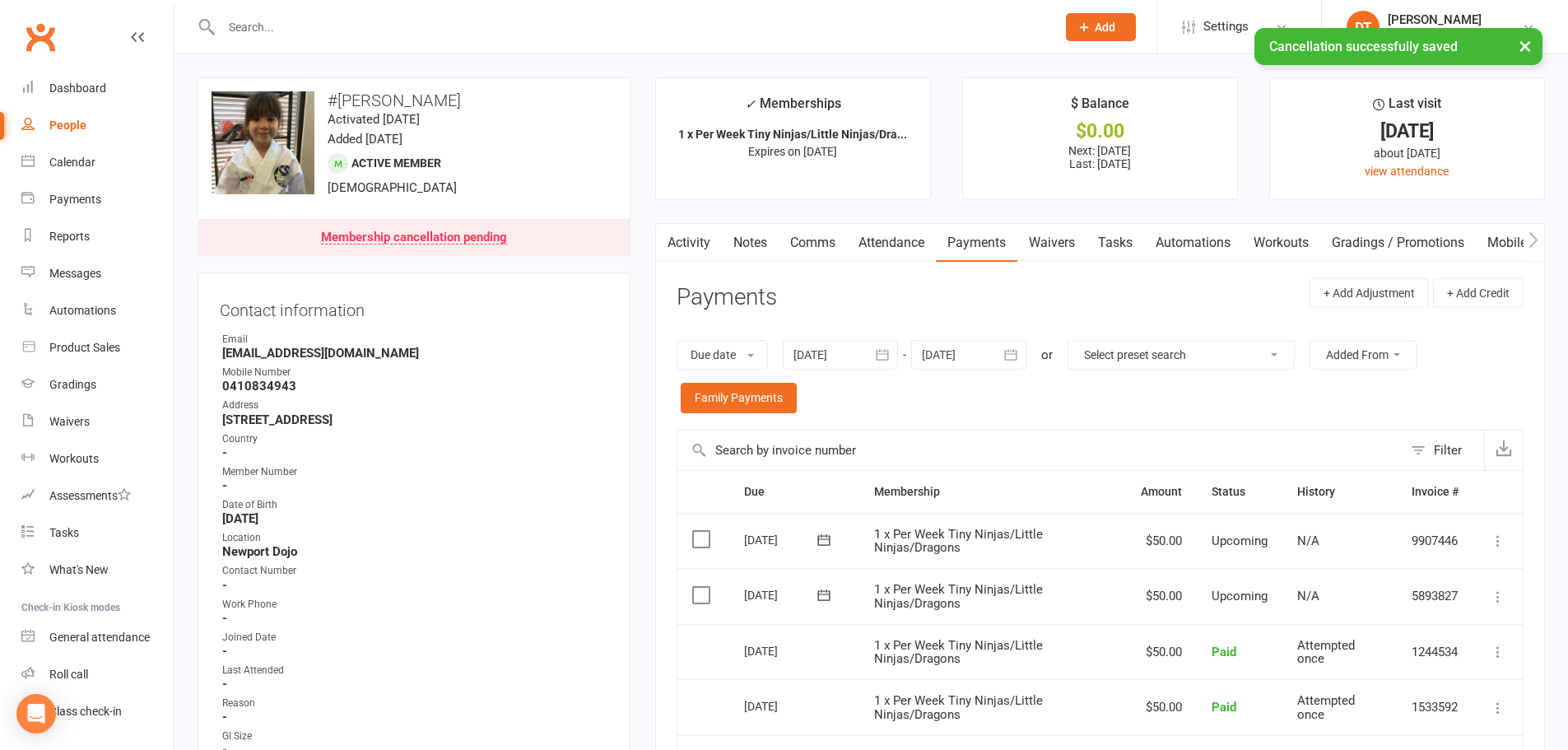
drag, startPoint x: 1497, startPoint y: 542, endPoint x: 1476, endPoint y: 574, distance: 38.3
click at [1496, 542] on icon at bounding box center [1498, 540] width 17 height 17
click at [1355, 698] on link "Change amount" at bounding box center [1409, 704] width 194 height 33
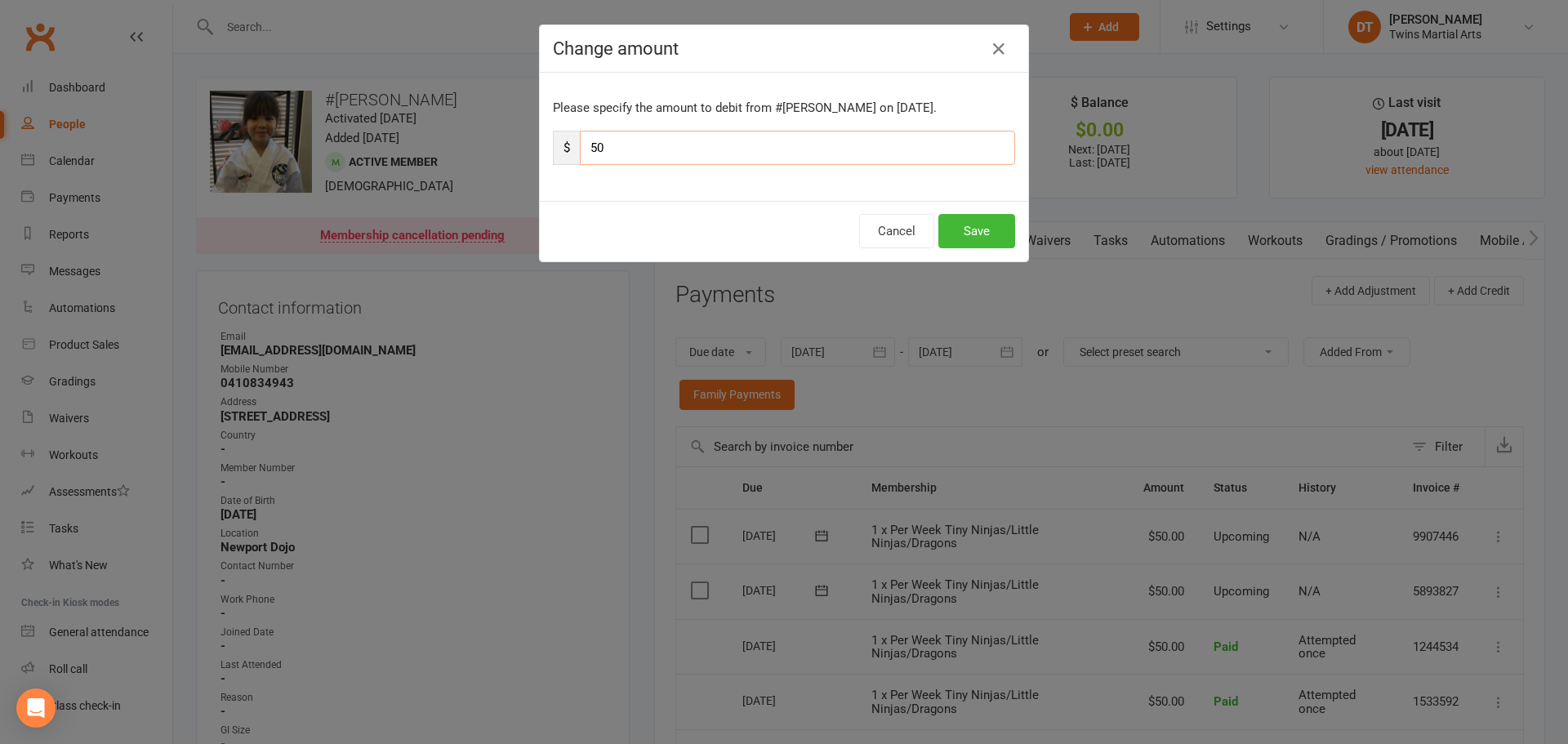
click at [929, 148] on input "50" at bounding box center [797, 148] width 435 height 34
type input "25"
click at [976, 237] on button "Save" at bounding box center [976, 230] width 76 height 34
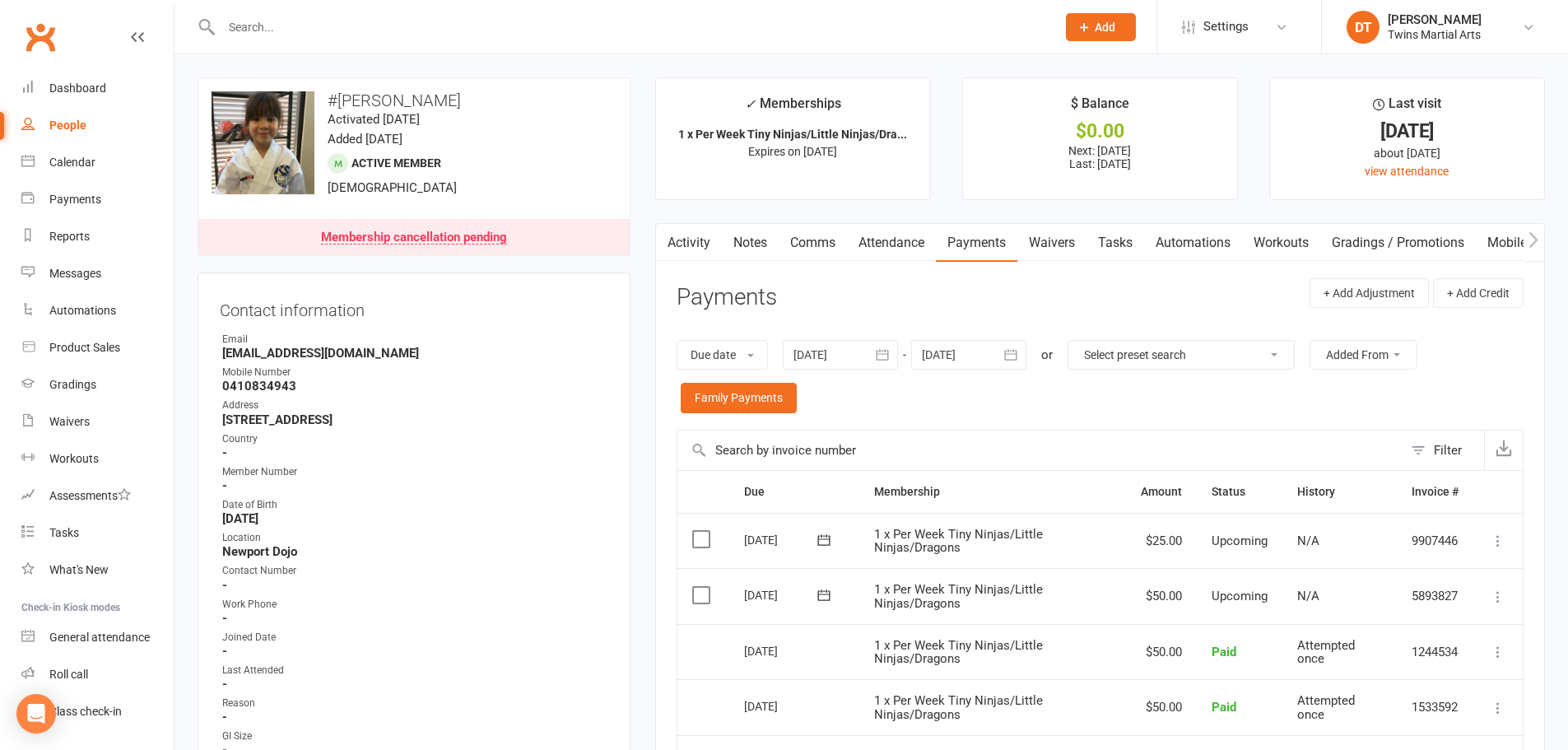
click at [321, 12] on div at bounding box center [621, 27] width 847 height 53
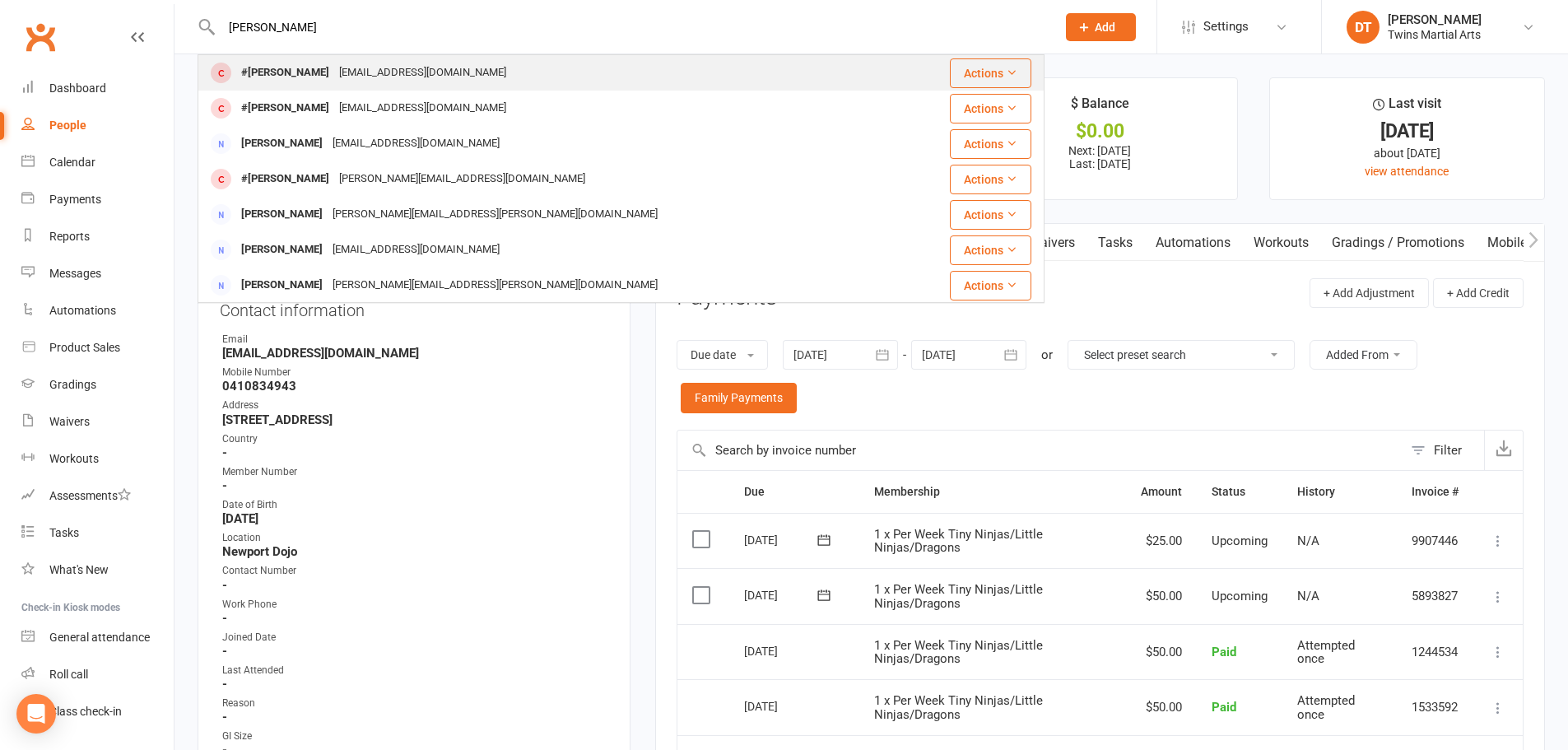
type input "[PERSON_NAME]"
click at [394, 66] on div "[EMAIL_ADDRESS][DOMAIN_NAME]" at bounding box center [423, 73] width 177 height 24
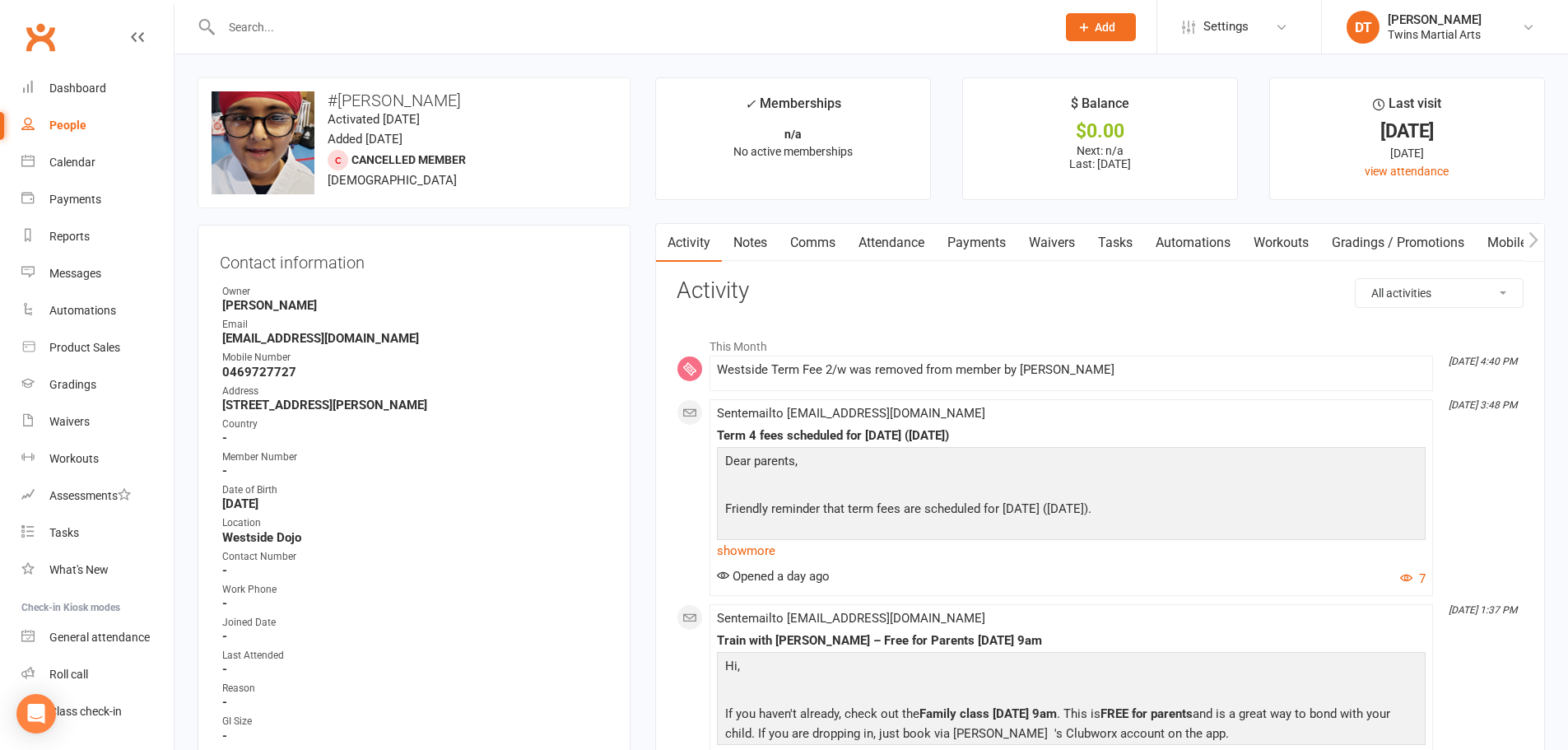
click at [409, 12] on div at bounding box center [621, 27] width 847 height 53
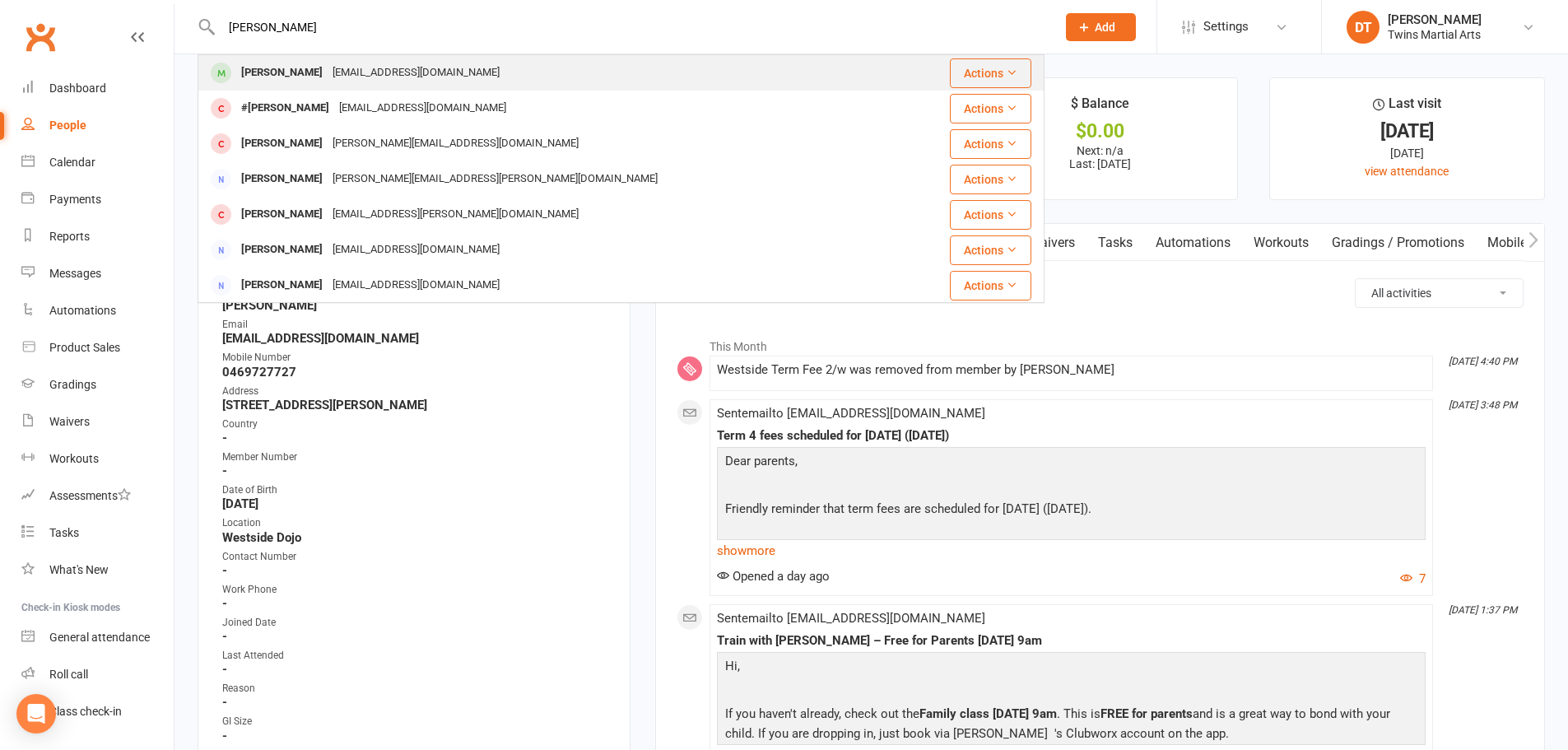
type input "[PERSON_NAME]"
click at [354, 62] on div "[EMAIL_ADDRESS][DOMAIN_NAME]" at bounding box center [416, 73] width 177 height 24
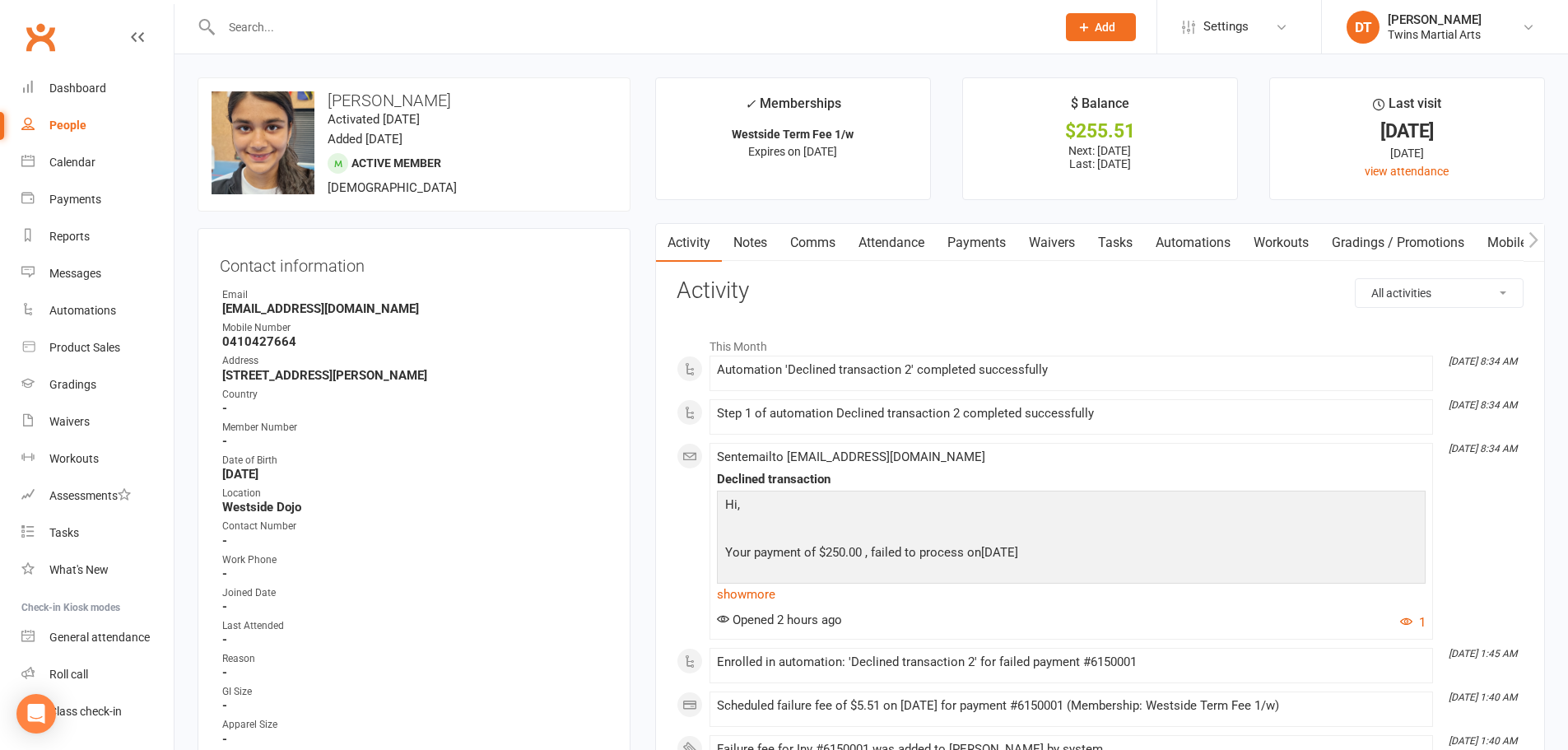
click at [1010, 244] on link "Payments" at bounding box center [977, 243] width 82 height 38
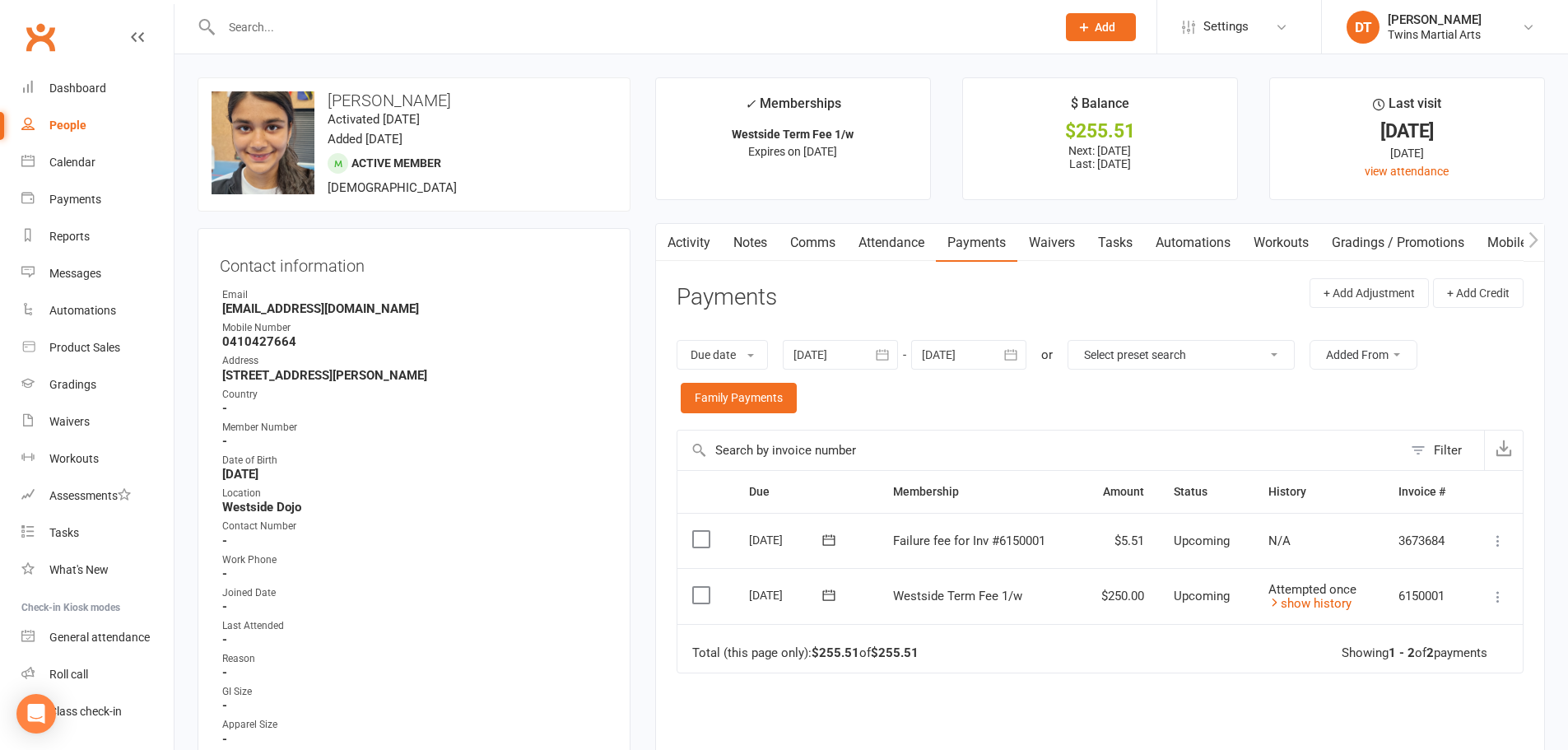
click at [1502, 540] on icon at bounding box center [1498, 540] width 17 height 17
click at [1405, 674] on link "Skip" at bounding box center [1426, 671] width 163 height 33
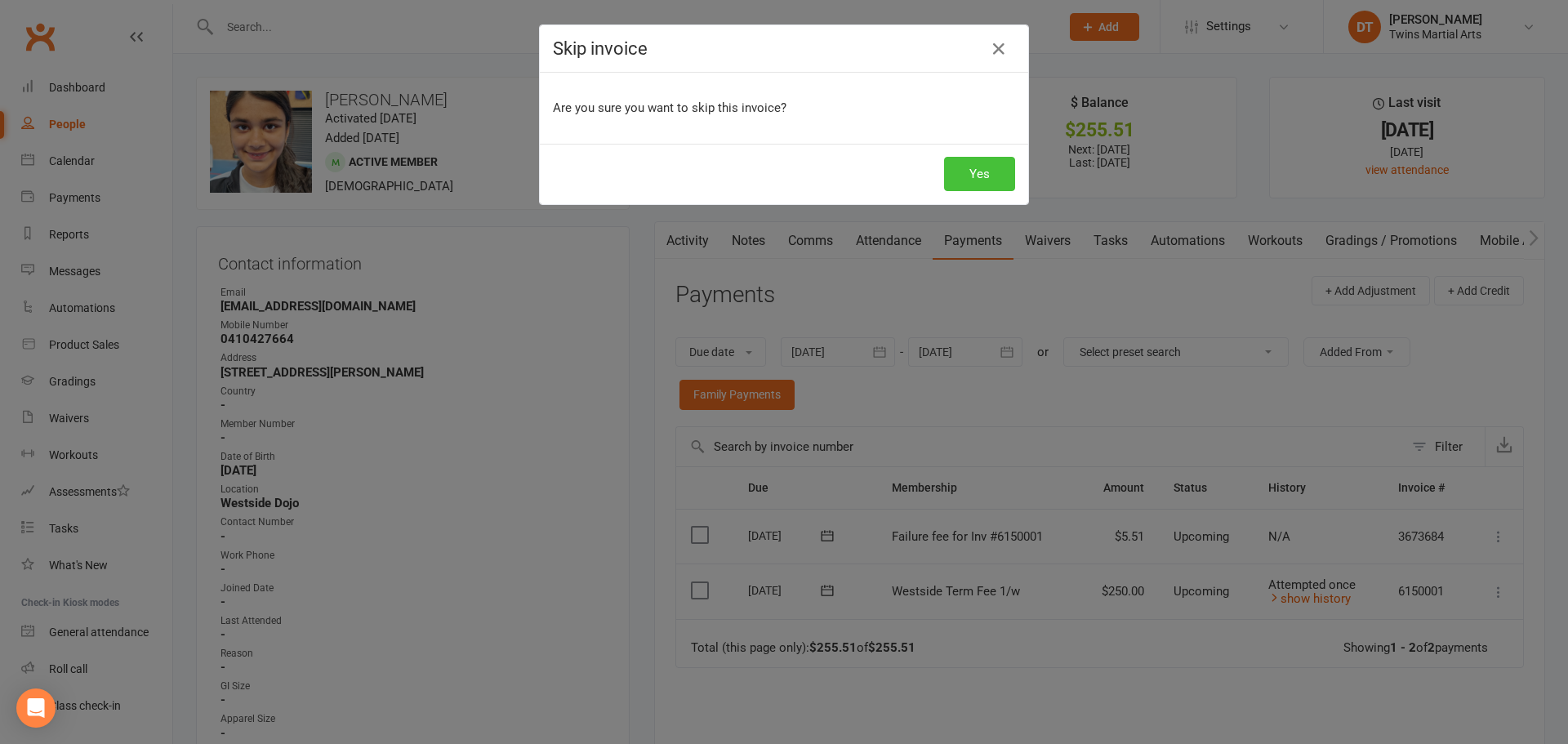
click at [969, 162] on button "Yes" at bounding box center [979, 173] width 71 height 34
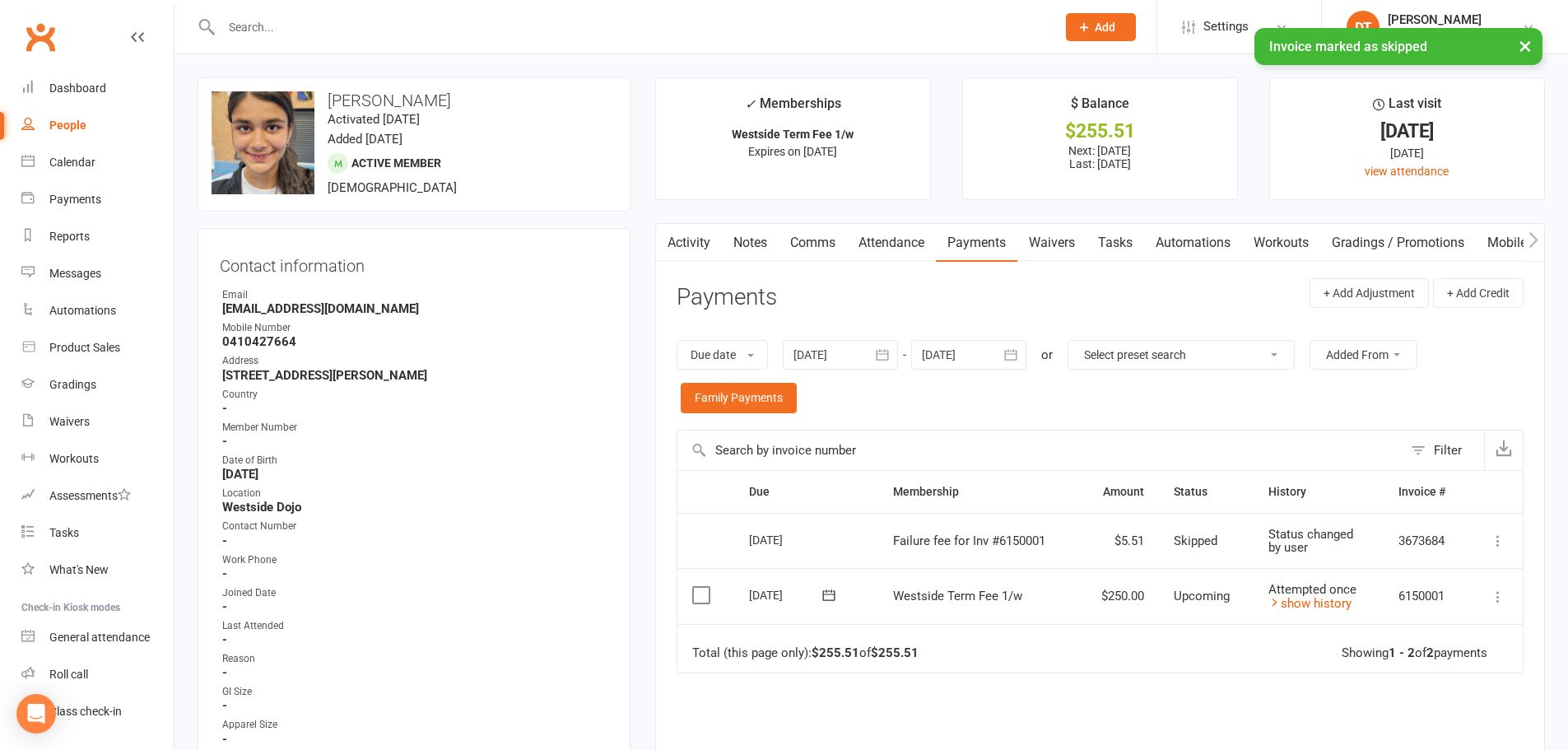
click at [831, 599] on icon at bounding box center [829, 595] width 17 height 17
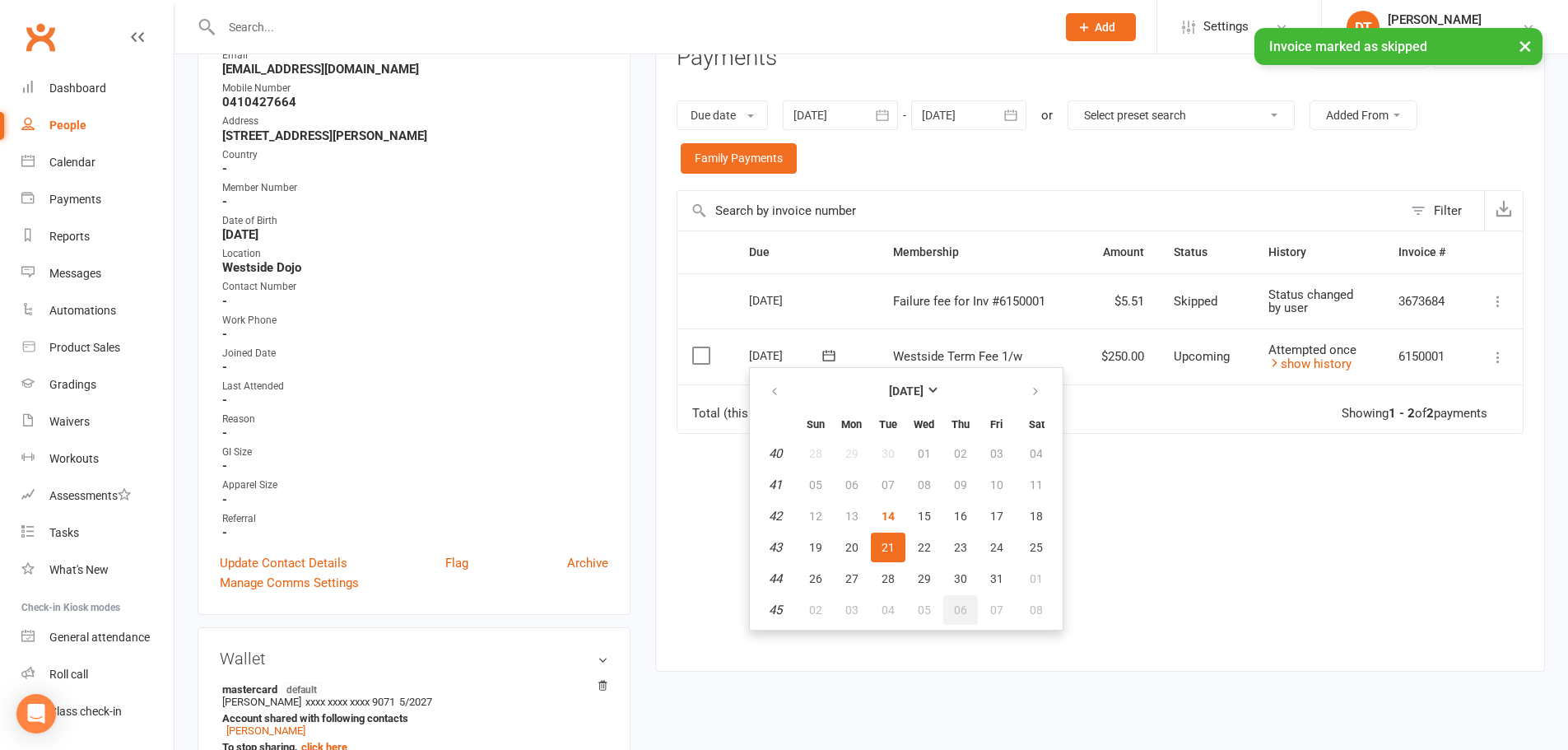
scroll to position [247, 0]
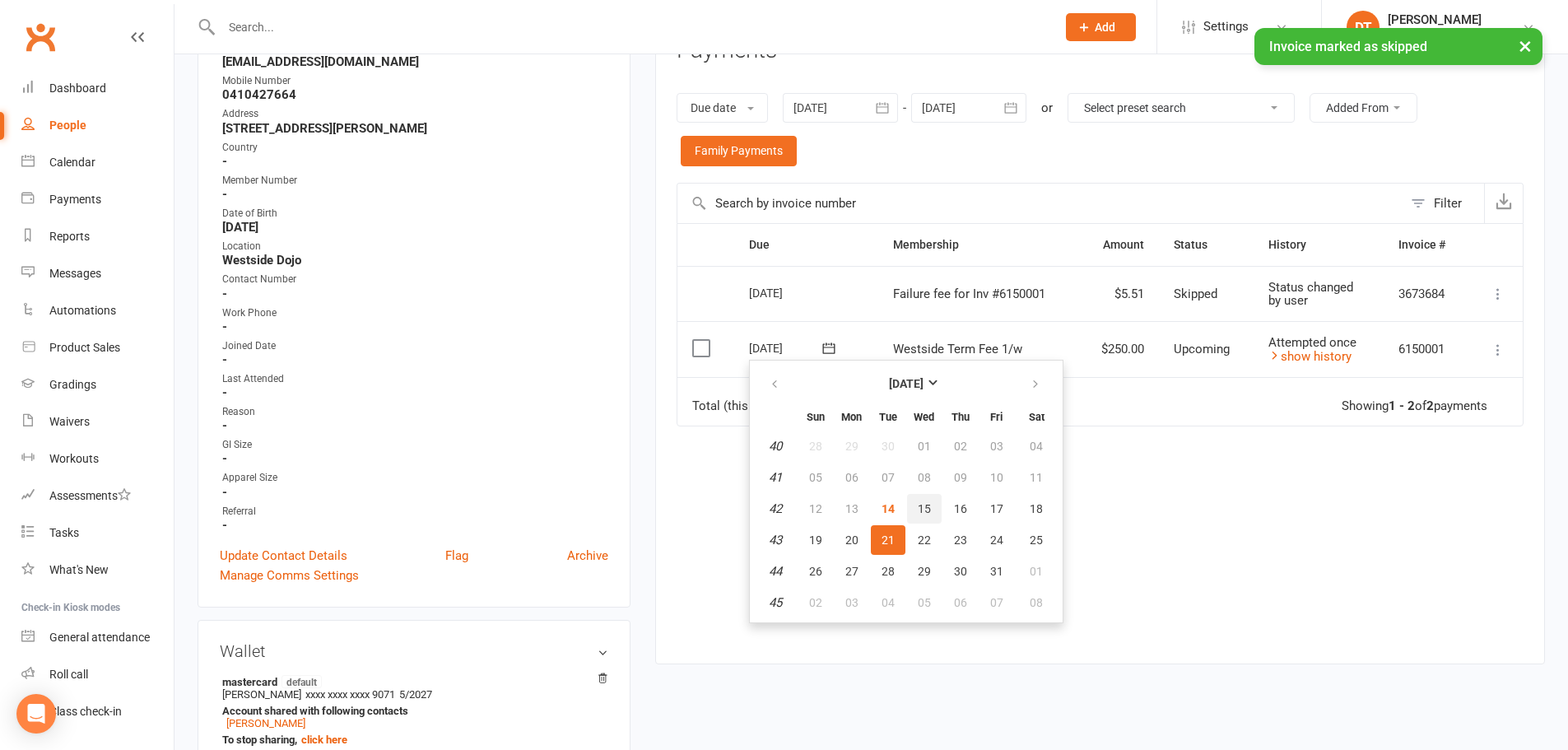
click at [922, 503] on span "15" at bounding box center [924, 508] width 13 height 13
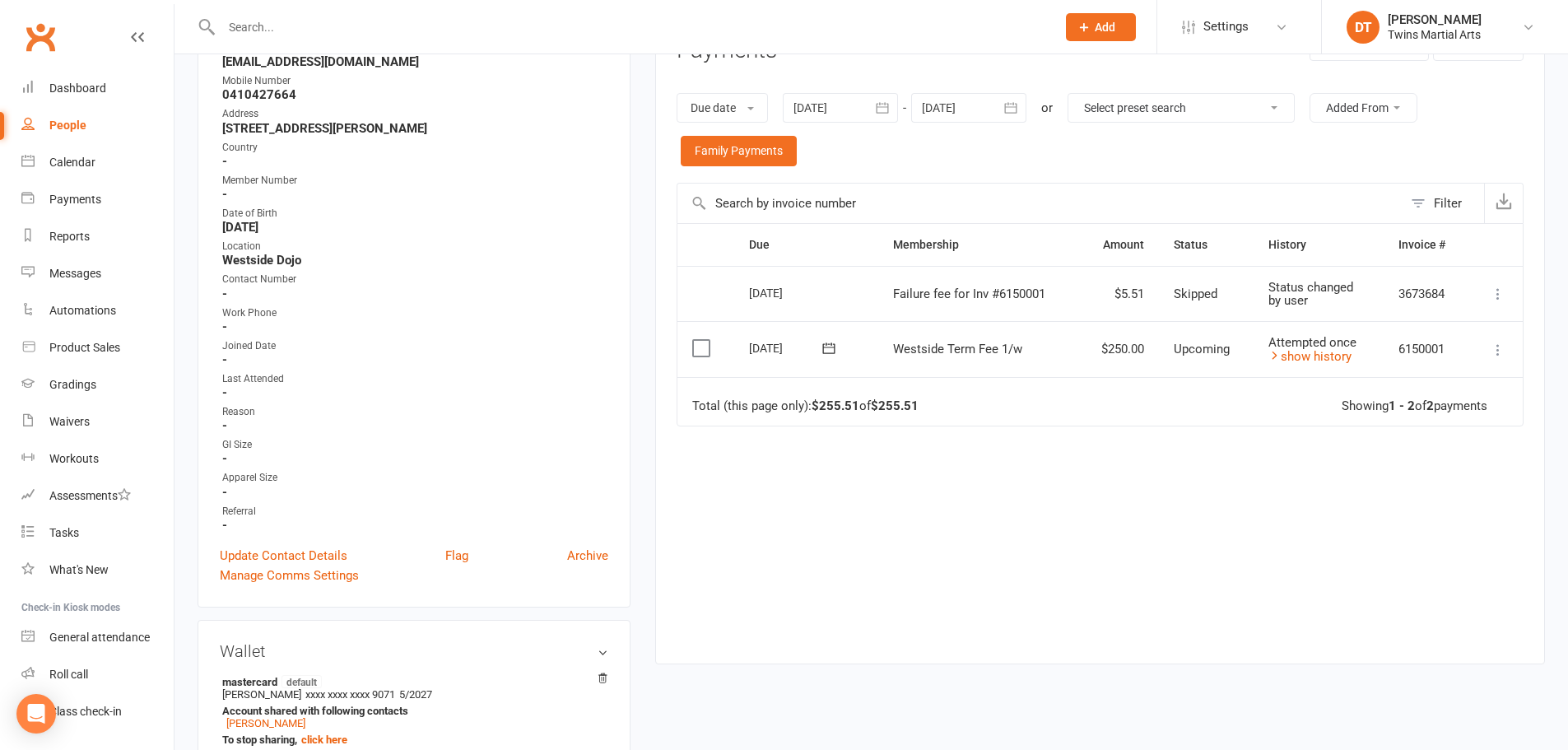
click at [324, 29] on input "text" at bounding box center [630, 27] width 828 height 23
click at [374, 30] on input "text" at bounding box center [630, 27] width 828 height 23
paste input "[PERSON_NAME][EMAIL_ADDRESS][DOMAIN_NAME]"
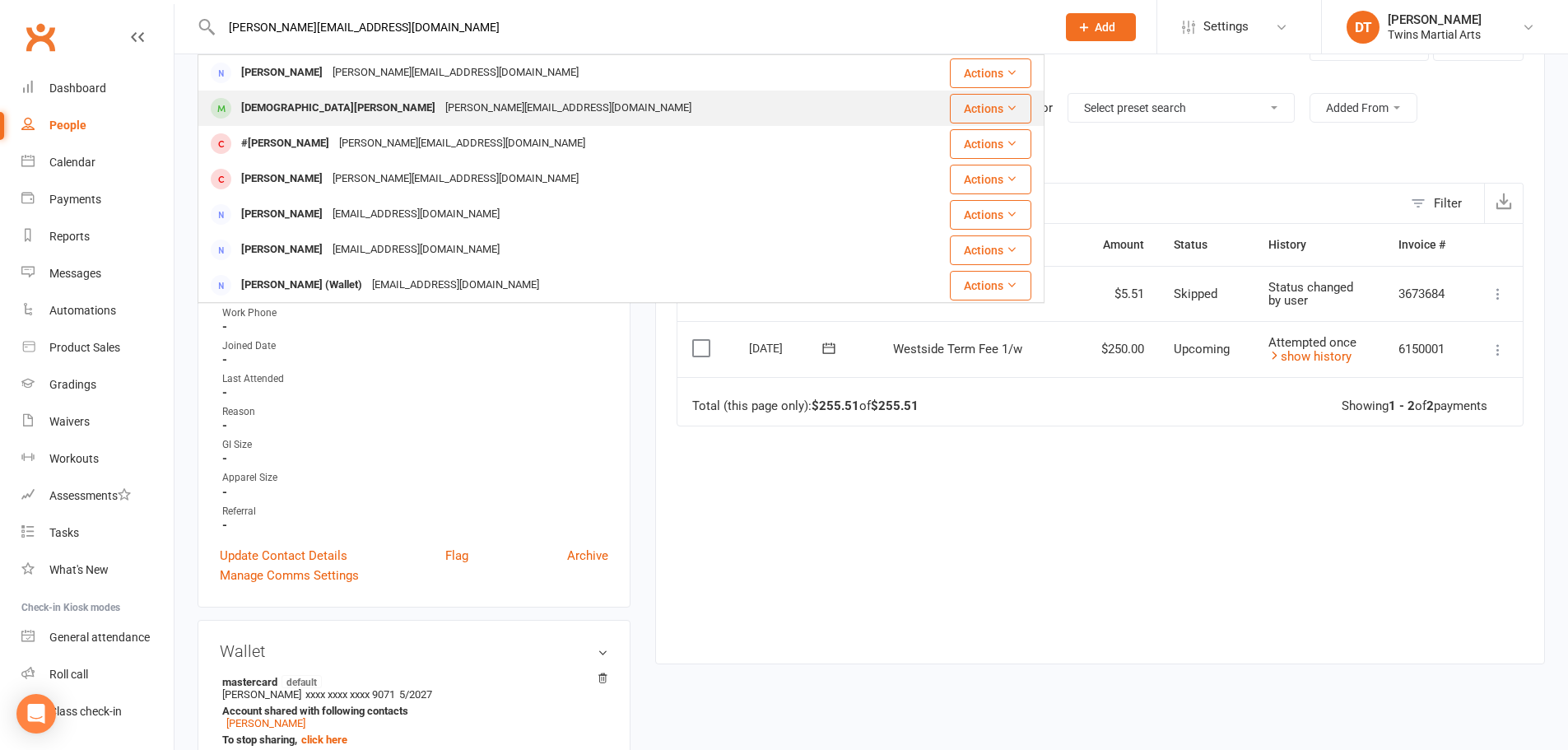
type input "[PERSON_NAME][EMAIL_ADDRESS][DOMAIN_NAME]"
click at [440, 104] on div "[PERSON_NAME][EMAIL_ADDRESS][DOMAIN_NAME]" at bounding box center [568, 108] width 256 height 24
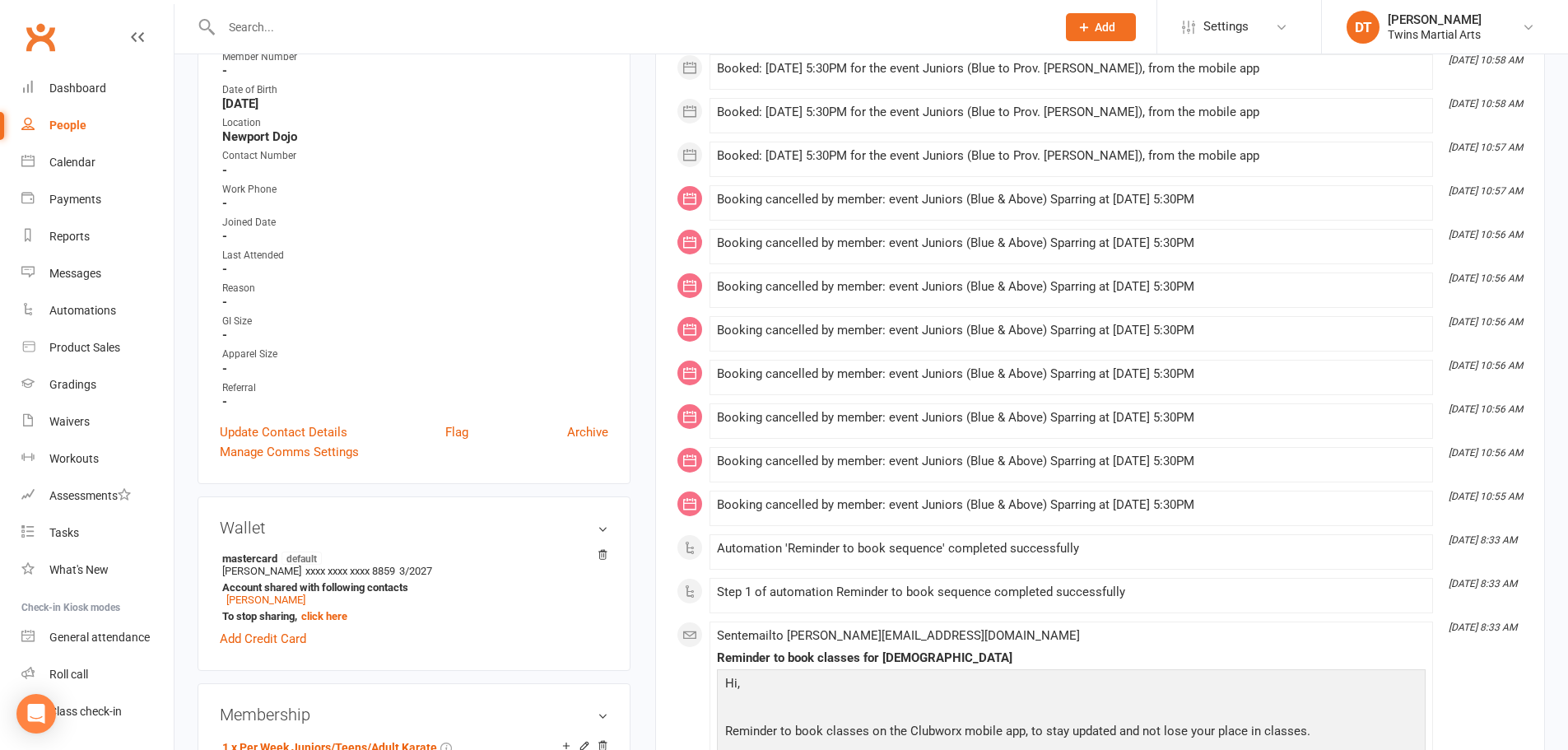
scroll to position [165, 0]
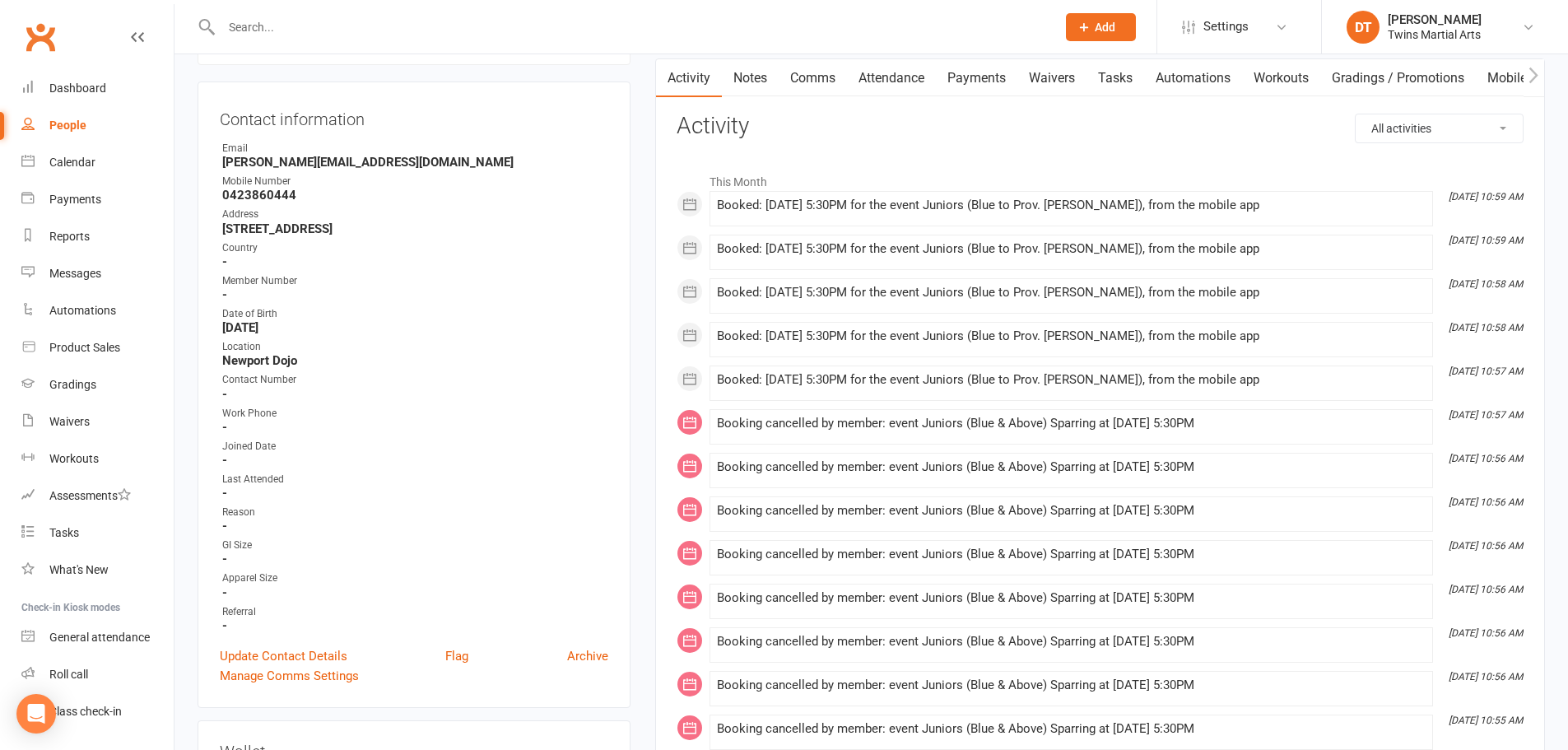
click at [995, 80] on link "Payments" at bounding box center [977, 78] width 82 height 38
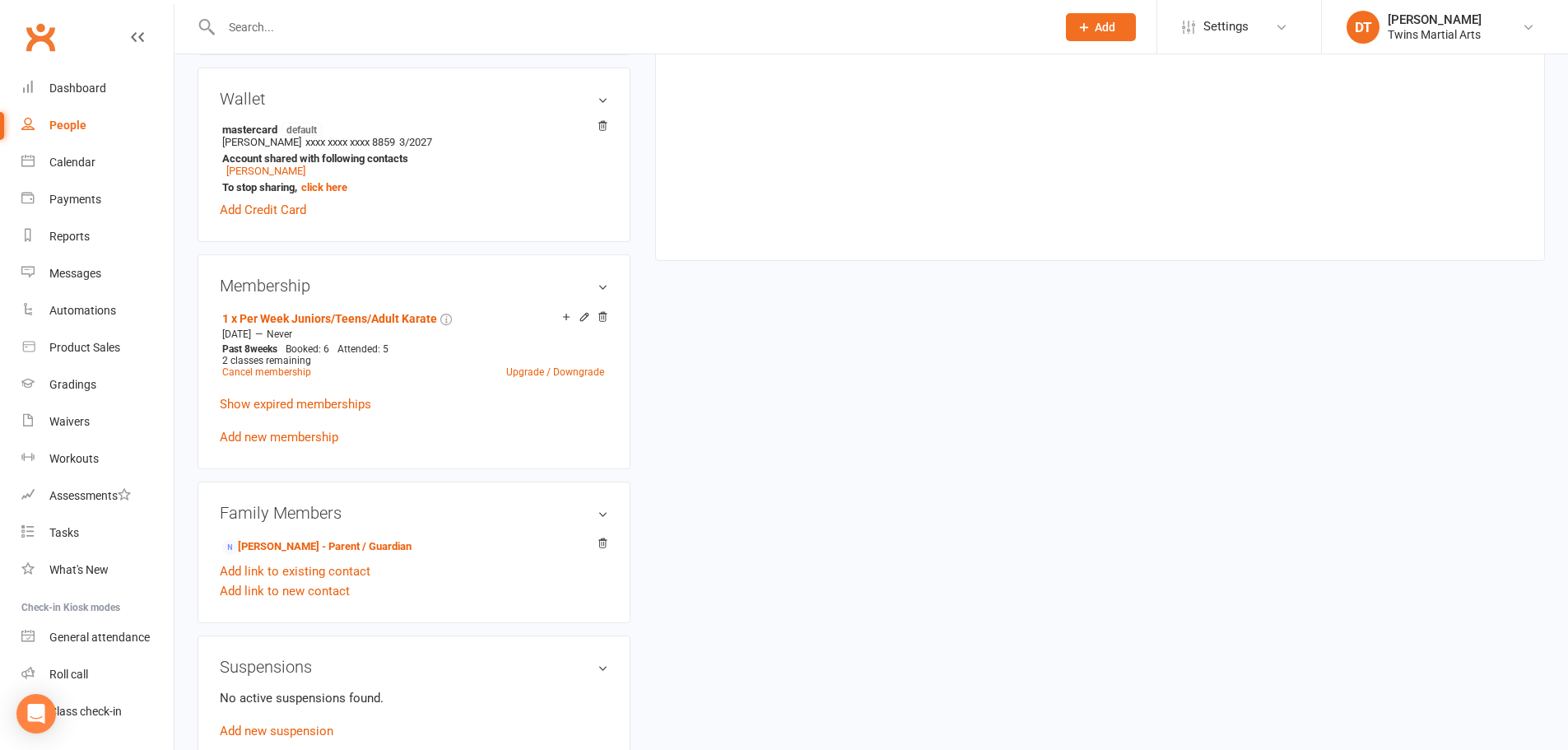
scroll to position [823, 0]
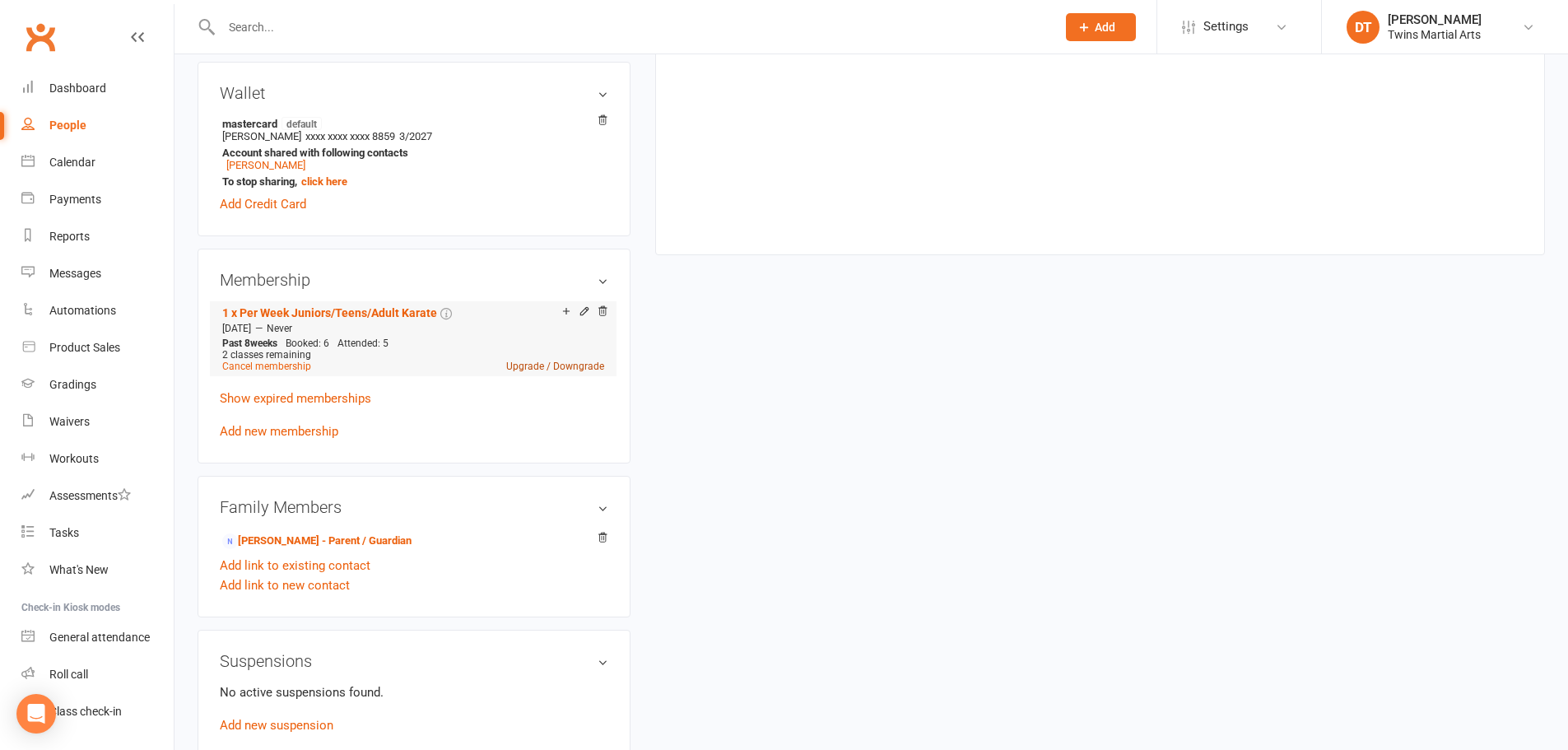
click at [566, 360] on link "Upgrade / Downgrade" at bounding box center [555, 366] width 98 height 12
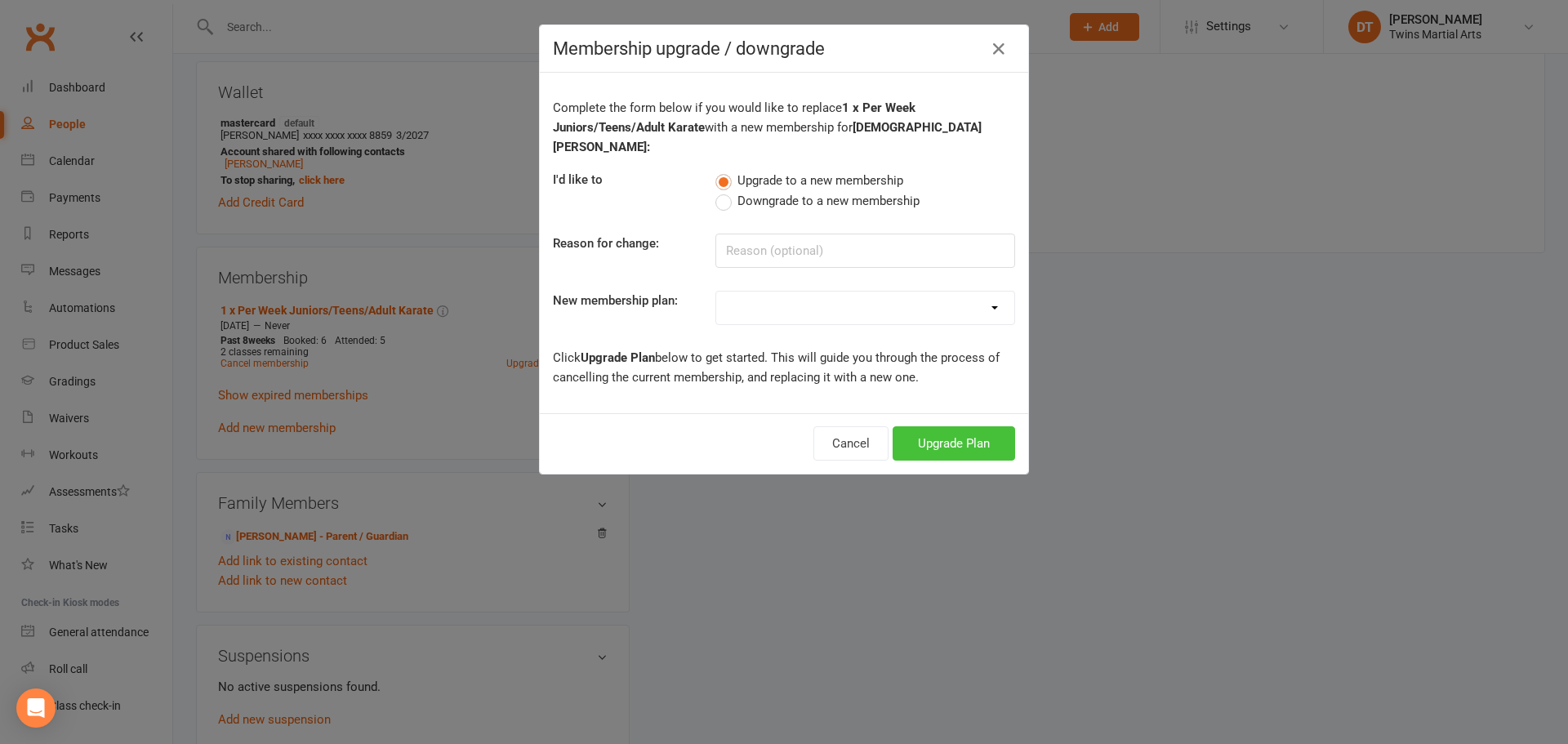
click at [984, 435] on button "Upgrade Plan" at bounding box center [954, 443] width 122 height 34
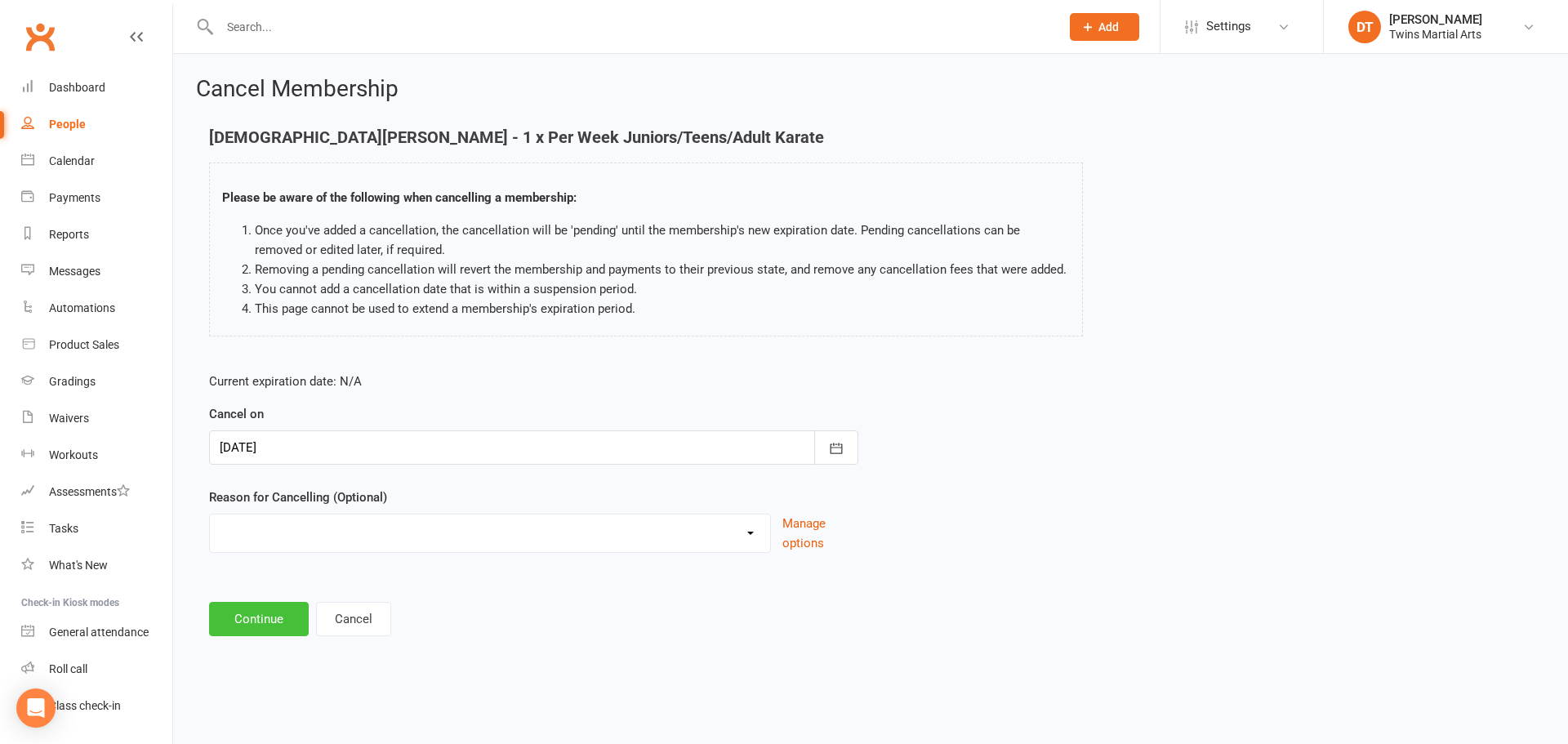
click at [263, 625] on button "Continue" at bounding box center [258, 618] width 99 height 34
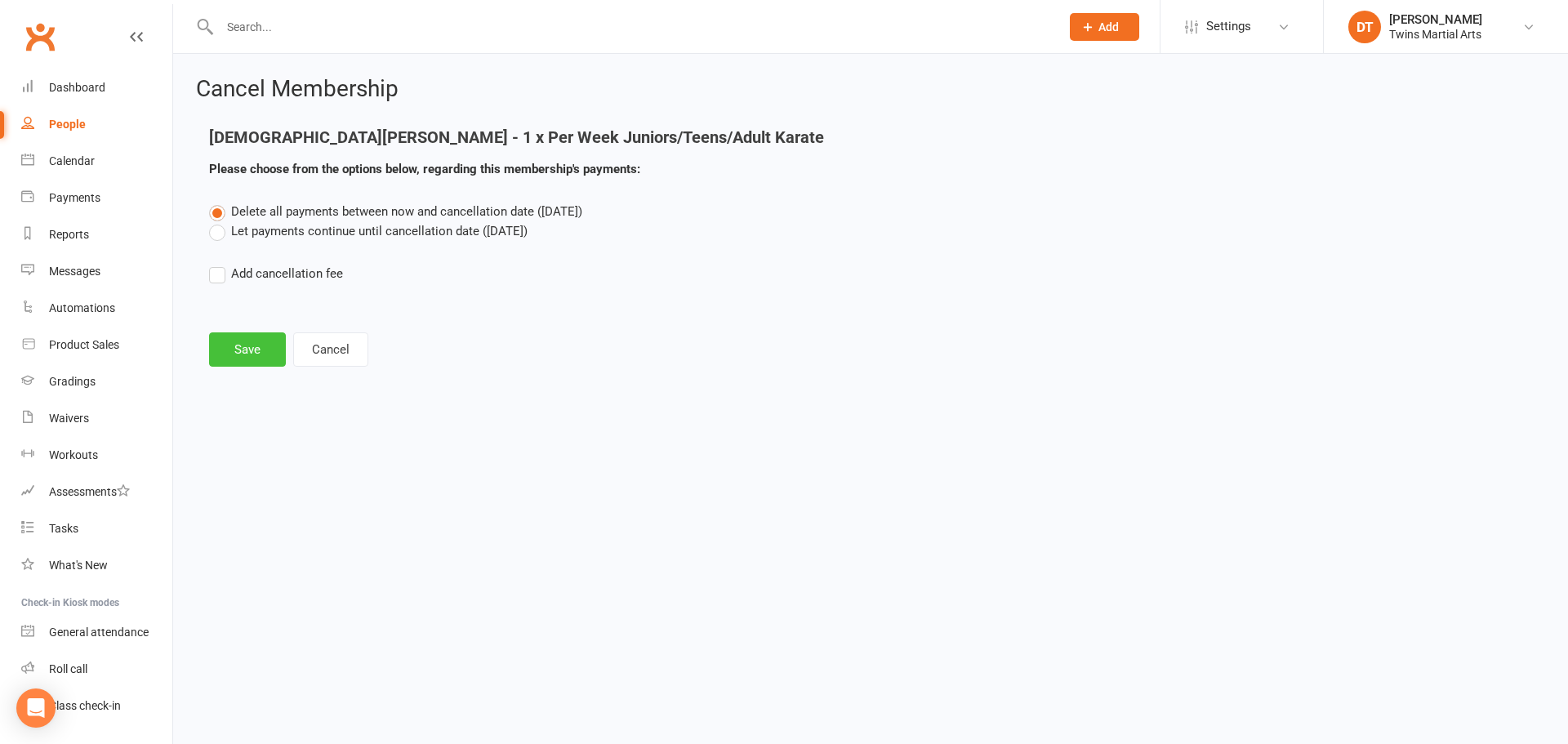
click at [261, 350] on button "Save" at bounding box center [247, 349] width 76 height 34
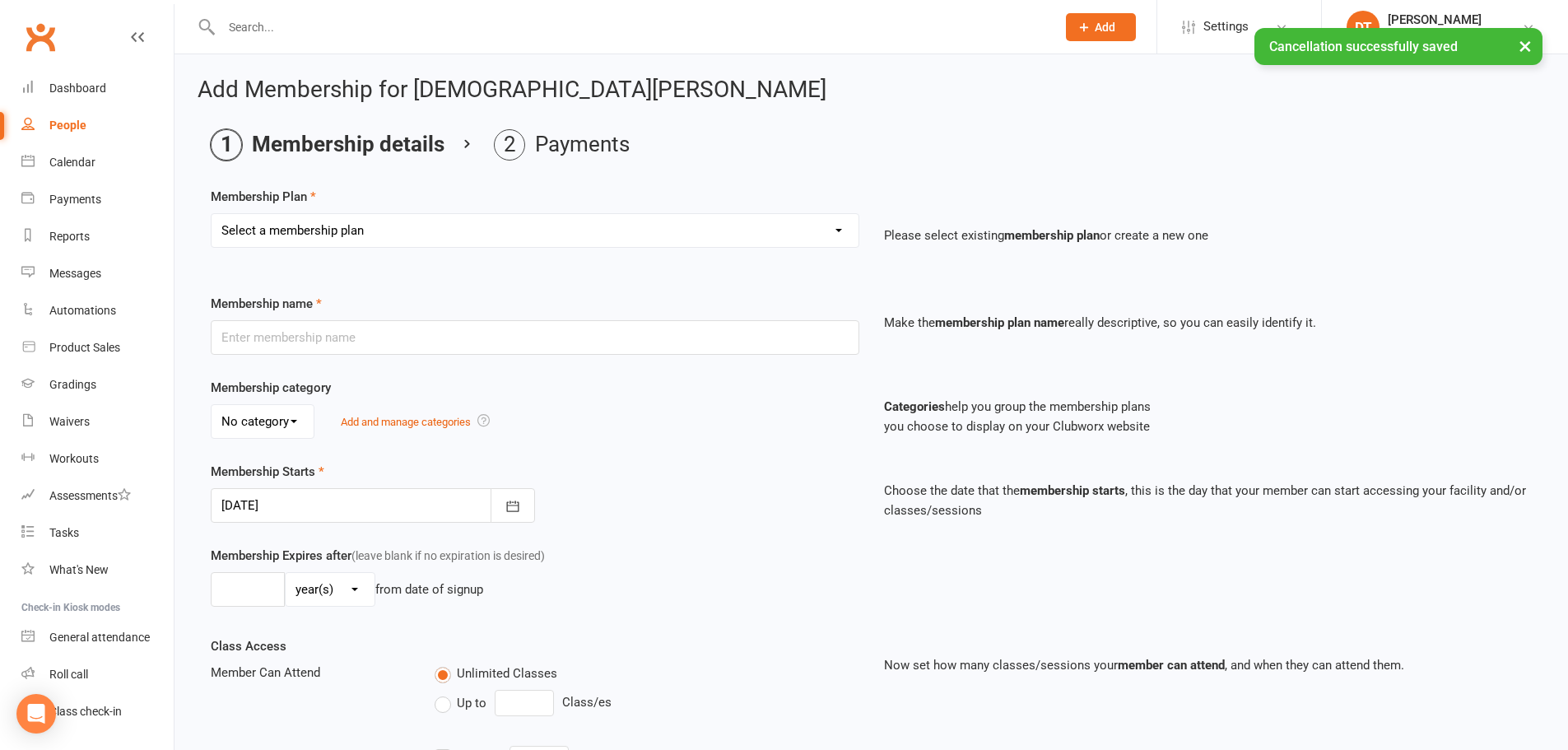
click at [384, 229] on select "Select a membership plan Create new Membership Plan 1 x Per Week Tiny Ninjas/Li…" at bounding box center [535, 230] width 647 height 33
select select "3"
click at [212, 214] on select "Select a membership plan Create new Membership Plan 1 x Per Week Tiny Ninjas/Li…" at bounding box center [535, 230] width 647 height 33
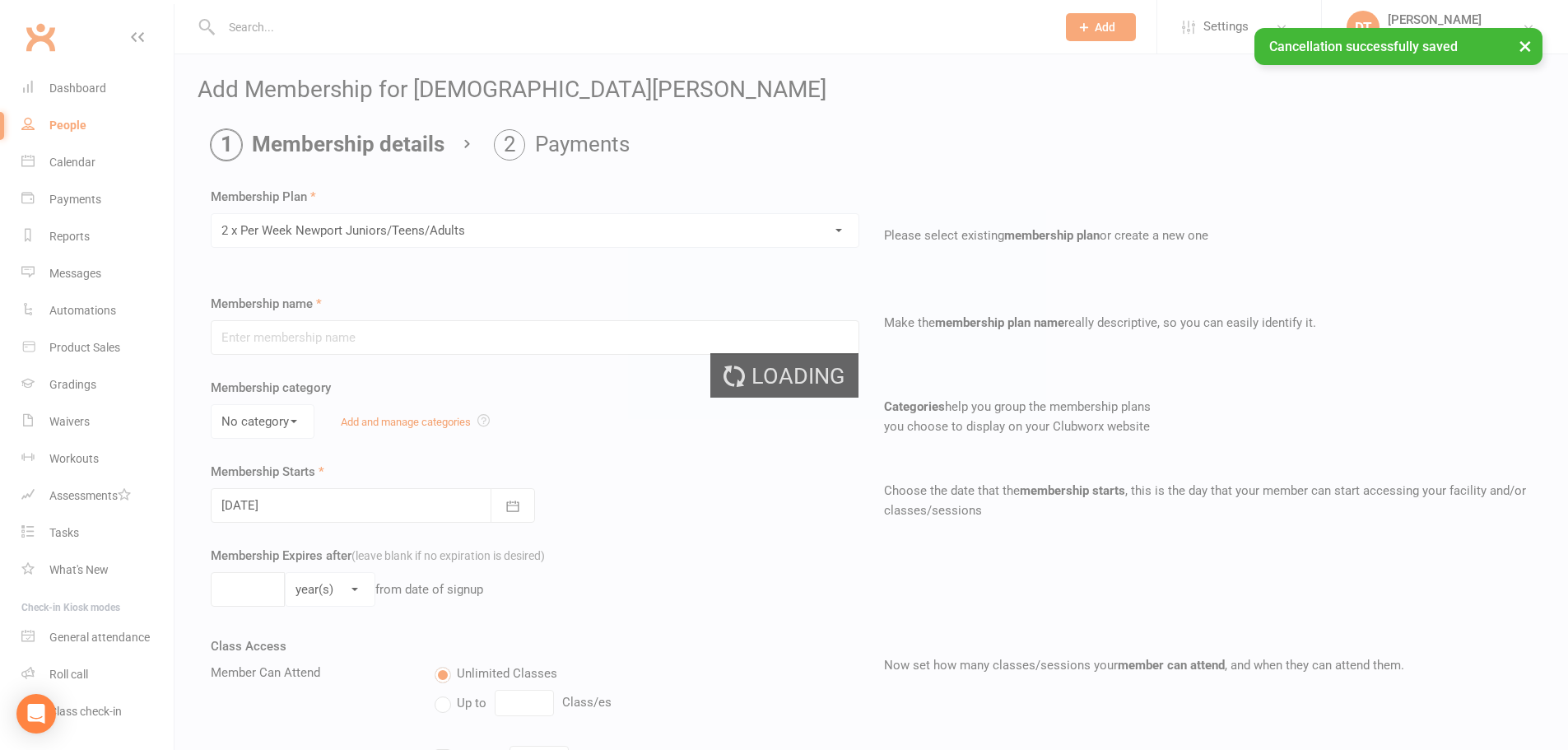
type input "2 x Per Week Newport Juniors/Teens/Adults"
select select "3"
type input "0"
type input "16"
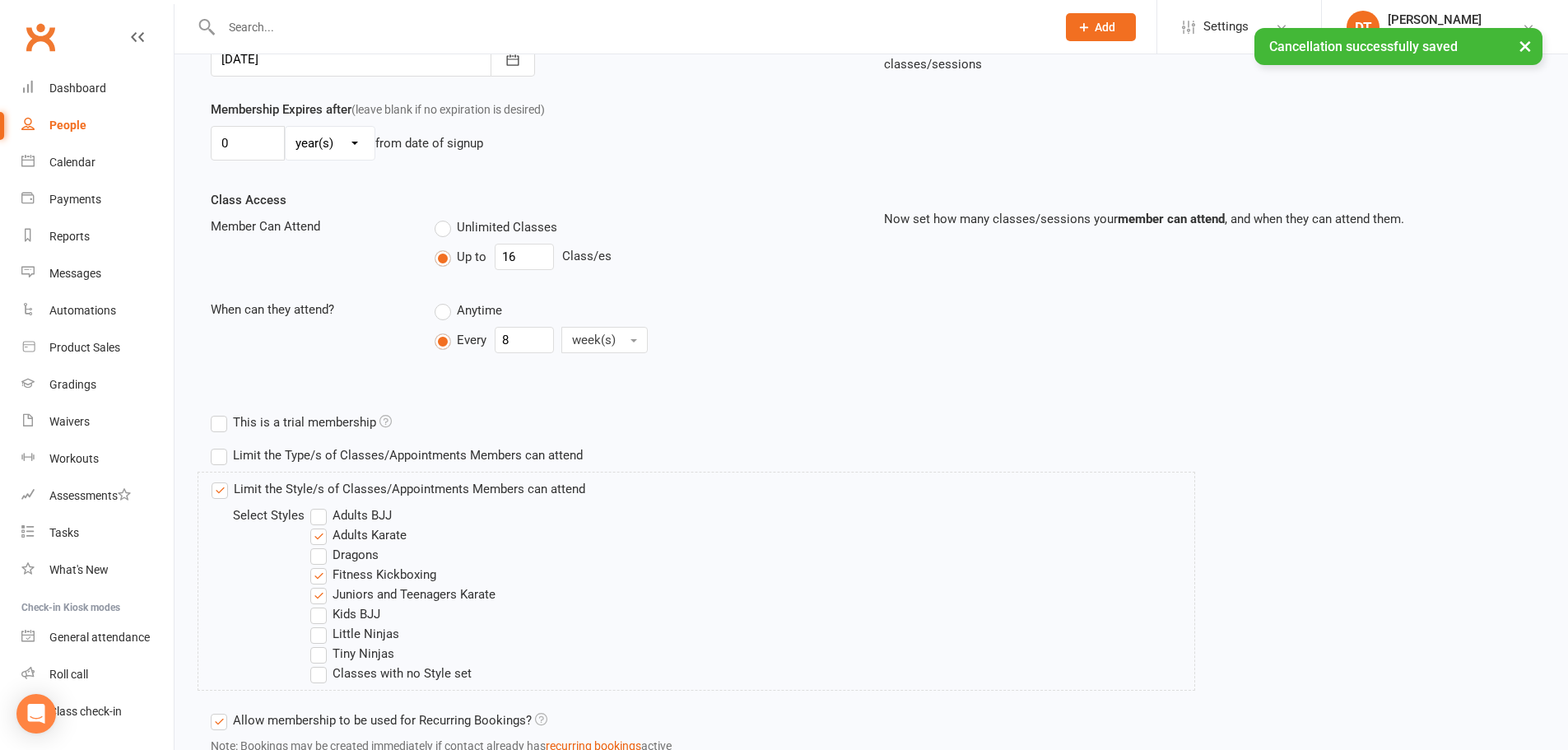
scroll to position [573, 0]
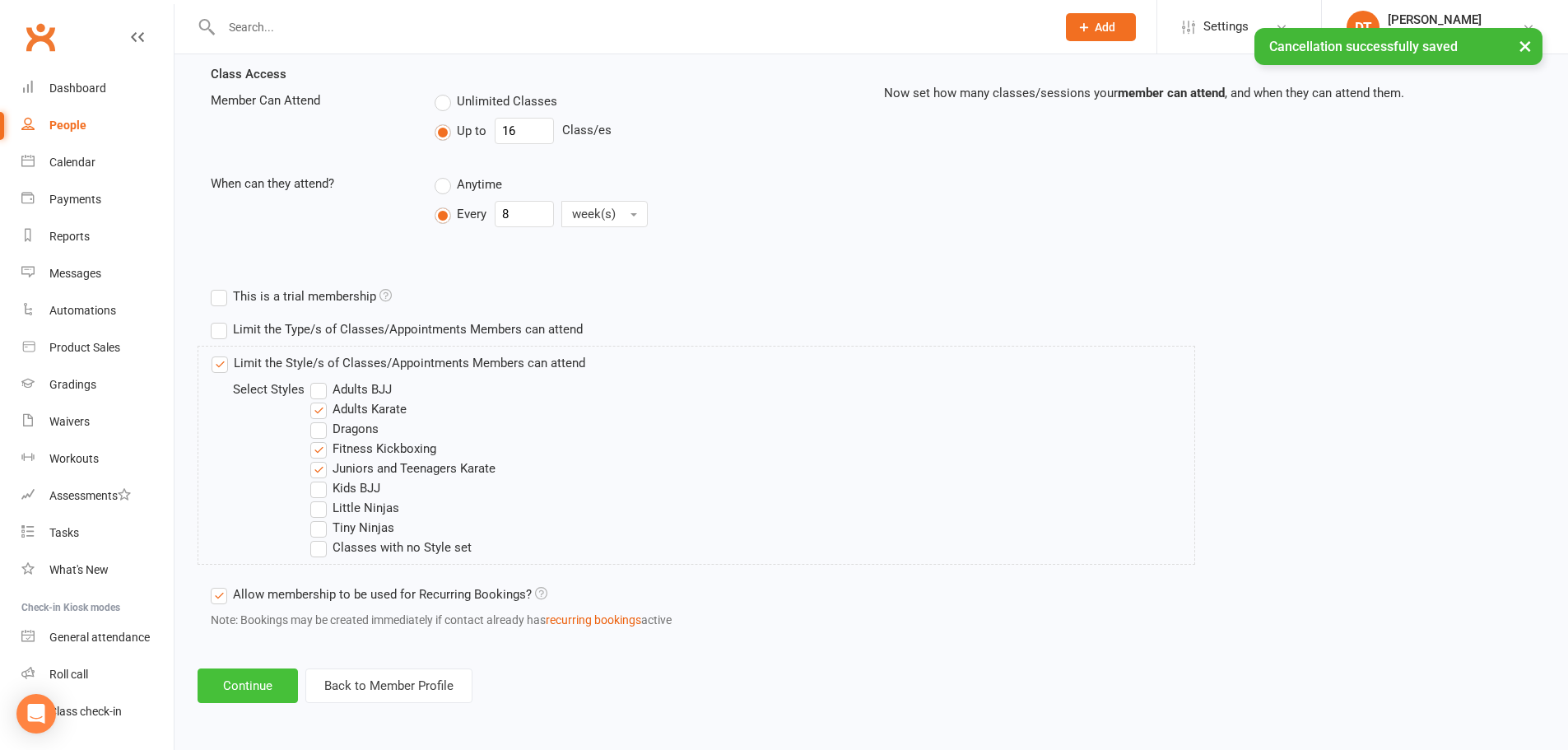
click at [275, 682] on button "Continue" at bounding box center [247, 685] width 100 height 35
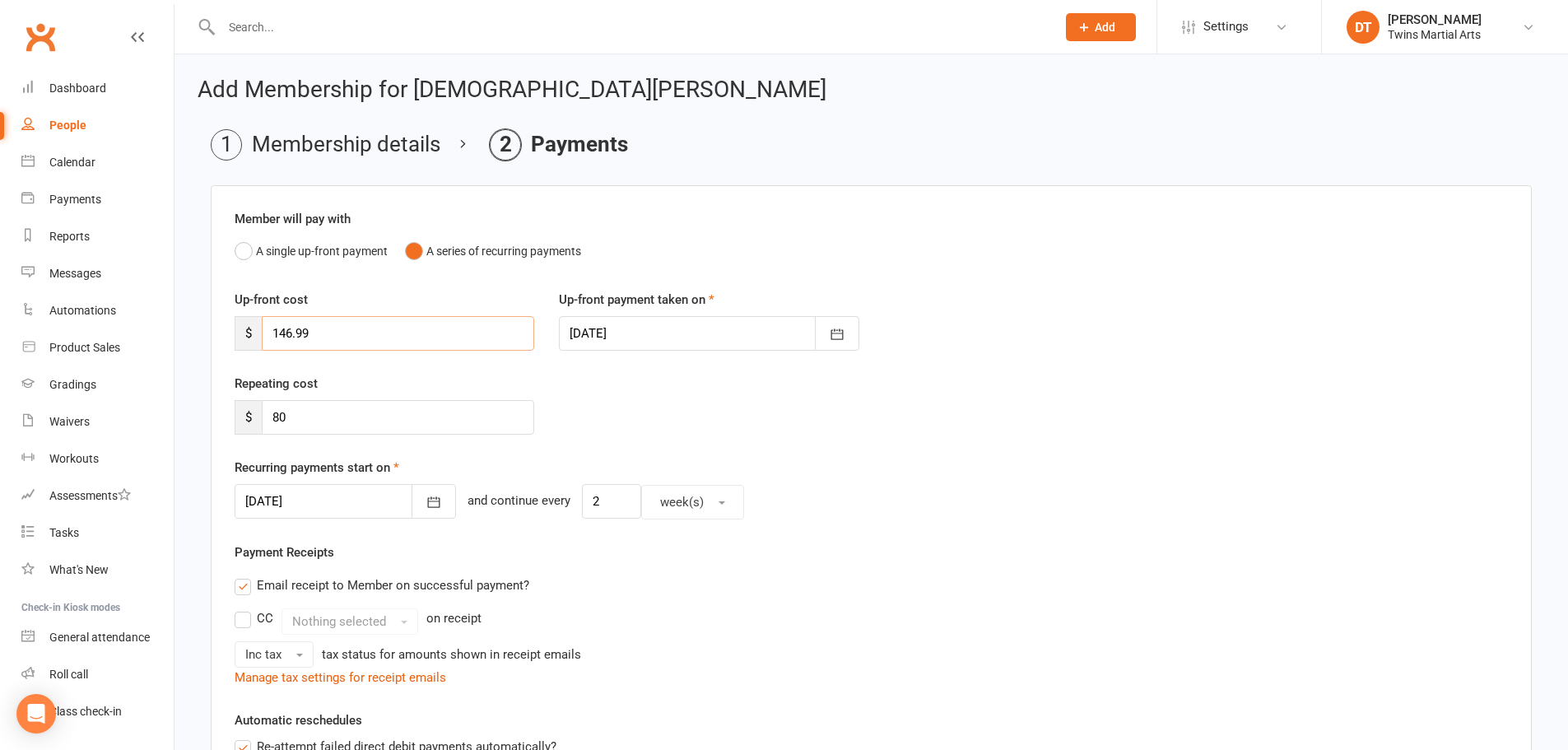
drag, startPoint x: 415, startPoint y: 325, endPoint x: 206, endPoint y: 317, distance: 209.2
type input "110"
click at [722, 335] on div at bounding box center [709, 333] width 299 height 35
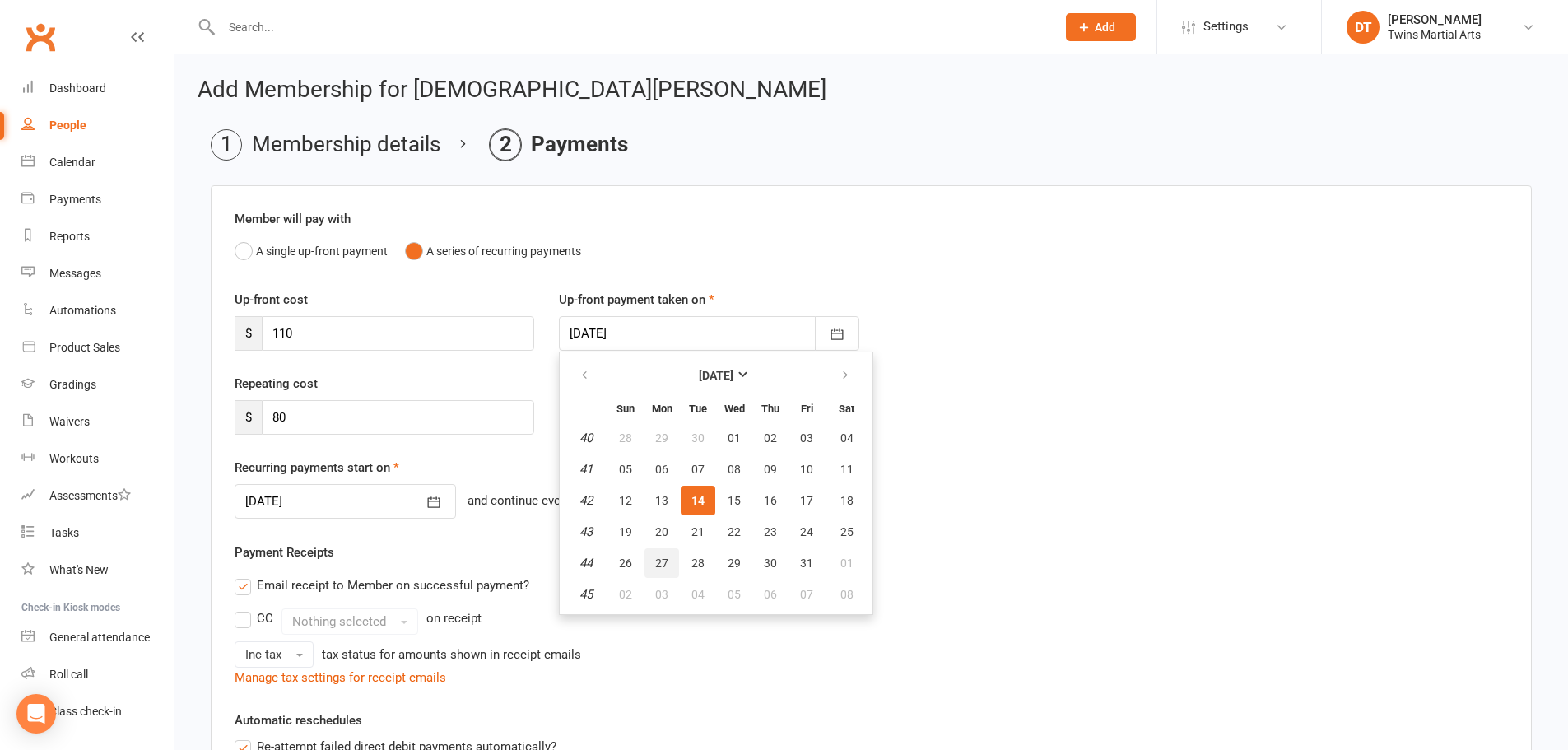
drag, startPoint x: 663, startPoint y: 562, endPoint x: 647, endPoint y: 553, distance: 18.4
click at [662, 562] on span "27" at bounding box center [662, 562] width 13 height 13
type input "[DATE]"
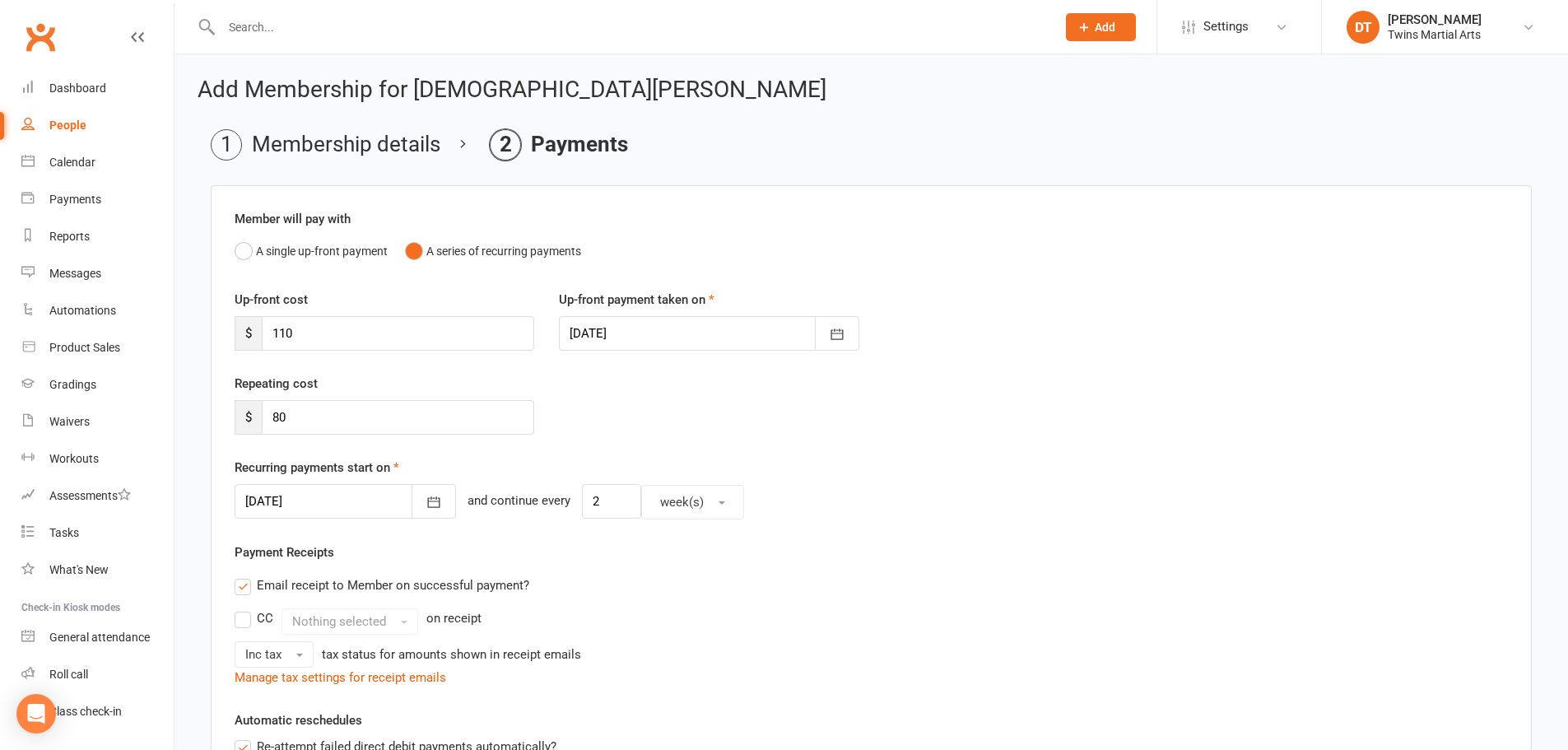
click at [322, 498] on div at bounding box center [345, 500] width 221 height 35
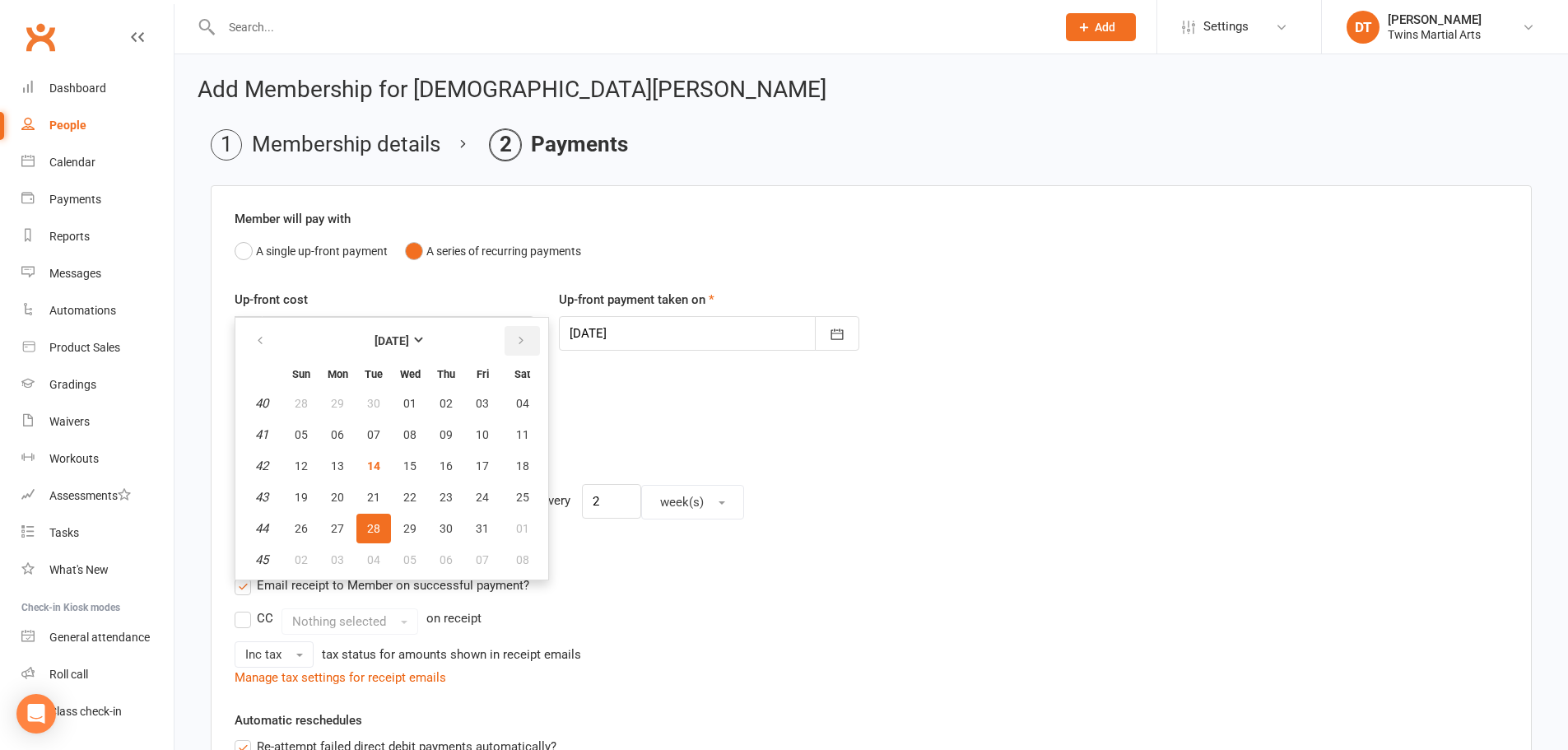
click at [524, 341] on icon "button" at bounding box center [521, 340] width 12 height 13
click at [337, 461] on span "10" at bounding box center [338, 466] width 13 height 13
type input "[DATE]"
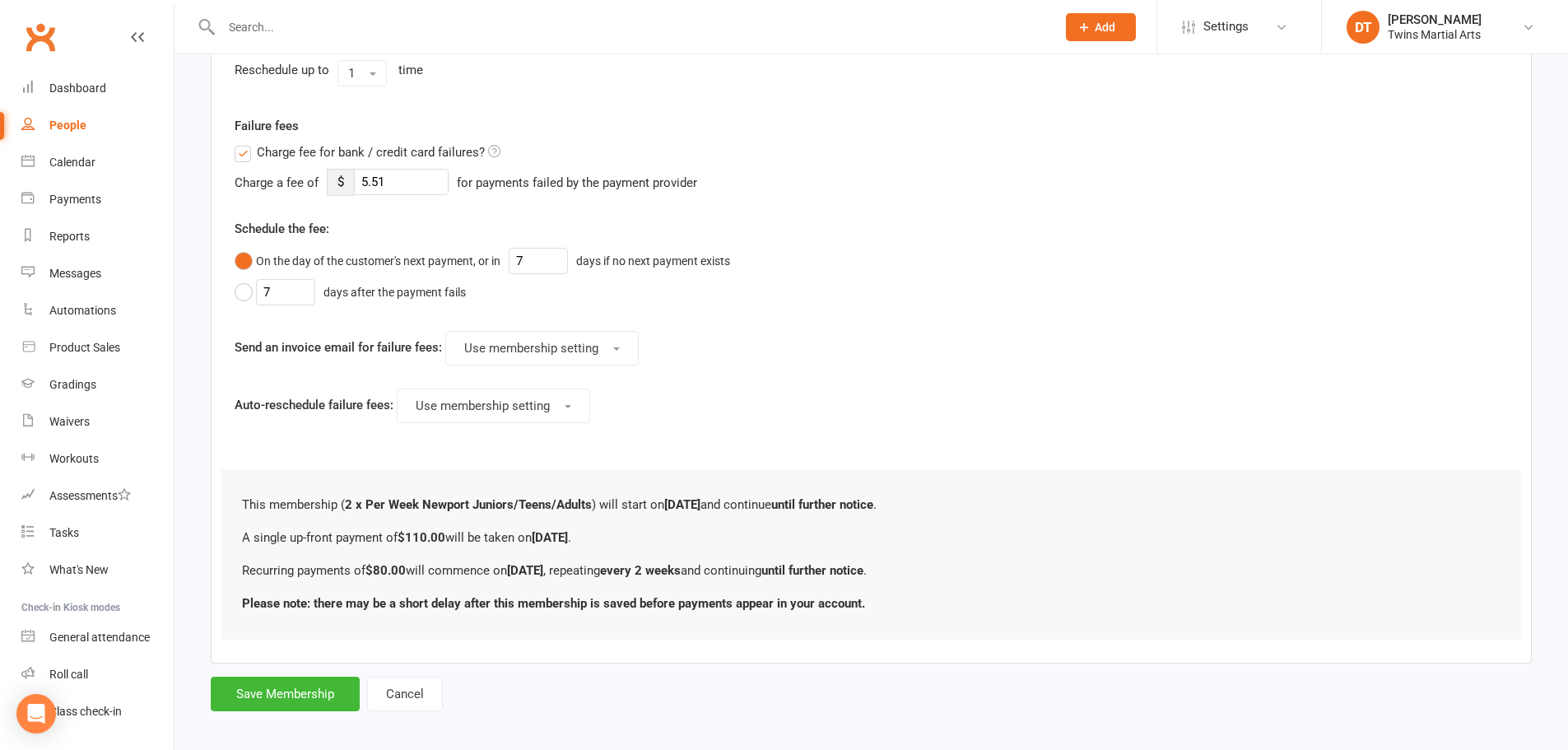
scroll to position [763, 0]
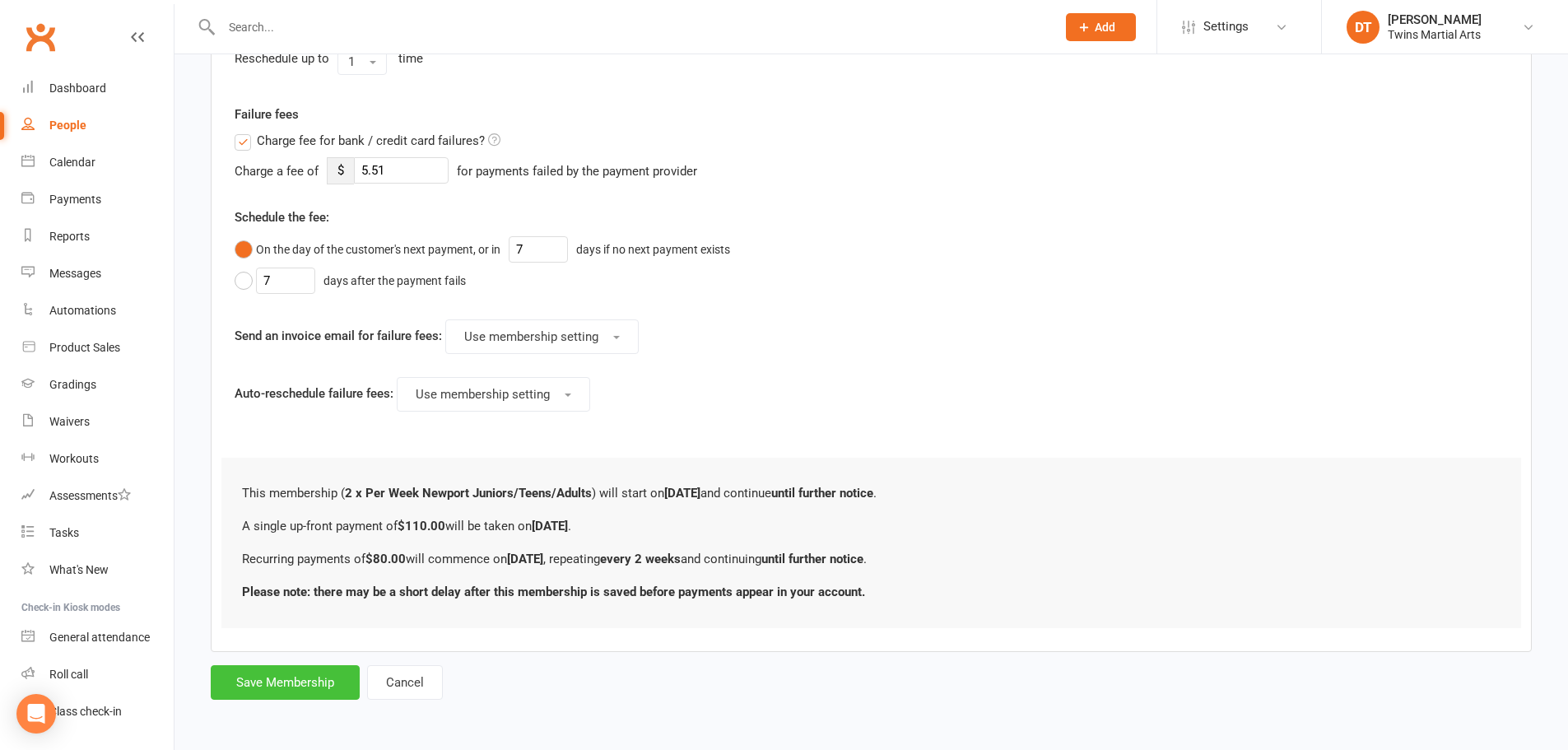
click at [280, 675] on button "Save Membership" at bounding box center [285, 682] width 149 height 35
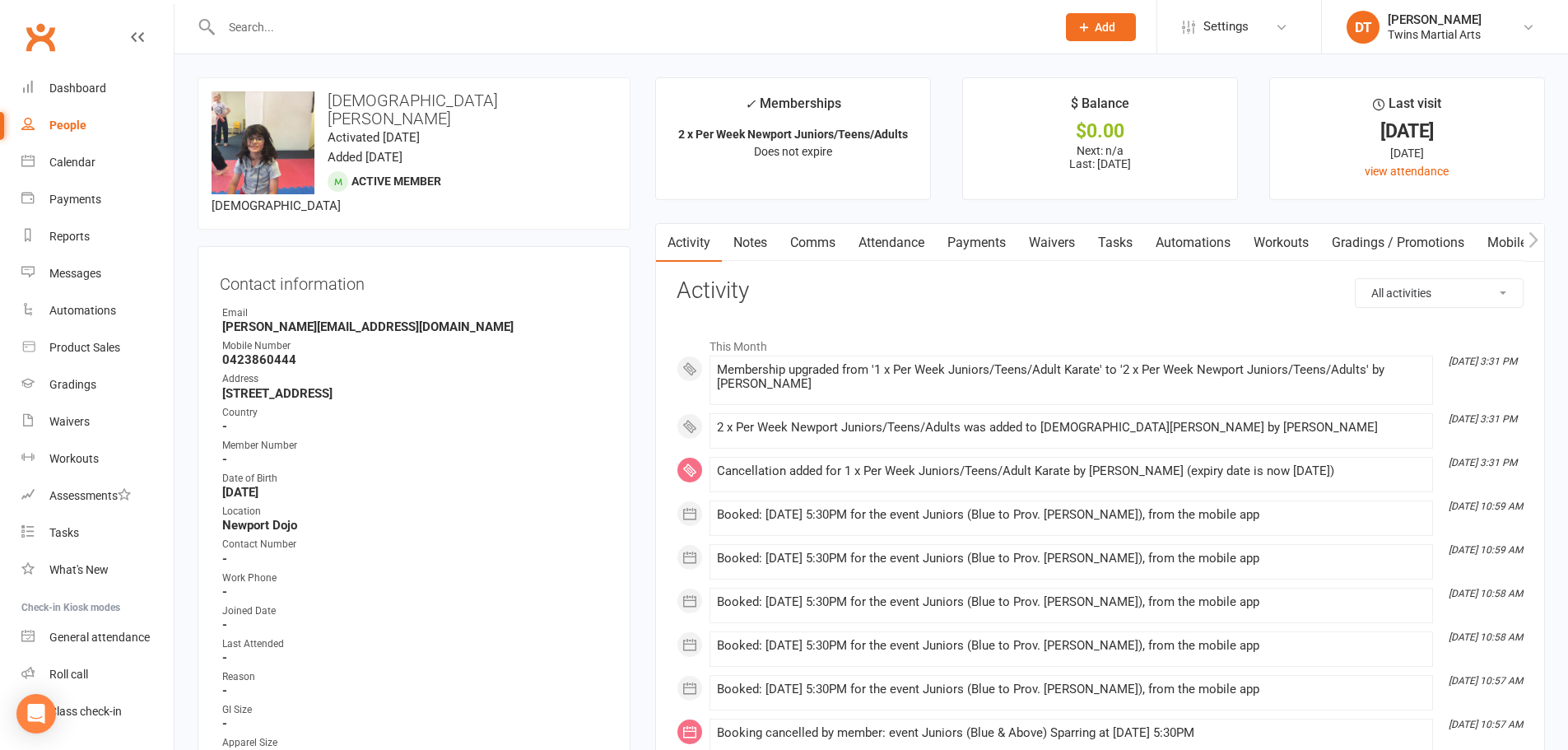
click at [988, 239] on link "Payments" at bounding box center [977, 243] width 82 height 38
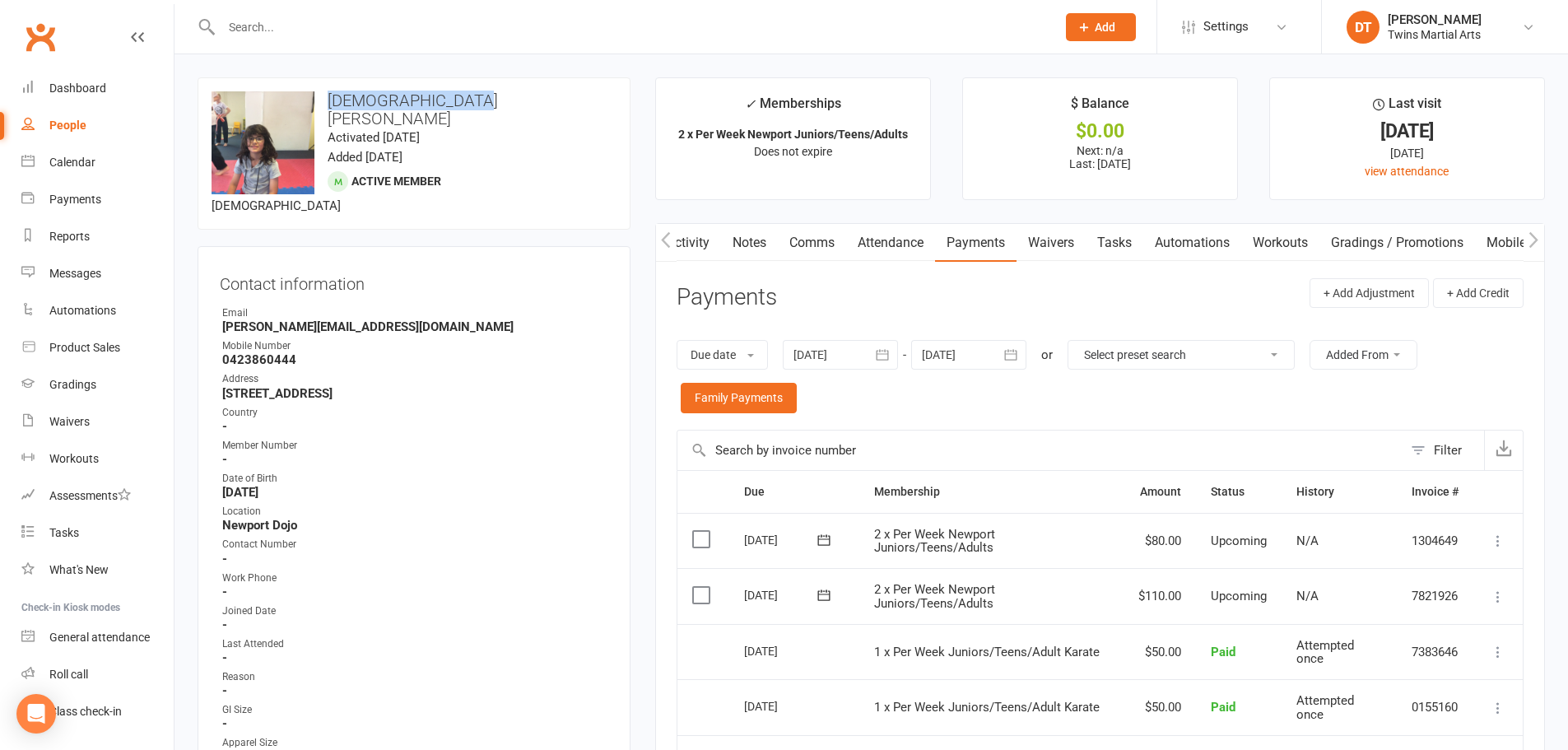
drag, startPoint x: 400, startPoint y: 96, endPoint x: 425, endPoint y: 0, distance: 99.2
click at [331, 93] on h3 "[DEMOGRAPHIC_DATA][PERSON_NAME]" at bounding box center [414, 109] width 405 height 36
copy h3 "[DEMOGRAPHIC_DATA][PERSON_NAME]"
click at [300, 24] on input "text" at bounding box center [630, 27] width 828 height 23
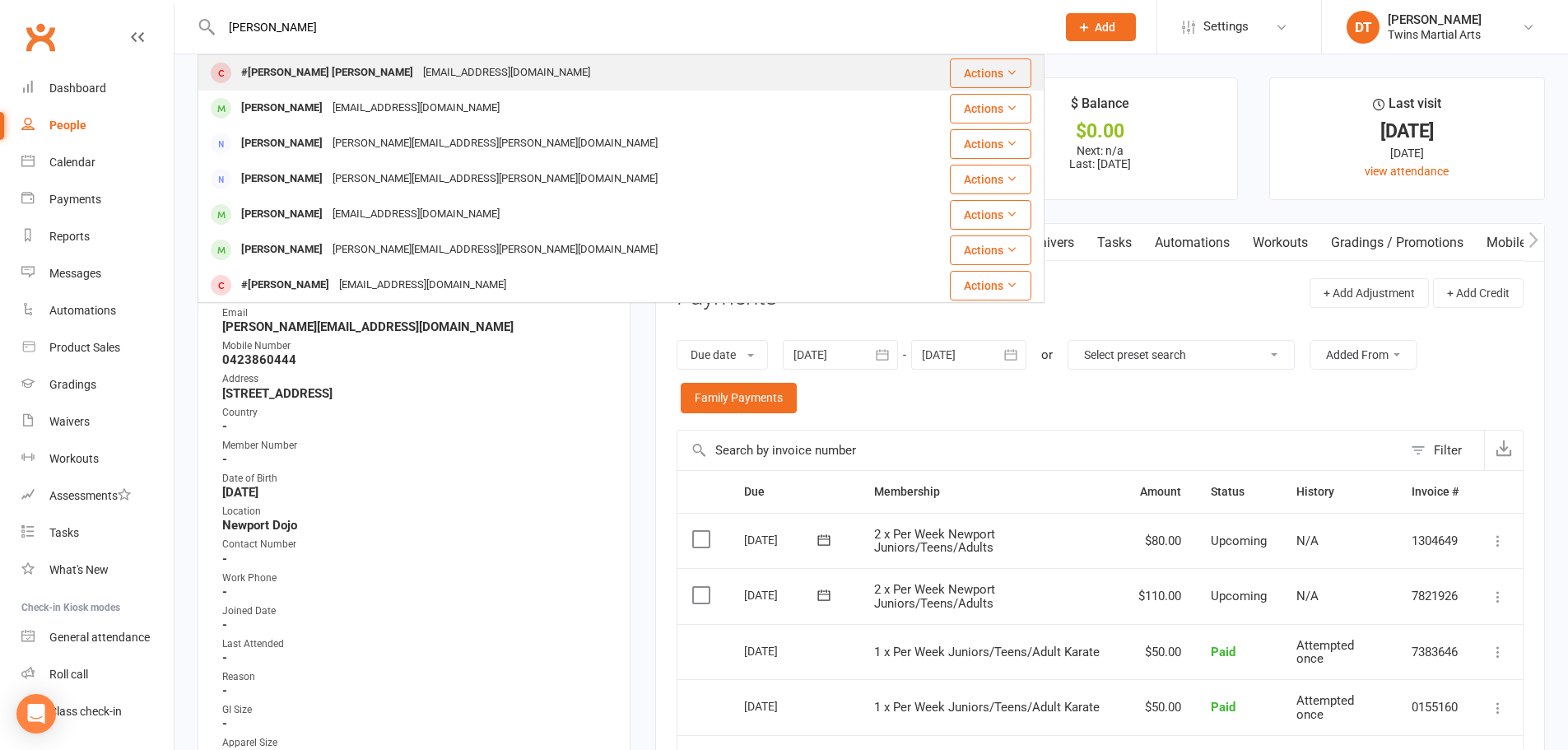
type input "[PERSON_NAME]"
click at [418, 71] on div "[EMAIL_ADDRESS][DOMAIN_NAME]" at bounding box center [507, 73] width 177 height 24
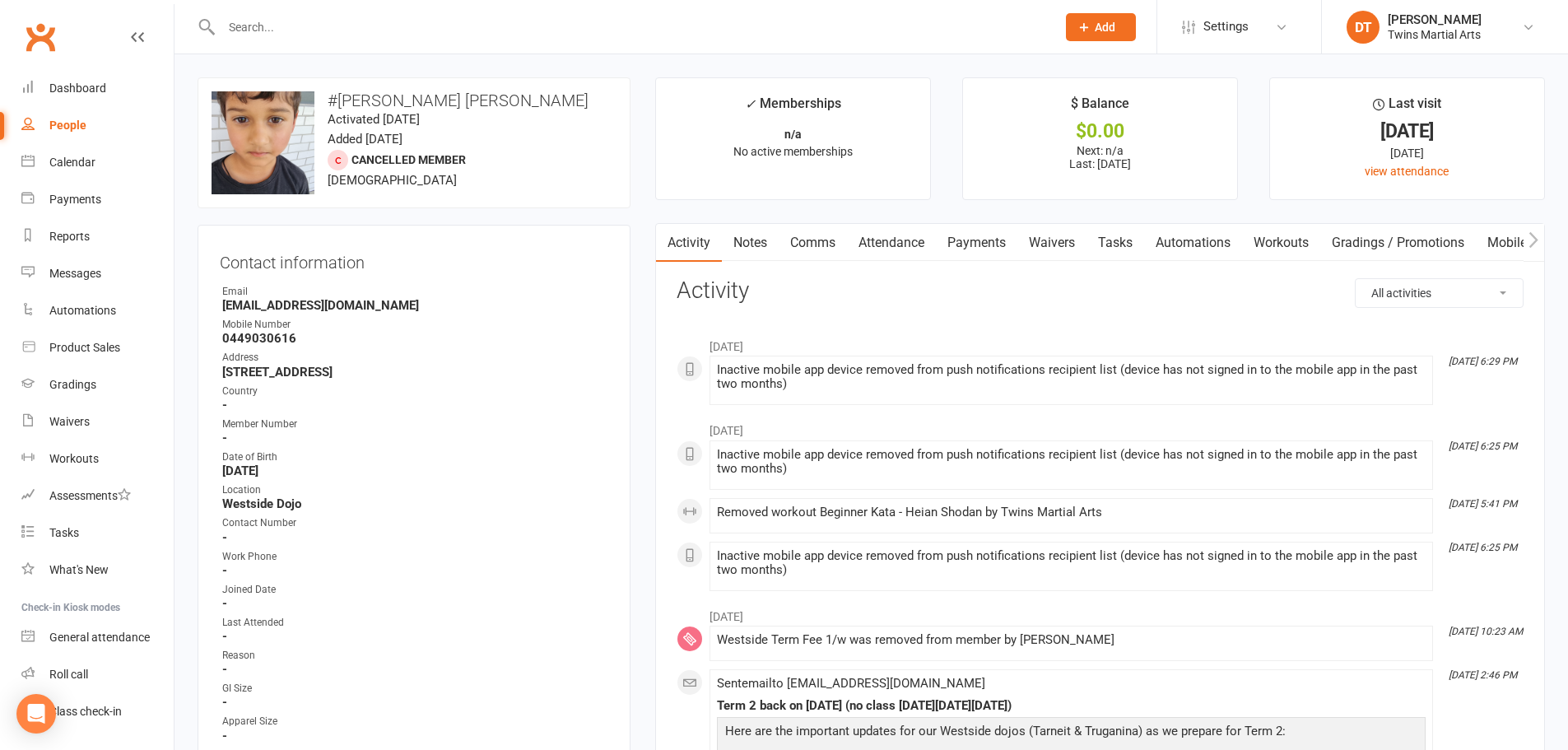
click at [976, 246] on link "Payments" at bounding box center [977, 243] width 82 height 38
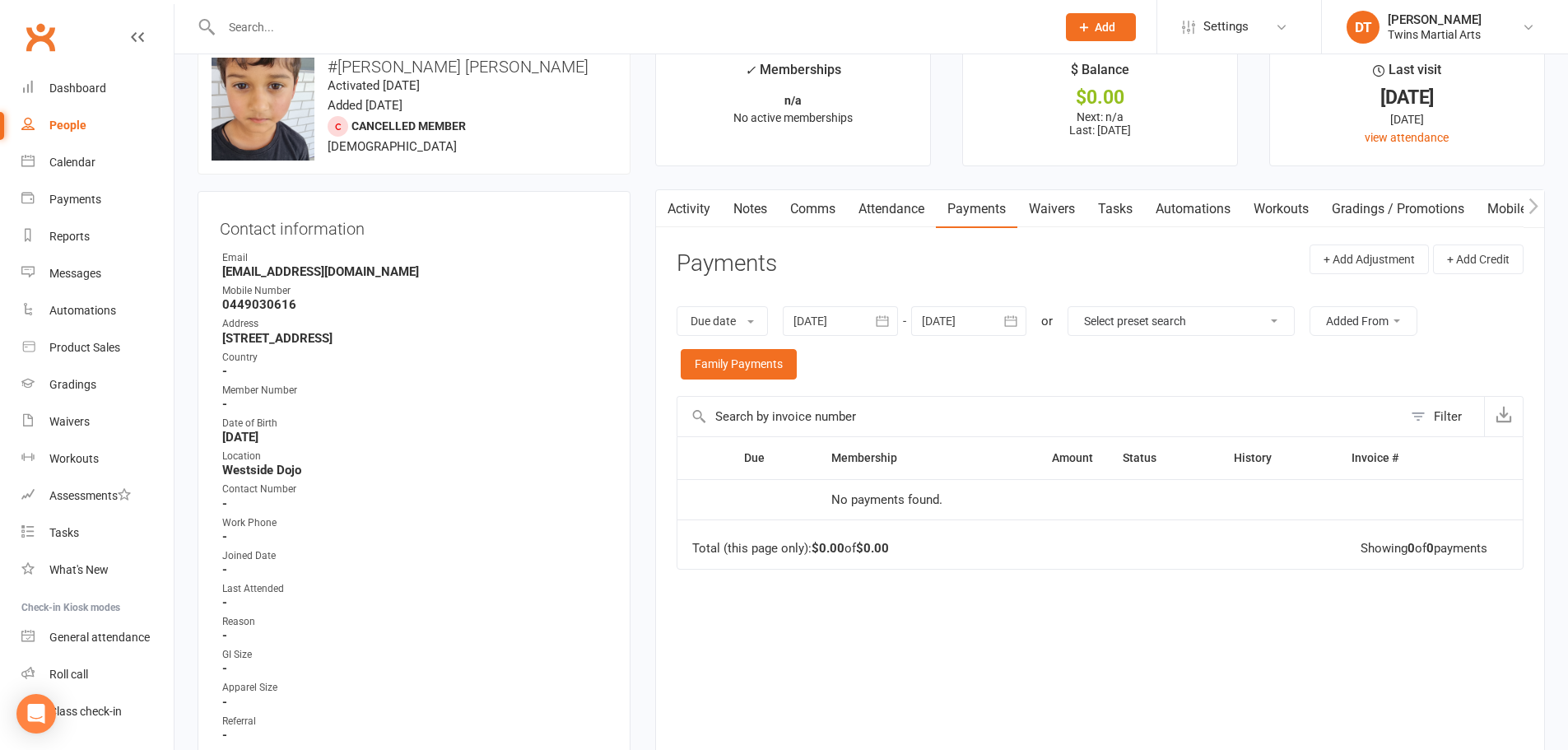
scroll to position [247, 0]
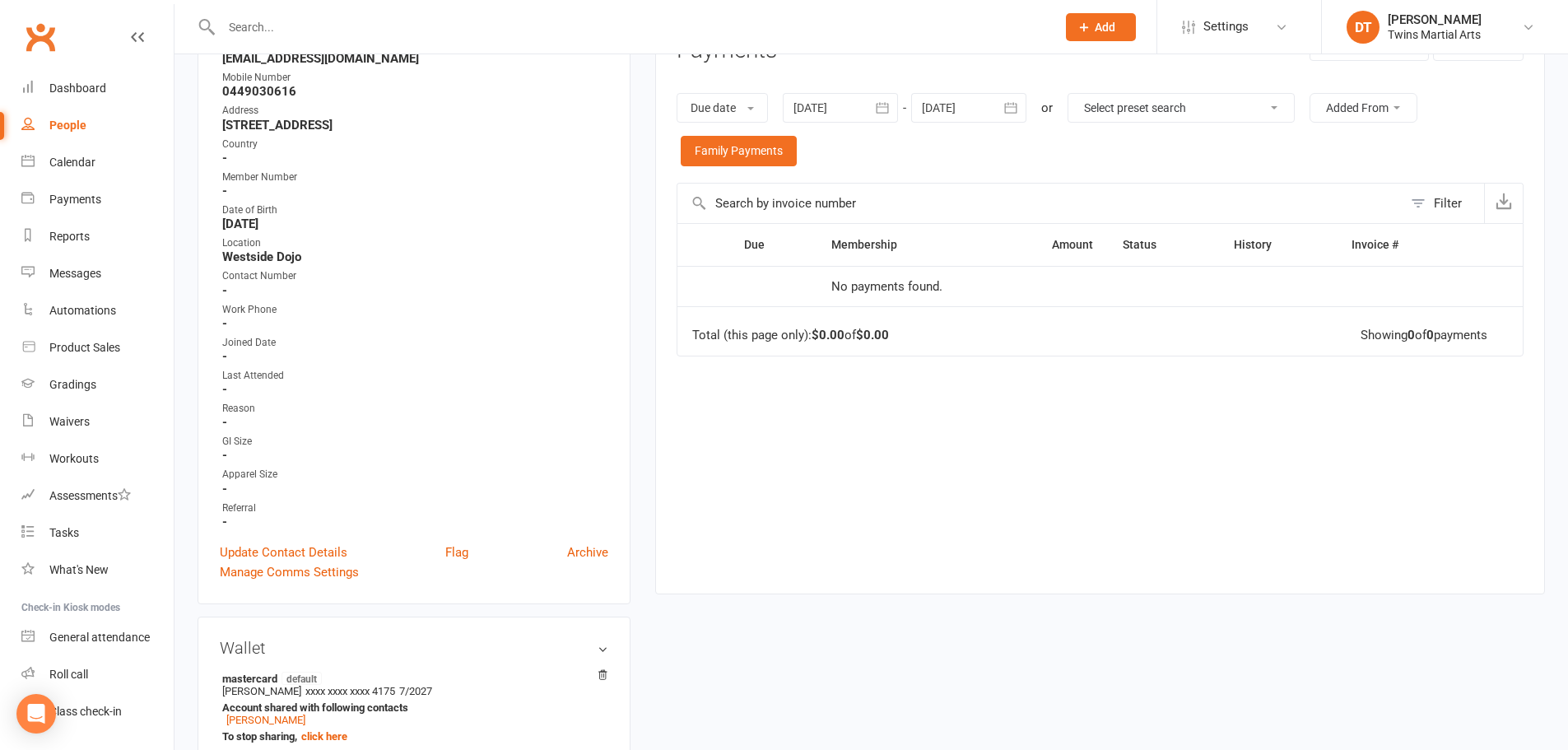
click at [878, 110] on icon "button" at bounding box center [882, 107] width 17 height 17
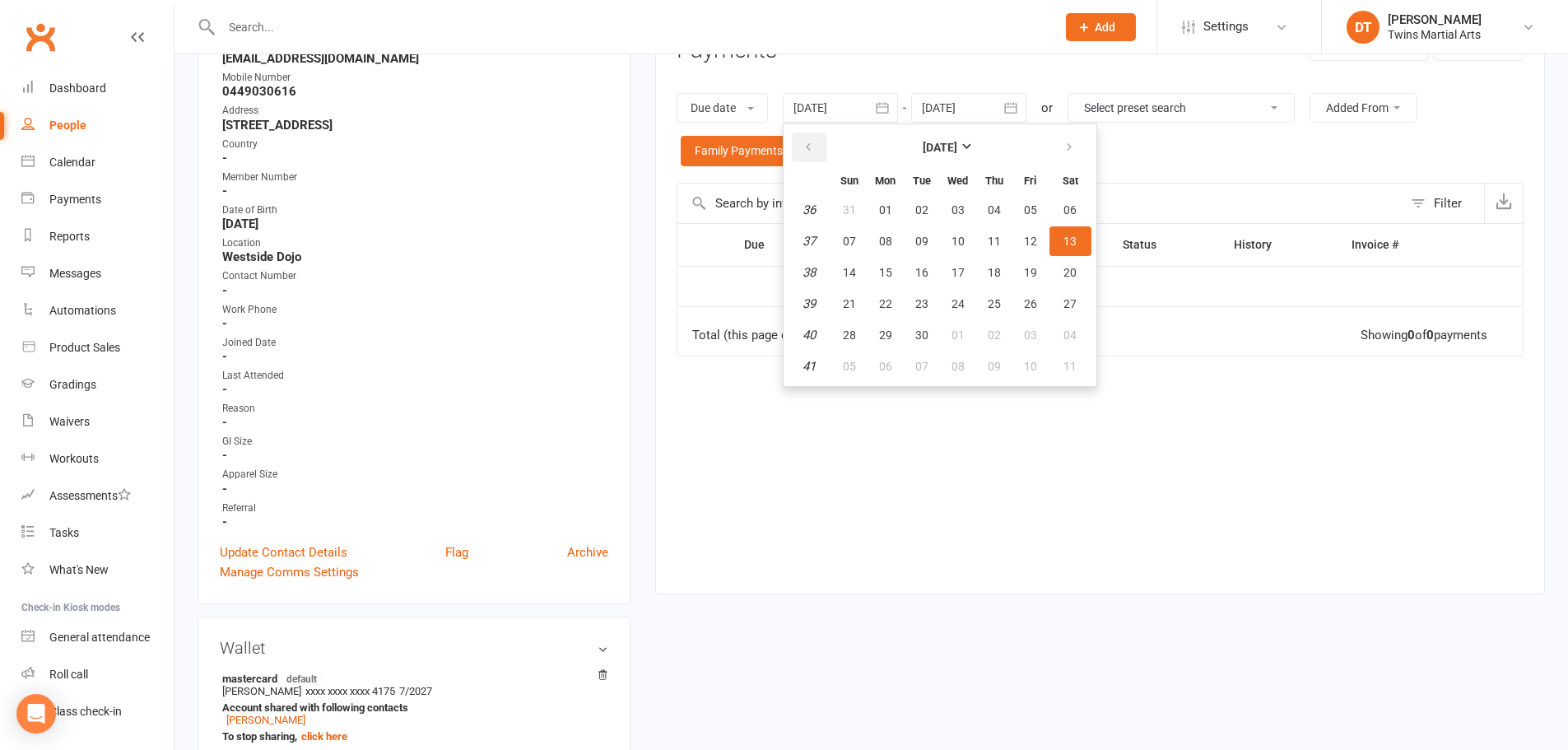
click at [817, 150] on button "button" at bounding box center [810, 147] width 35 height 29
click at [814, 149] on icon "button" at bounding box center [808, 147] width 12 height 13
click at [814, 148] on icon "button" at bounding box center [808, 147] width 12 height 13
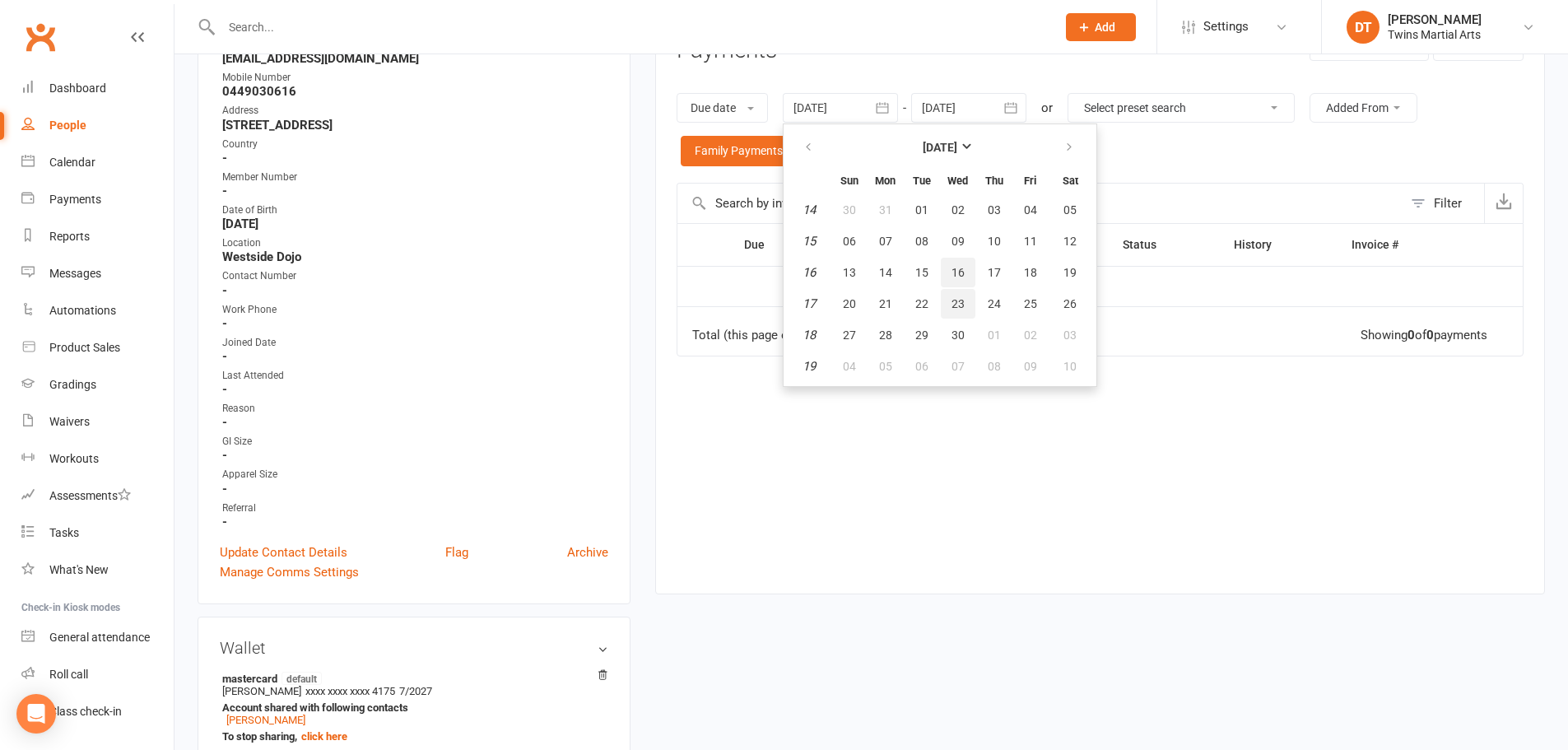
click at [948, 289] on tbody "14 30 31 01 02 03 04 05 15 06 07 08 09 10 11 12 16 13 14 15 16 17 18 19 17 20 2…" at bounding box center [940, 288] width 303 height 186
click at [954, 285] on button "16" at bounding box center [958, 272] width 35 height 29
type input "[DATE]"
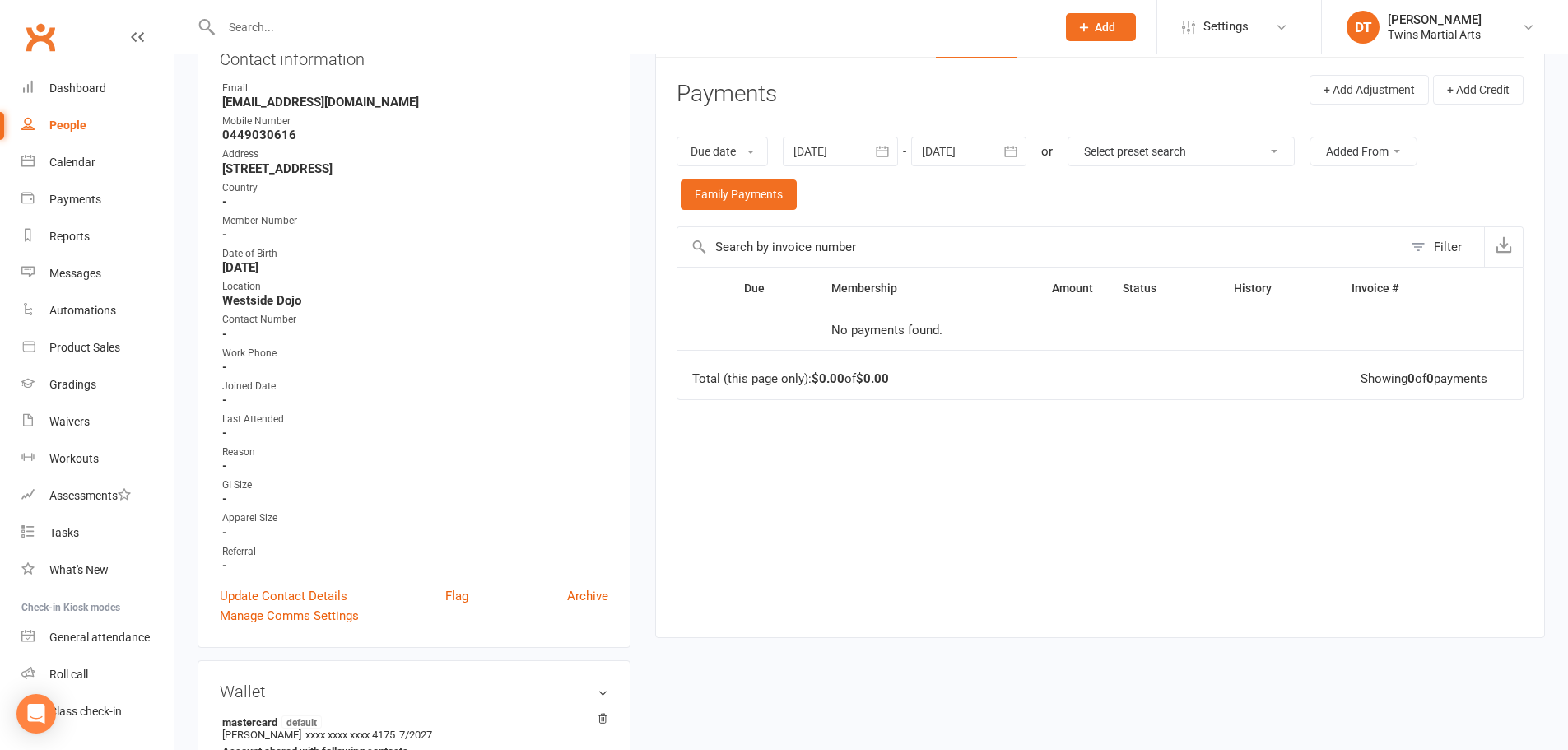
scroll to position [329, 0]
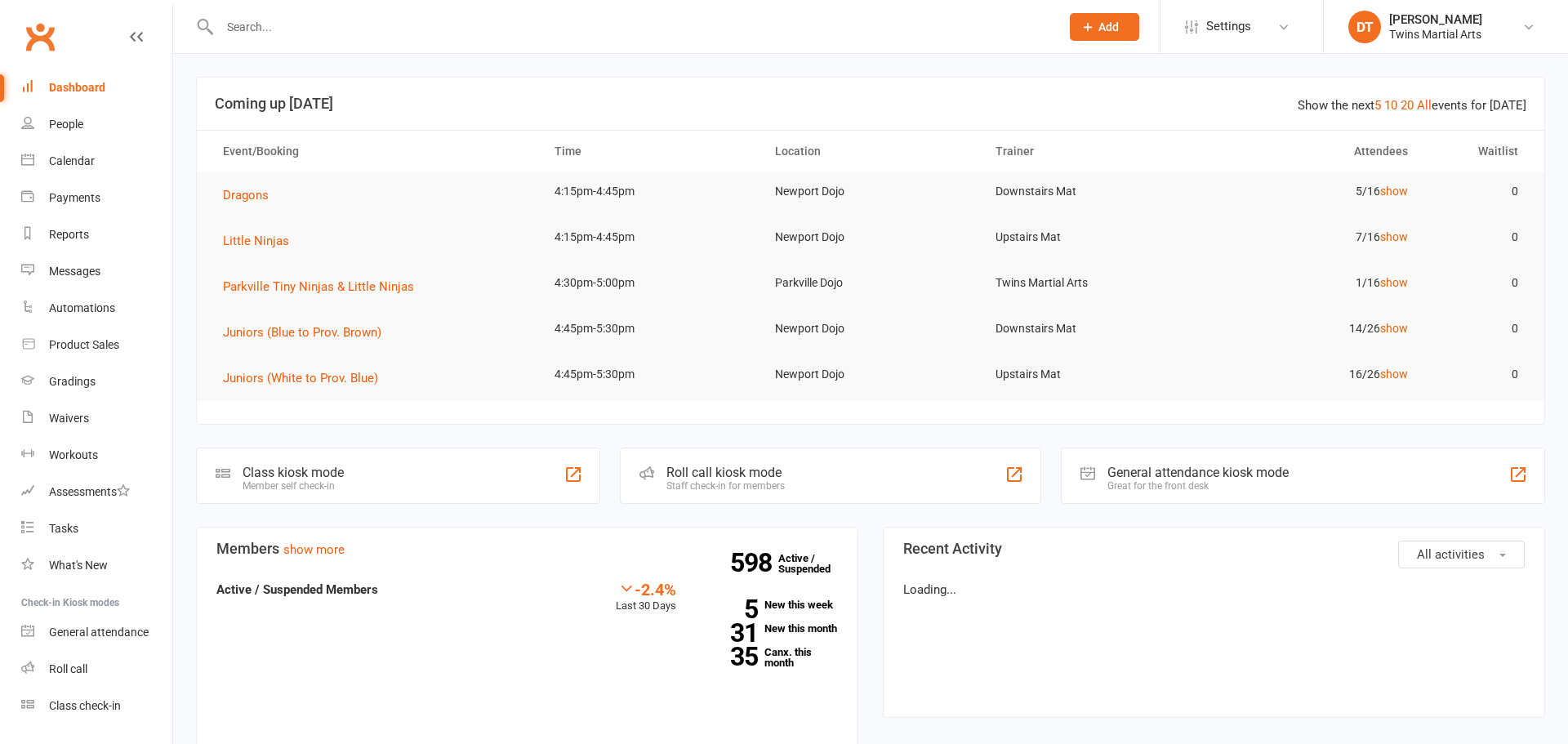
click at [320, 36] on input "text" at bounding box center [631, 27] width 834 height 23
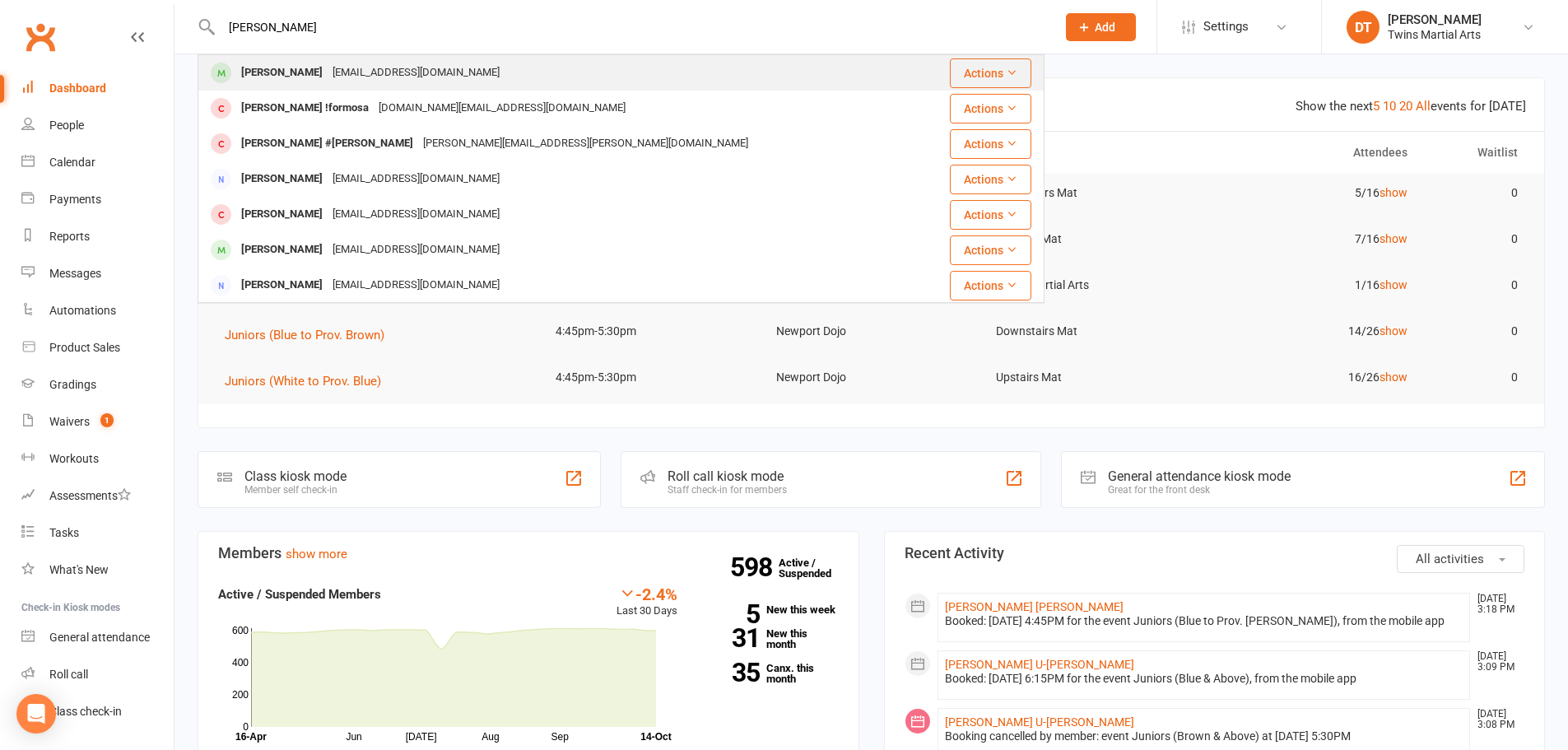
type input "jamie liong"
click at [353, 65] on div "jasonliong76@gmail.com" at bounding box center [416, 73] width 177 height 24
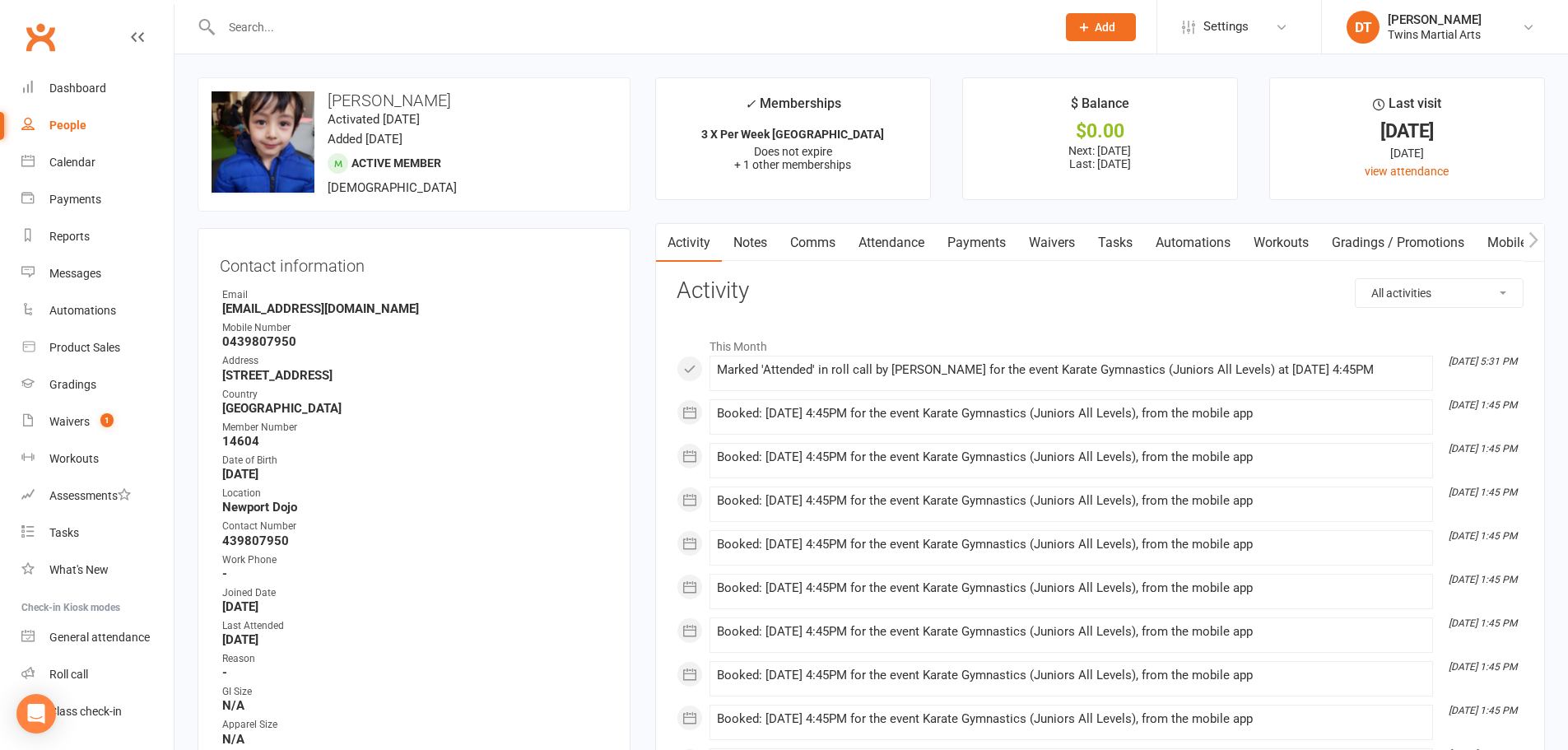
click at [1501, 247] on link "Mobile App" at bounding box center [1520, 243] width 89 height 38
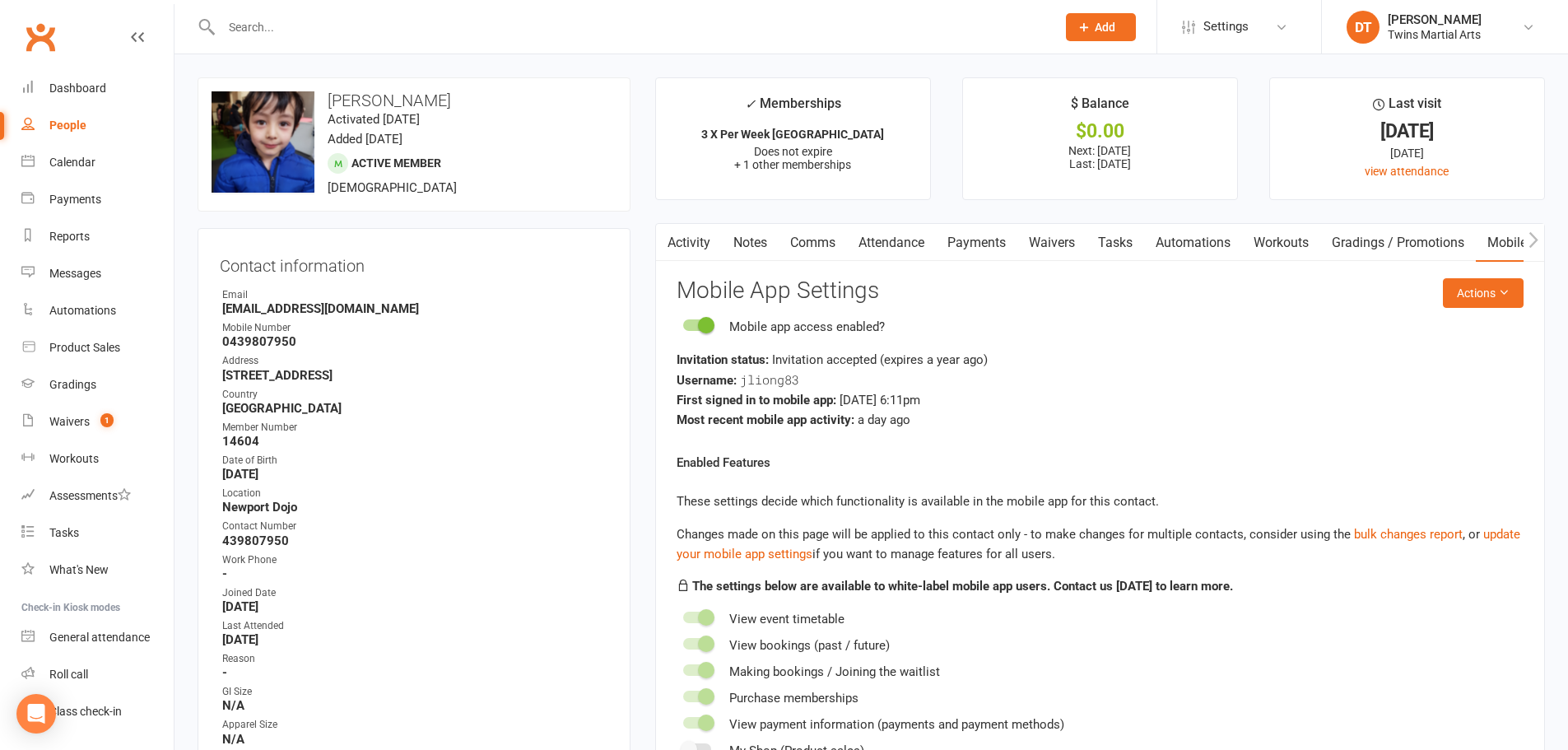
click at [682, 240] on link "Activity" at bounding box center [689, 243] width 66 height 38
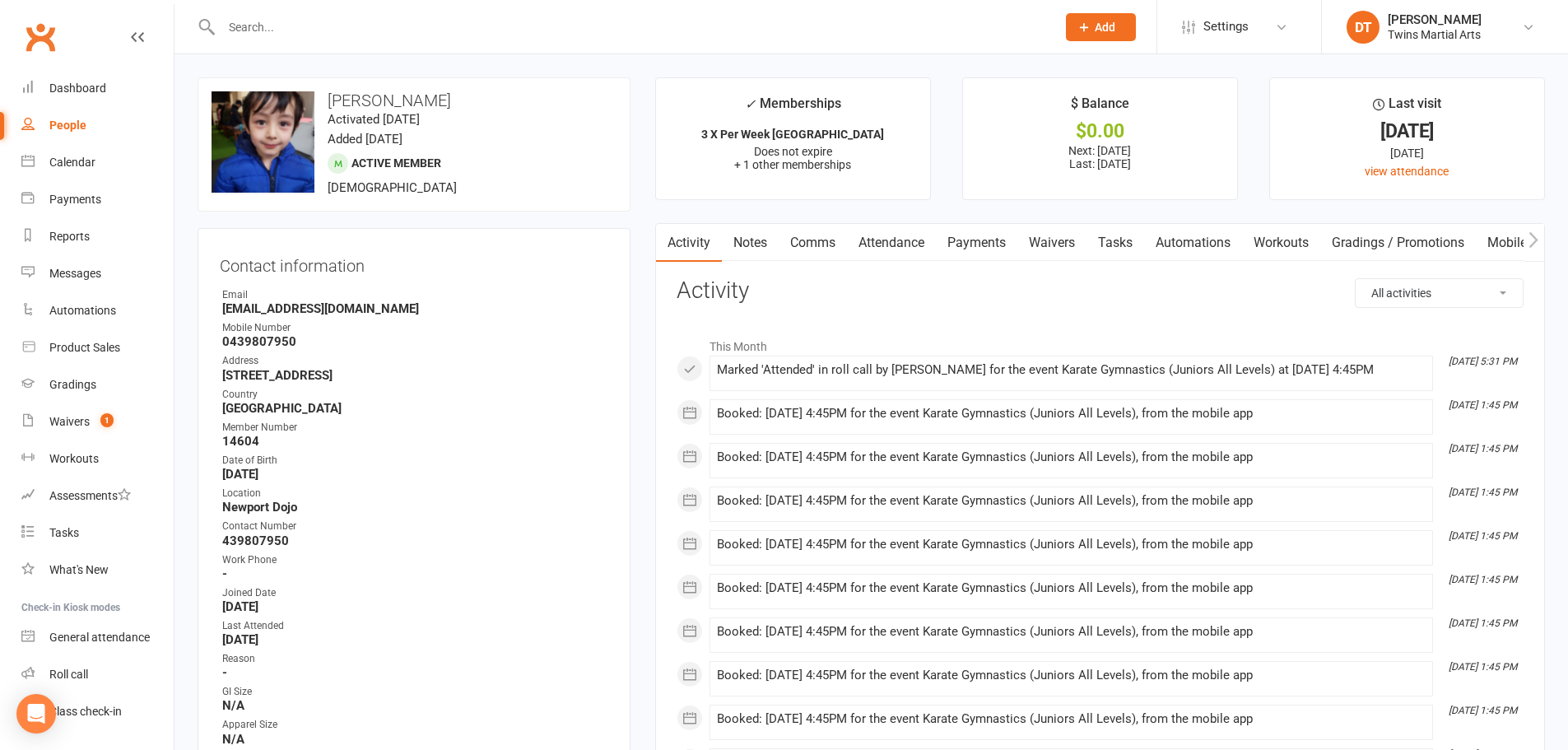
click at [1500, 237] on link "Mobile App" at bounding box center [1520, 243] width 89 height 38
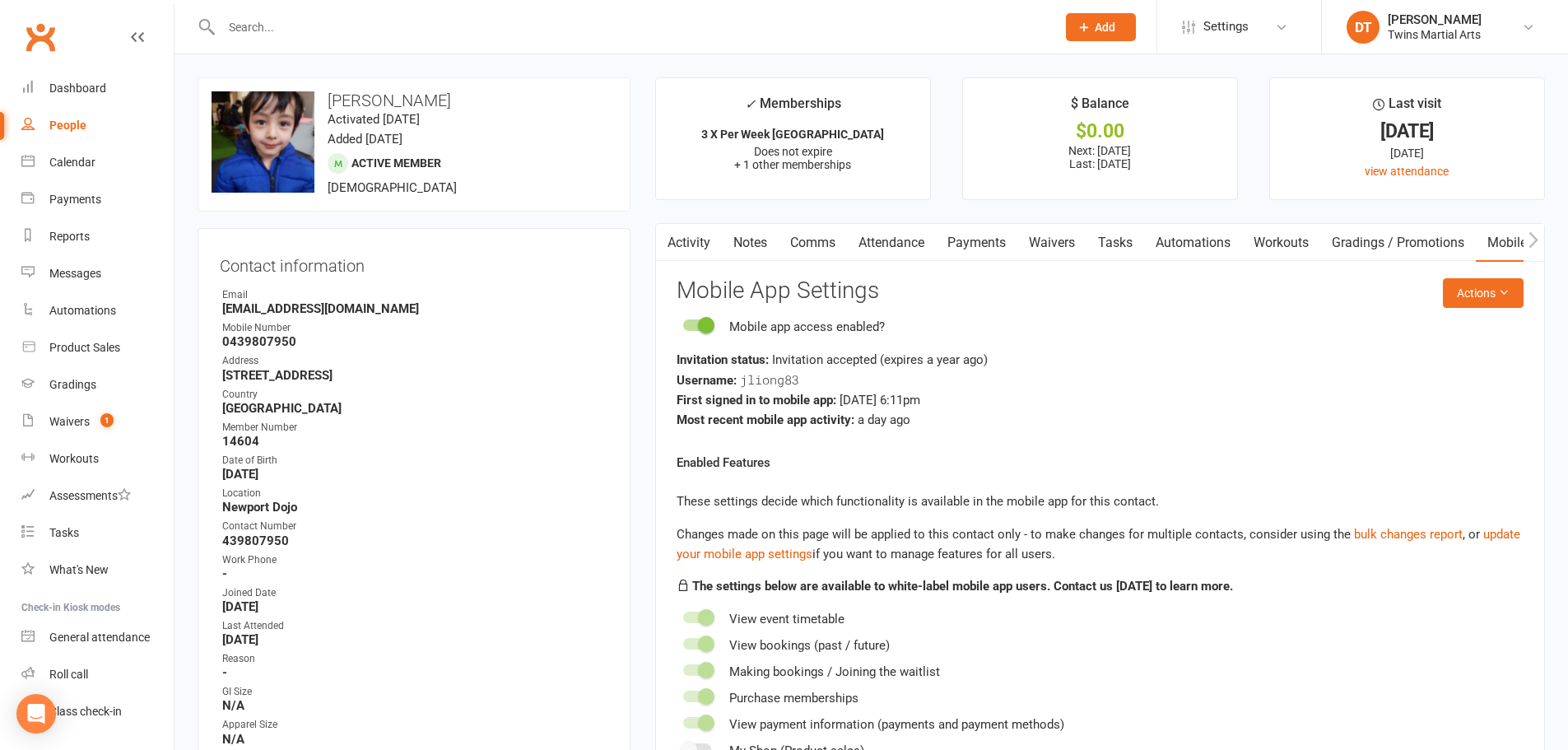
click at [682, 231] on link "Activity" at bounding box center [689, 243] width 66 height 38
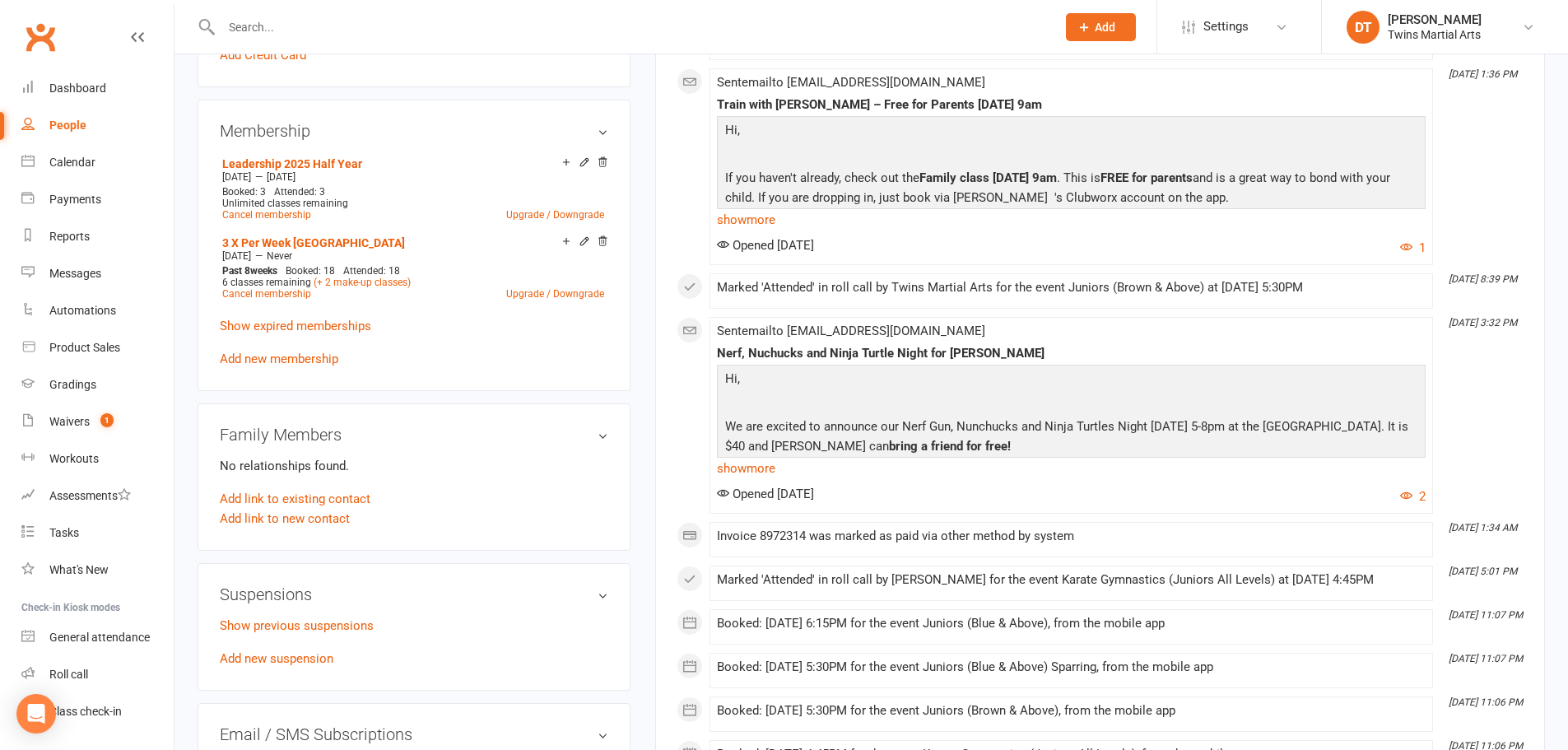
scroll to position [905, 0]
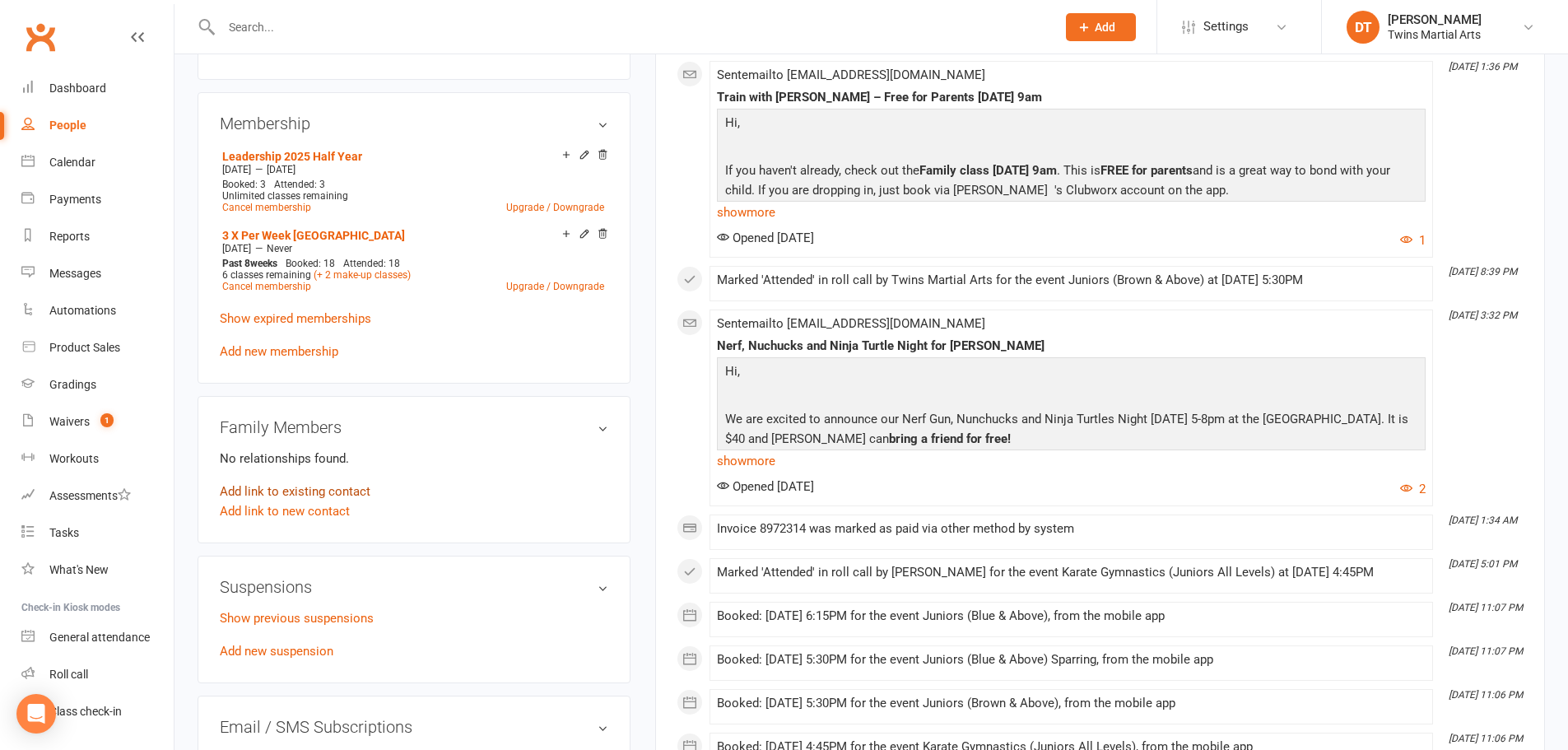
click at [316, 494] on link "Add link to existing contact" at bounding box center [295, 491] width 151 height 19
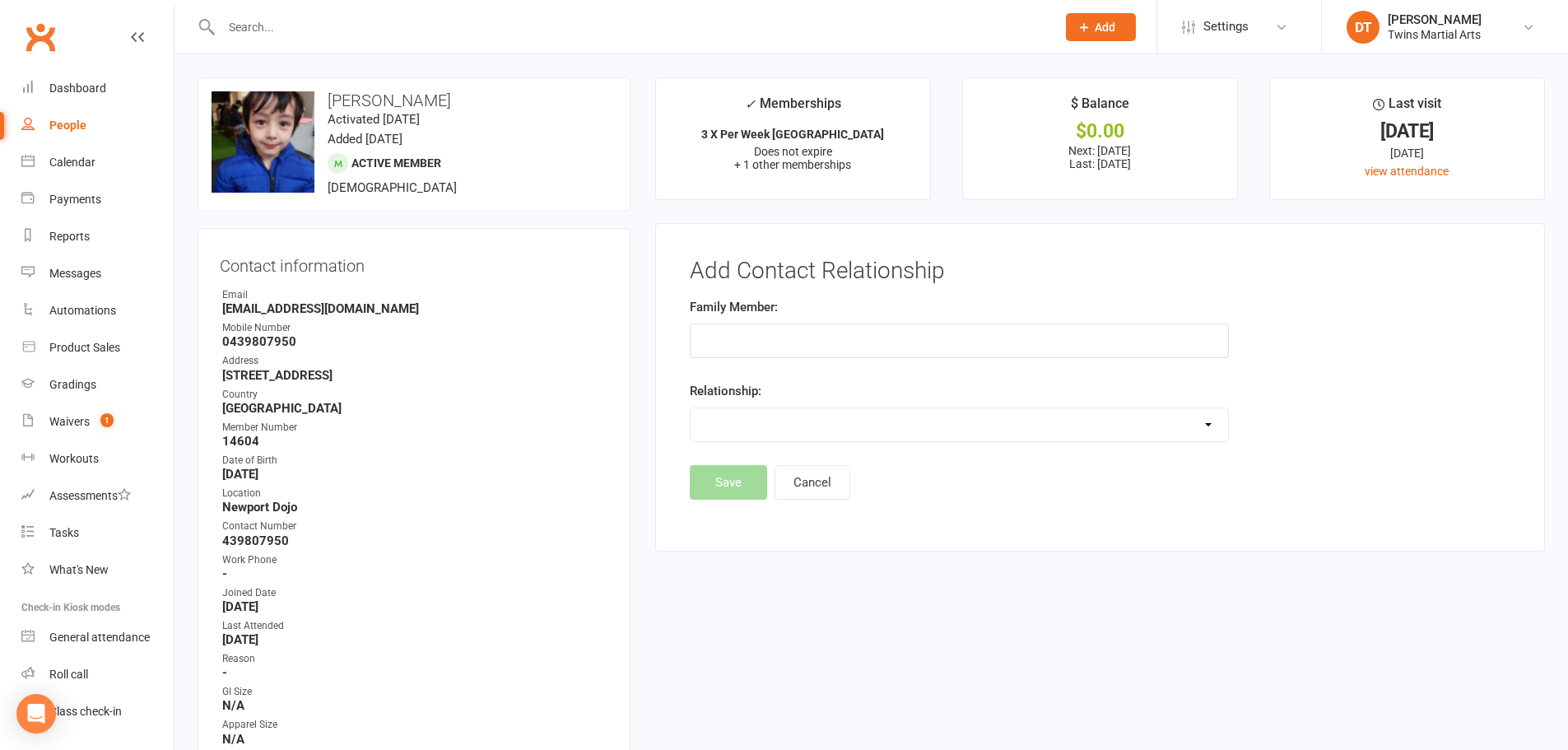
click at [828, 339] on input "text" at bounding box center [959, 340] width 539 height 35
type input "eloise liong"
click at [758, 337] on input "text" at bounding box center [959, 340] width 539 height 35
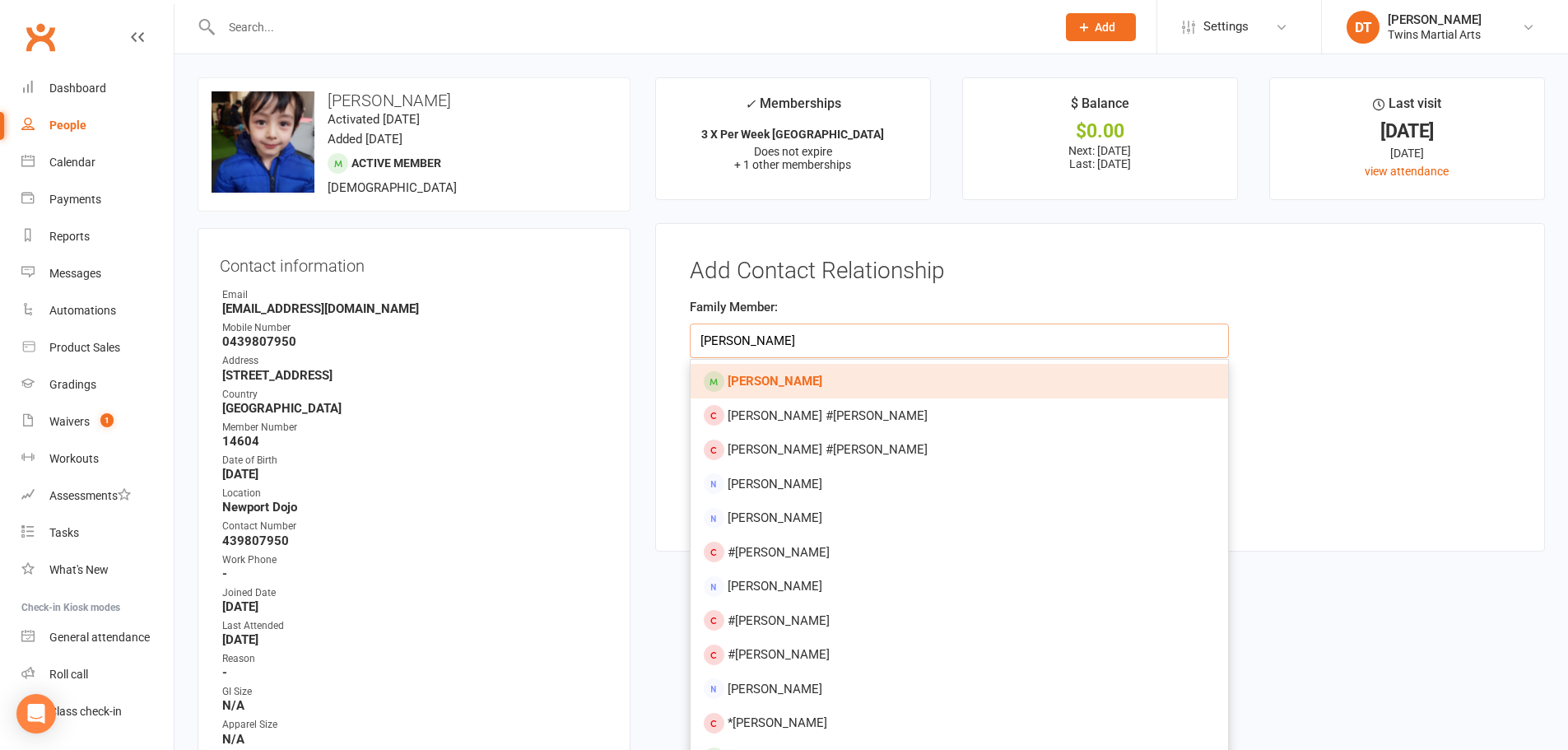
type input "eloise liong"
click at [827, 389] on link "[PERSON_NAME]" at bounding box center [959, 381] width 538 height 35
type input "[PERSON_NAME]"
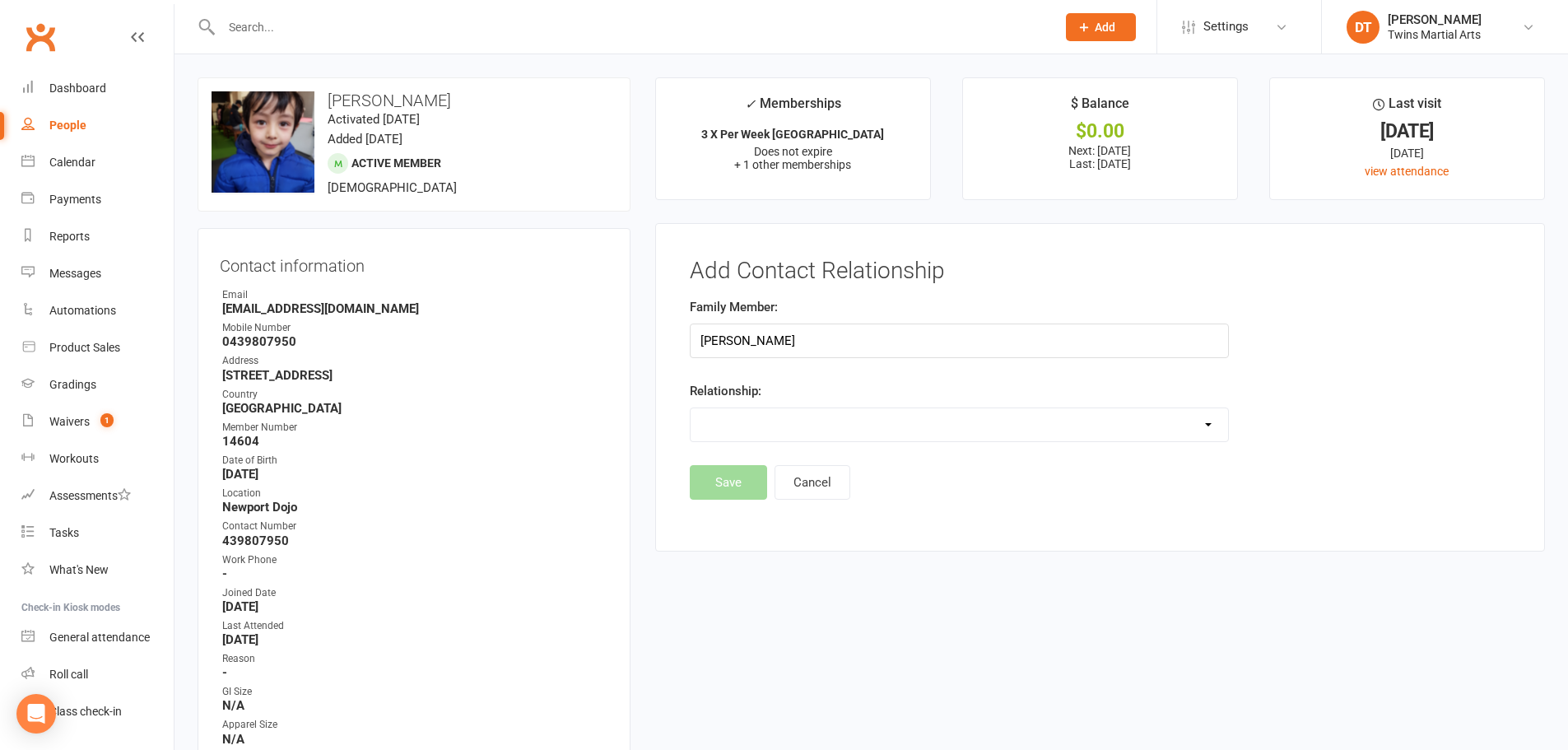
click at [855, 422] on select "Parent / Guardian Child Sibling (parent not in system) Spouse / Partner Cousin …" at bounding box center [959, 424] width 538 height 33
select select "2"
click at [691, 408] on select "Parent / Guardian Child Sibling (parent not in system) Spouse / Partner Cousin …" at bounding box center [959, 424] width 538 height 33
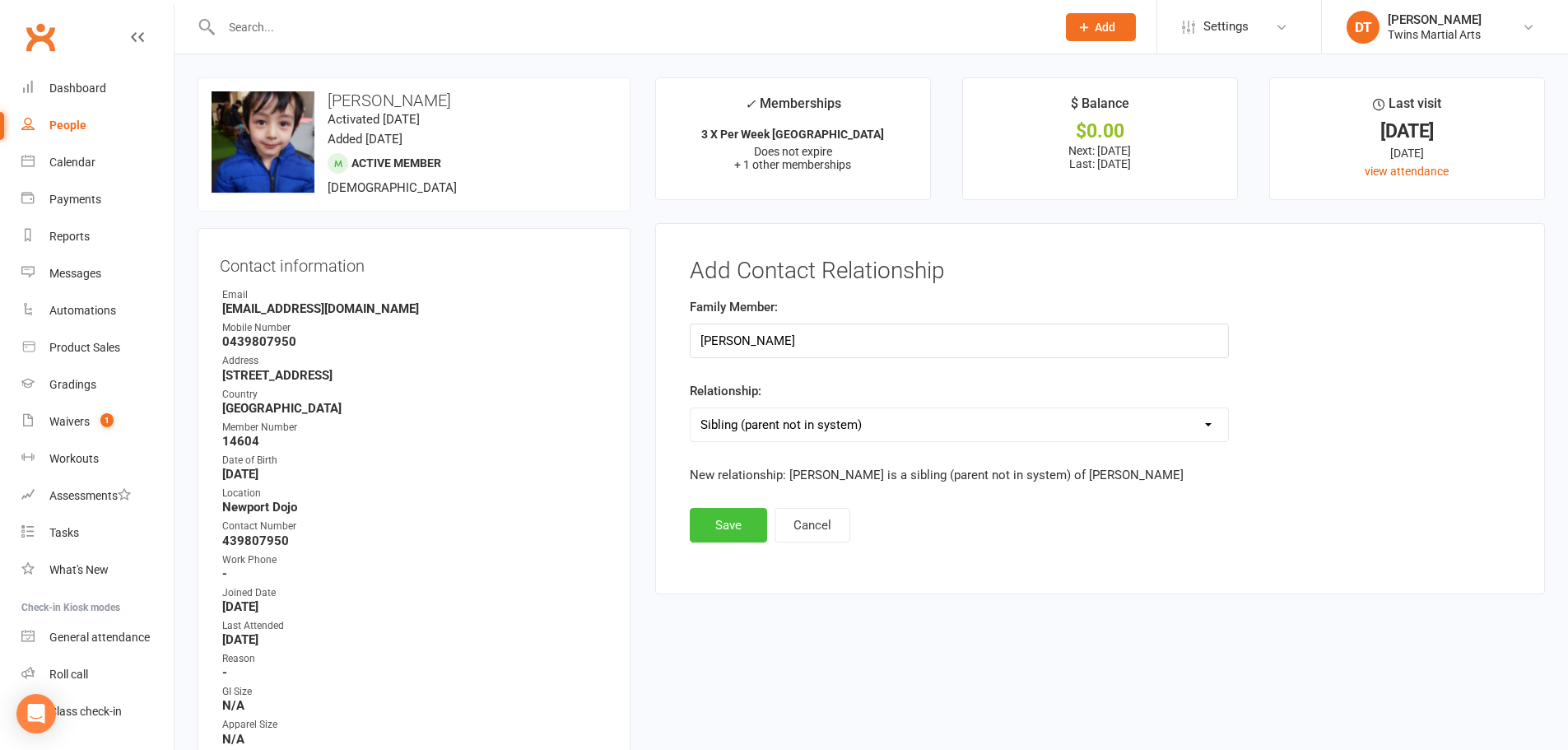
click at [750, 520] on button "Save" at bounding box center [728, 524] width 77 height 35
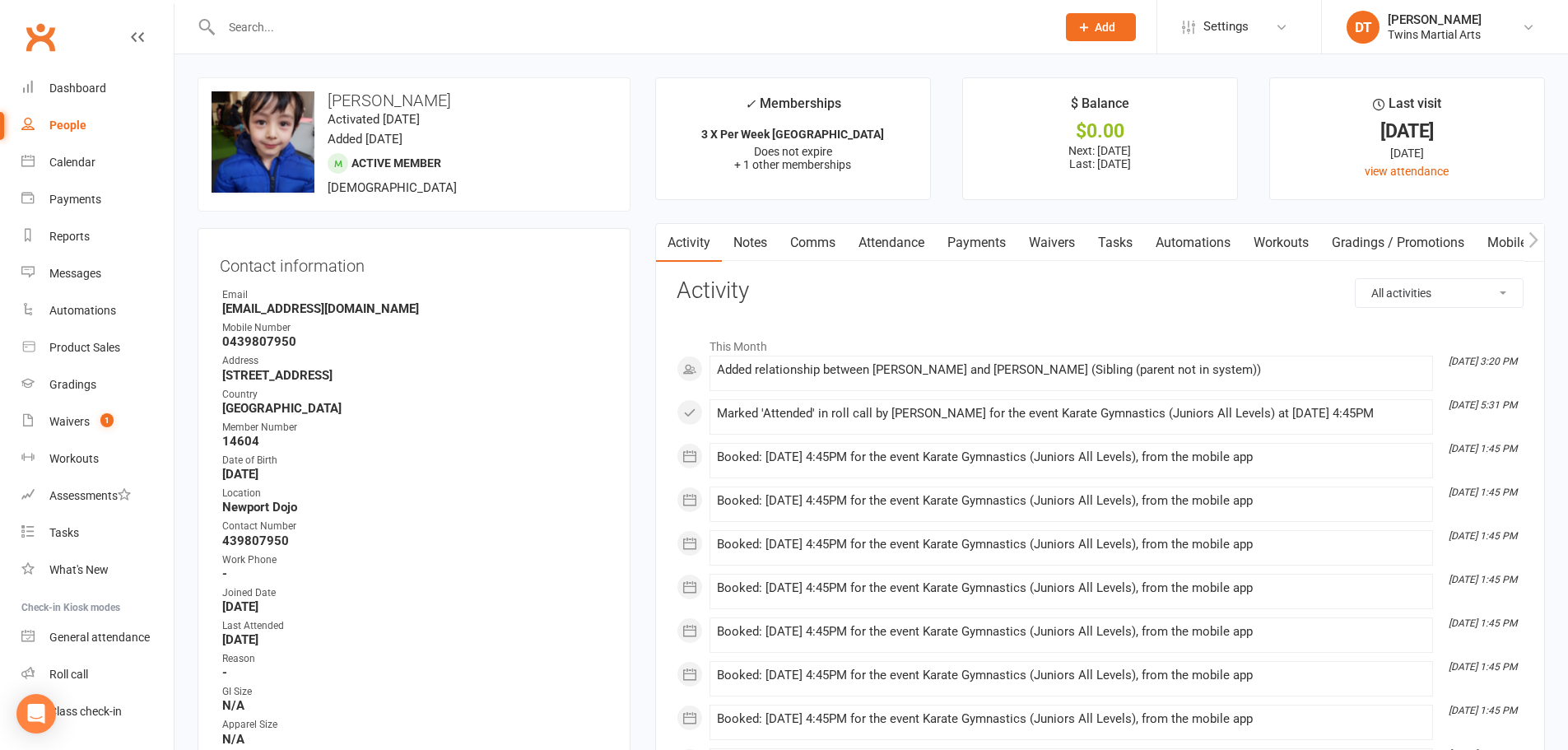
click at [1521, 242] on link "Mobile App" at bounding box center [1520, 243] width 89 height 38
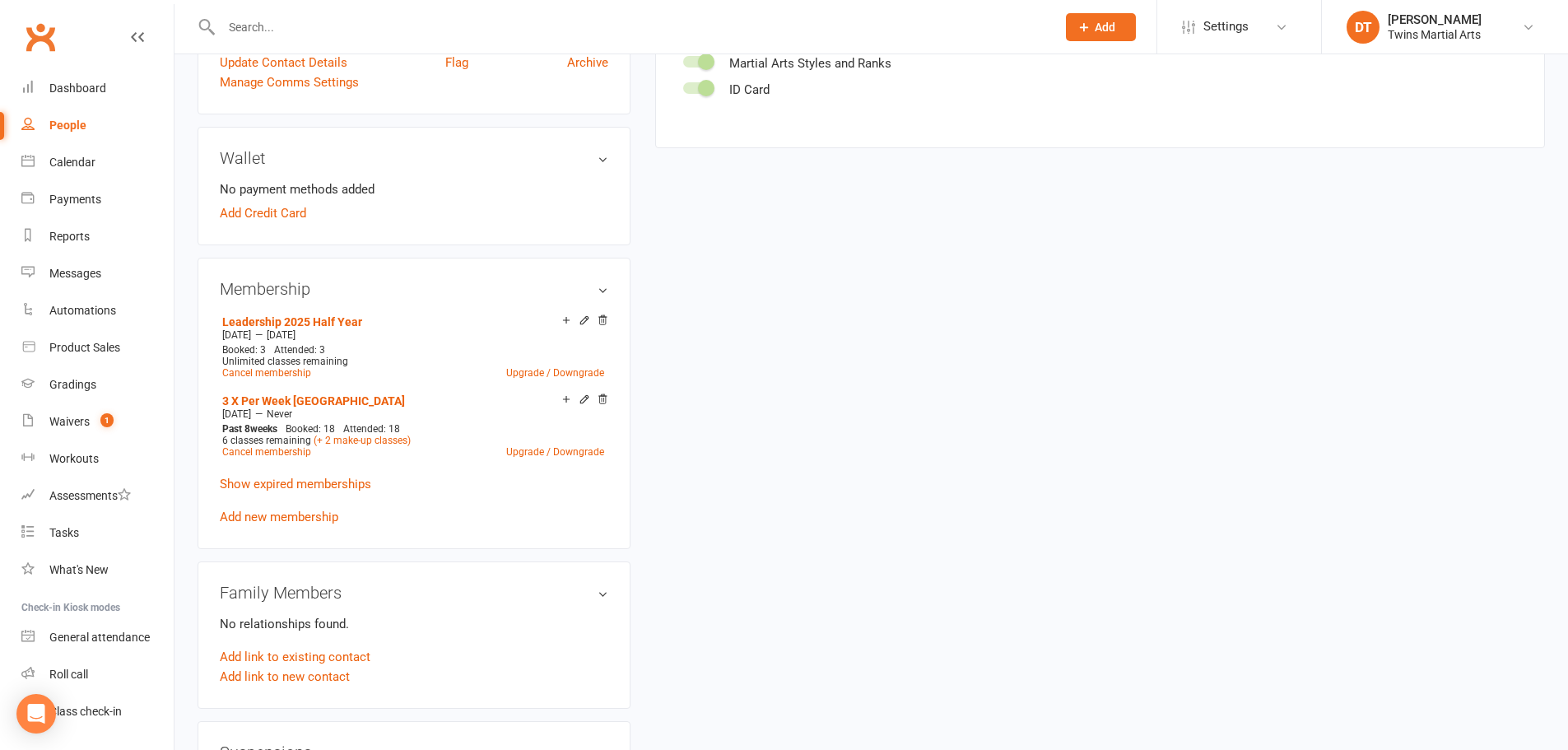
scroll to position [740, 0]
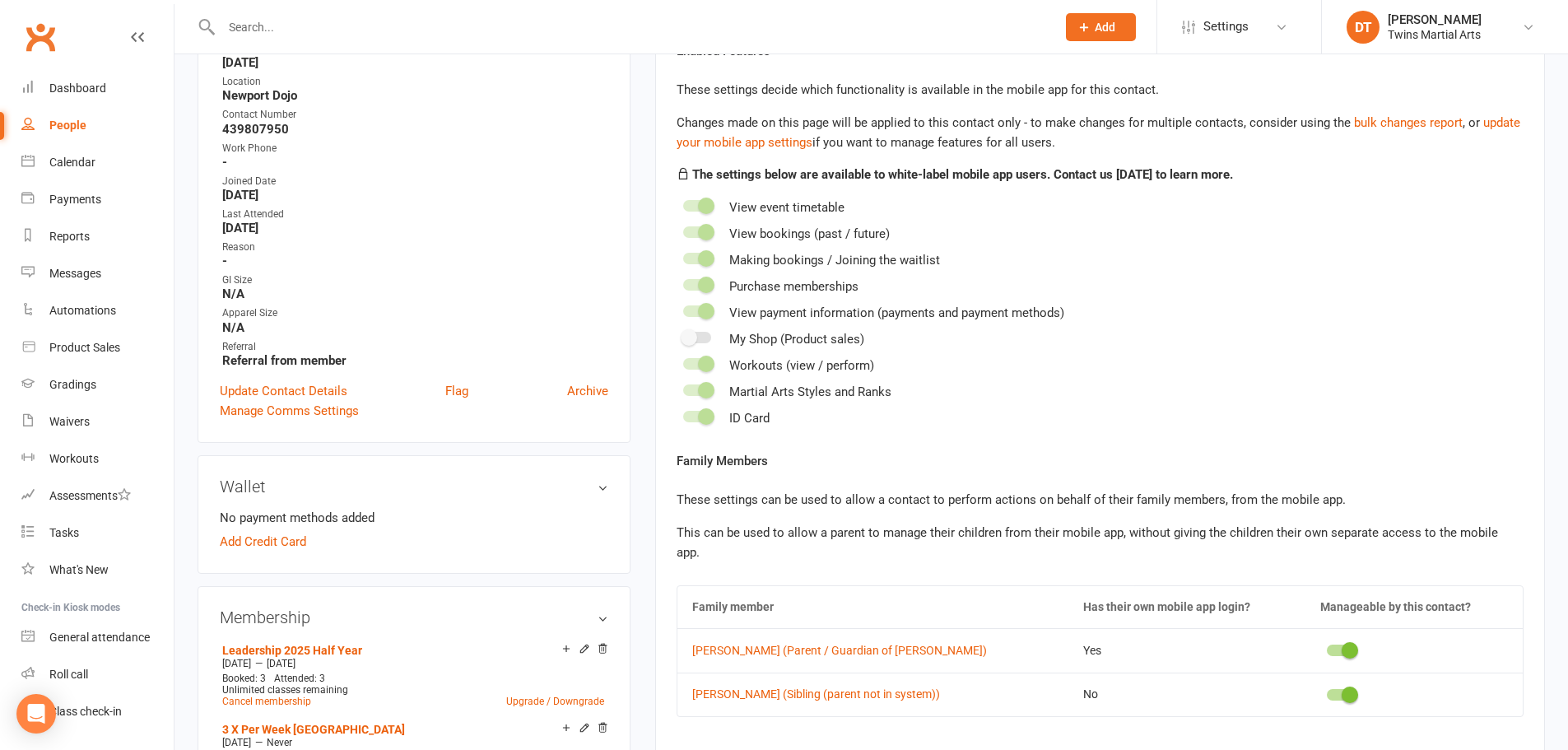
scroll to position [658, 0]
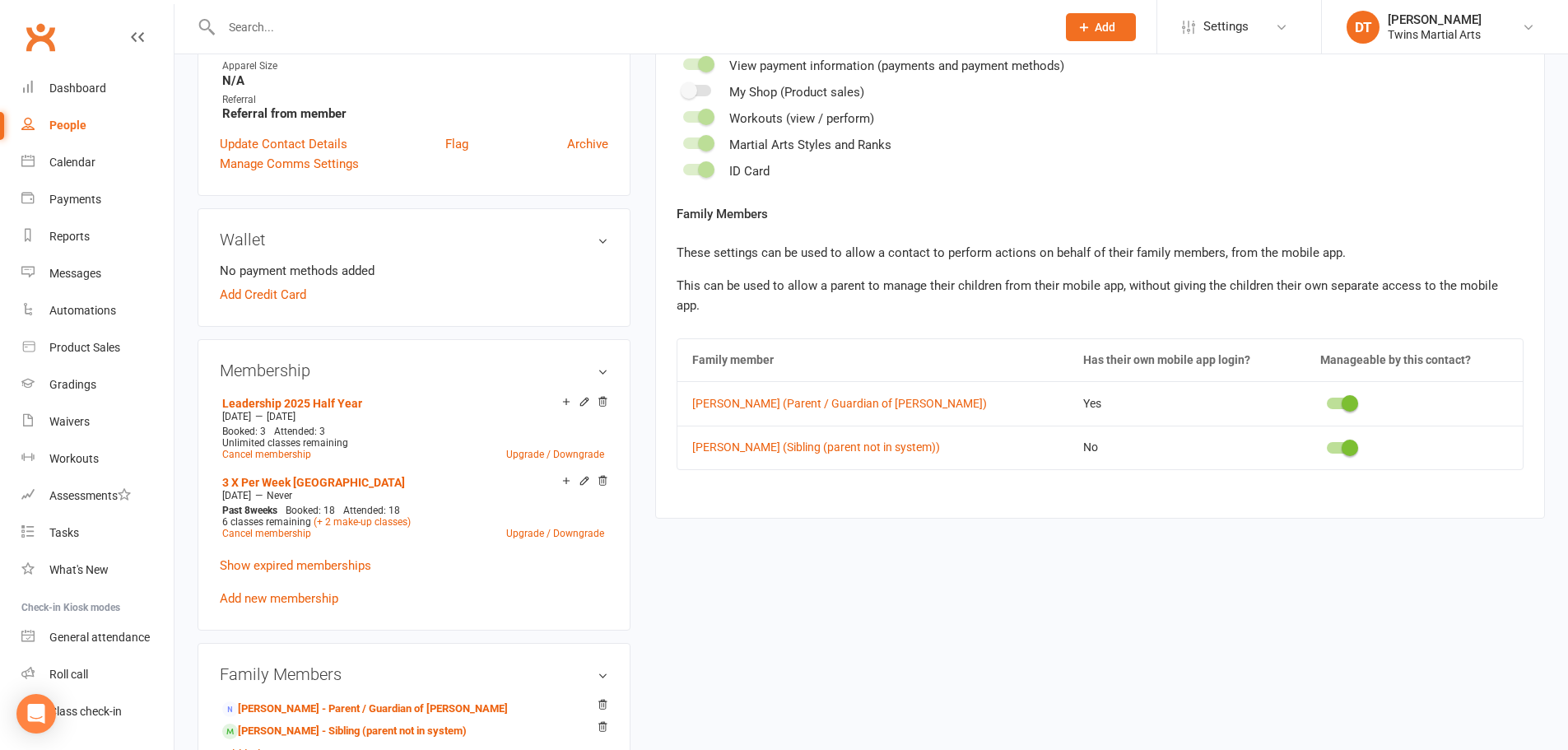
click at [1327, 398] on div at bounding box center [1341, 403] width 28 height 12
click at [1327, 401] on input "checkbox" at bounding box center [1327, 401] width 0 height 0
drag, startPoint x: 1175, startPoint y: 401, endPoint x: 1151, endPoint y: 410, distance: 25.6
click at [1172, 402] on td "Yes" at bounding box center [1187, 402] width 237 height 43
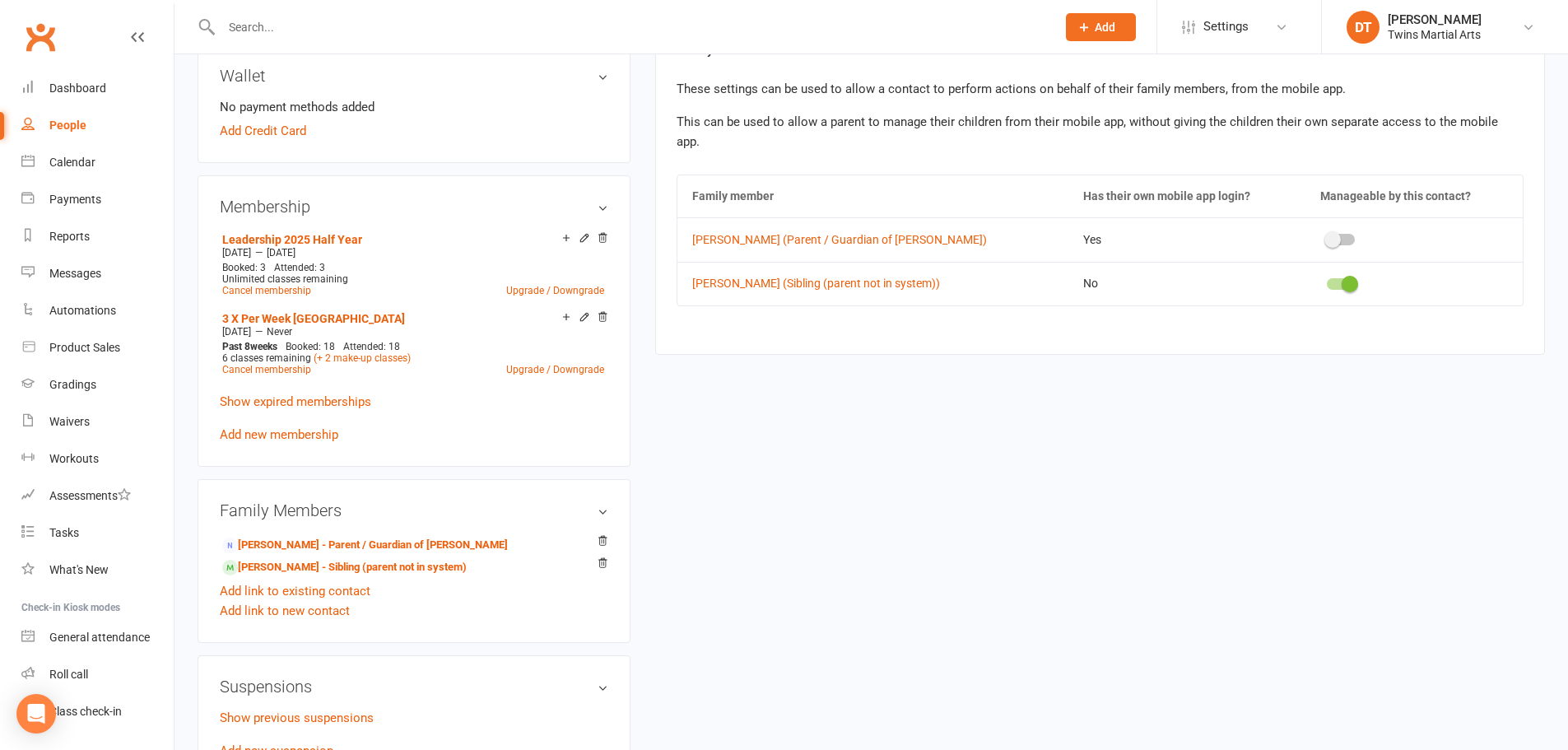
scroll to position [823, 0]
click at [338, 538] on link "Linda Liong - Parent / Guardian of Eloise Liong" at bounding box center [365, 545] width 285 height 18
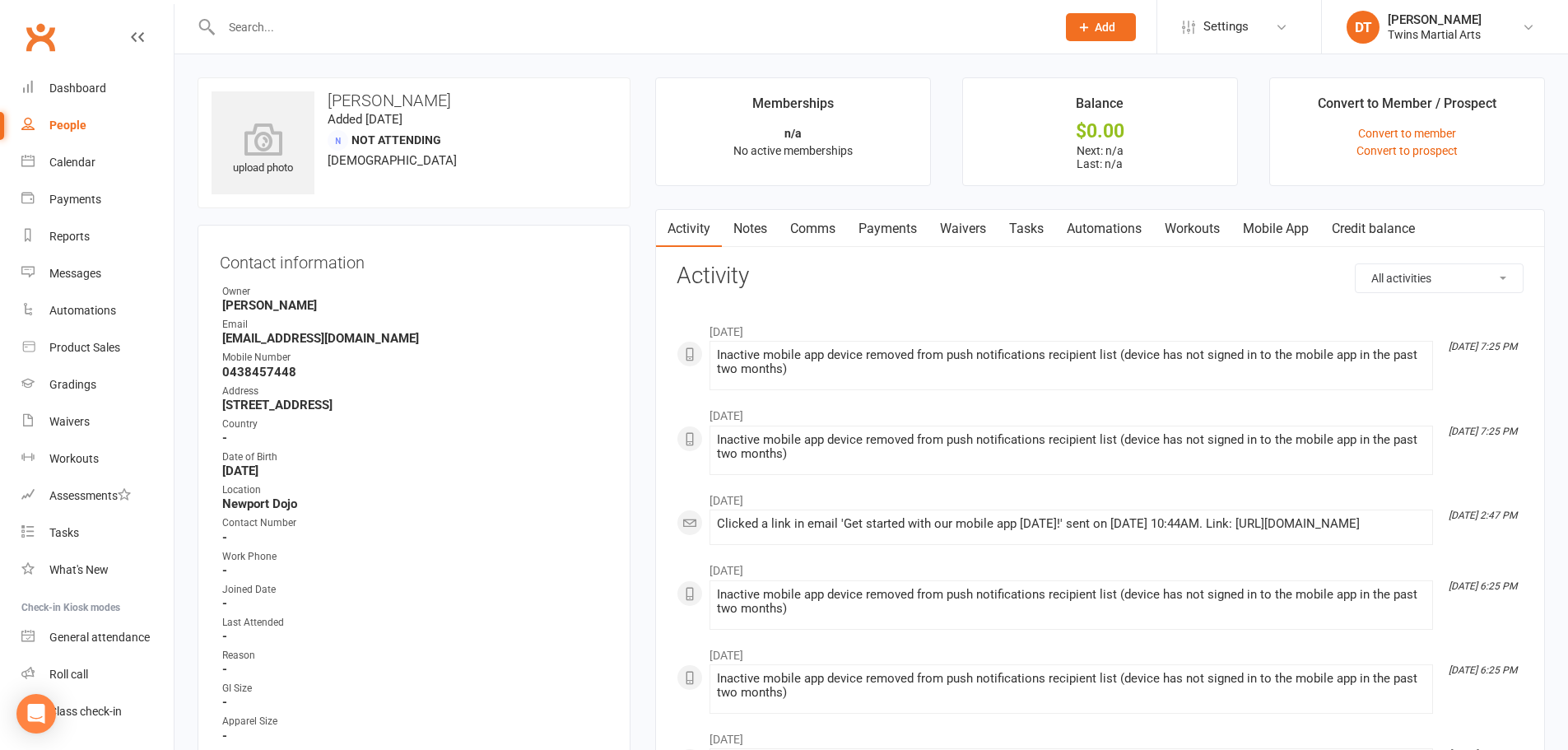
click at [1300, 225] on link "Mobile App" at bounding box center [1276, 228] width 89 height 38
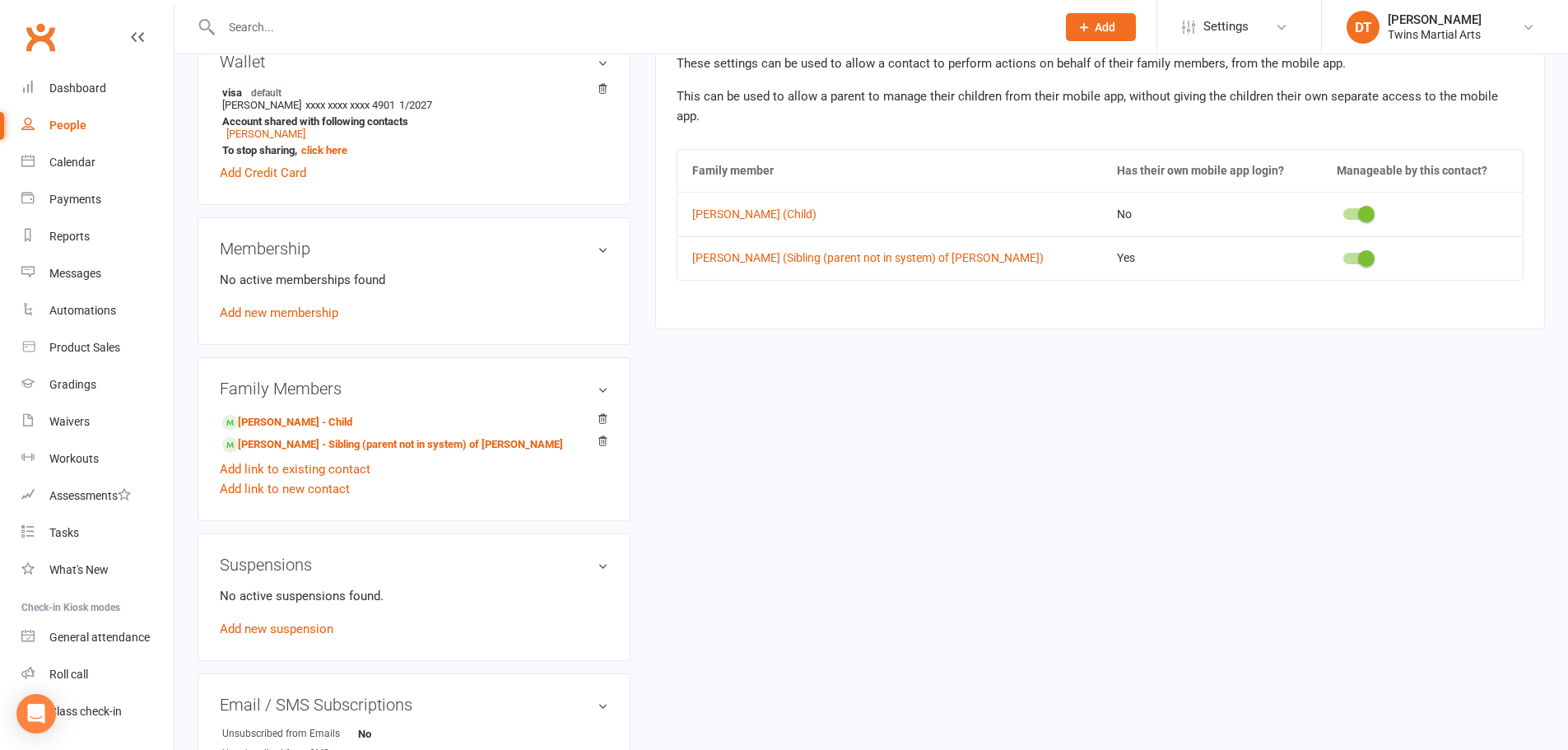
scroll to position [740, 0]
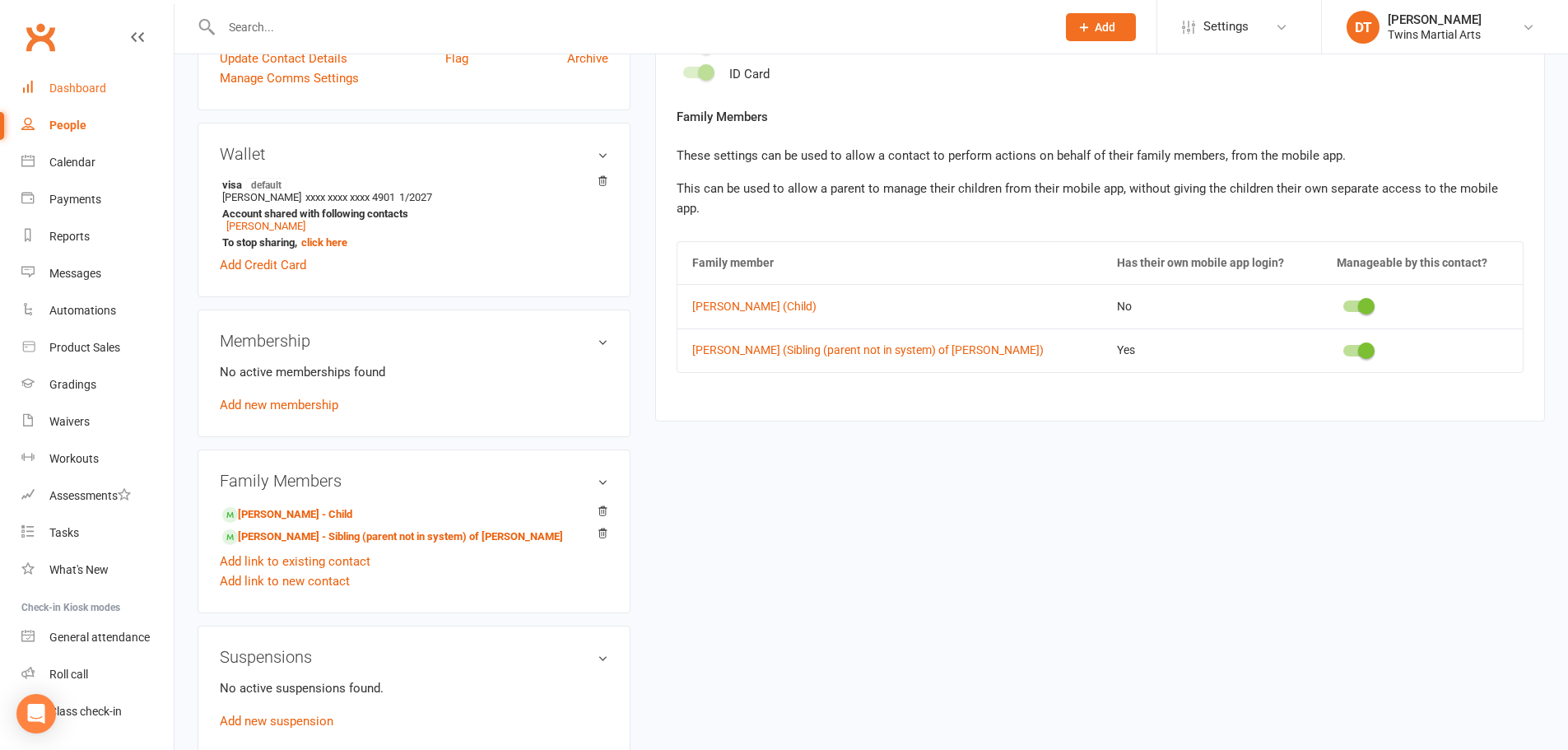
click at [94, 94] on div "Dashboard" at bounding box center [78, 88] width 57 height 13
